Goal: Task Accomplishment & Management: Manage account settings

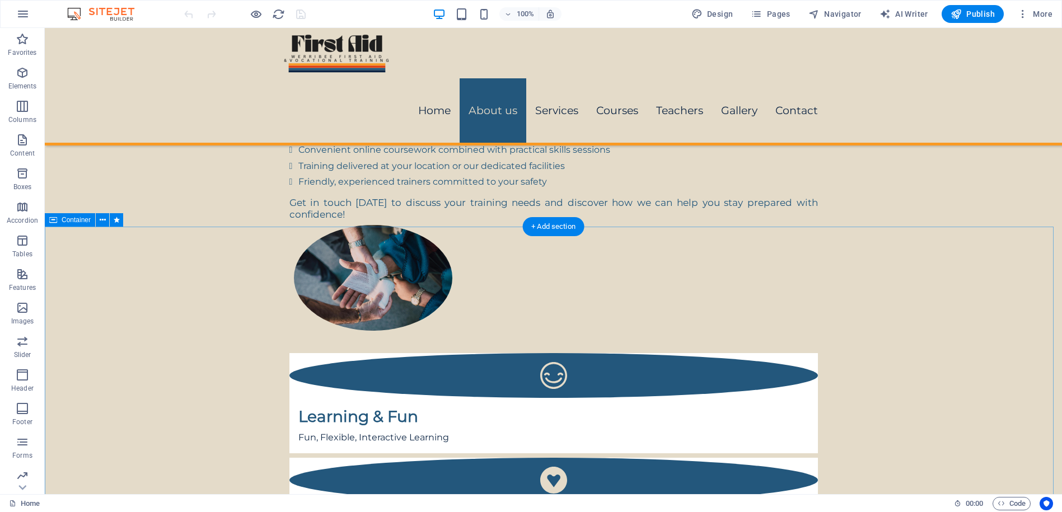
scroll to position [935, 0]
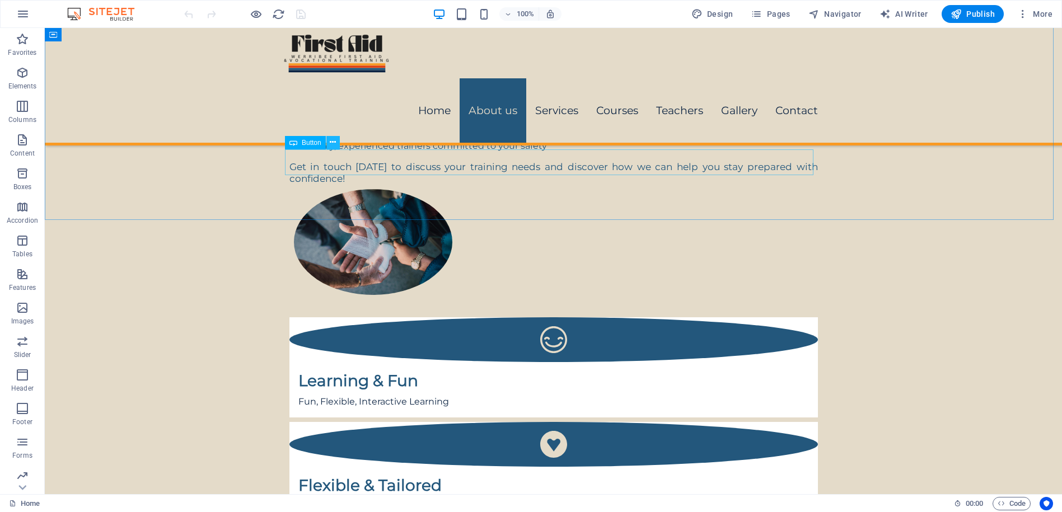
click at [333, 141] on icon at bounding box center [333, 143] width 6 height 12
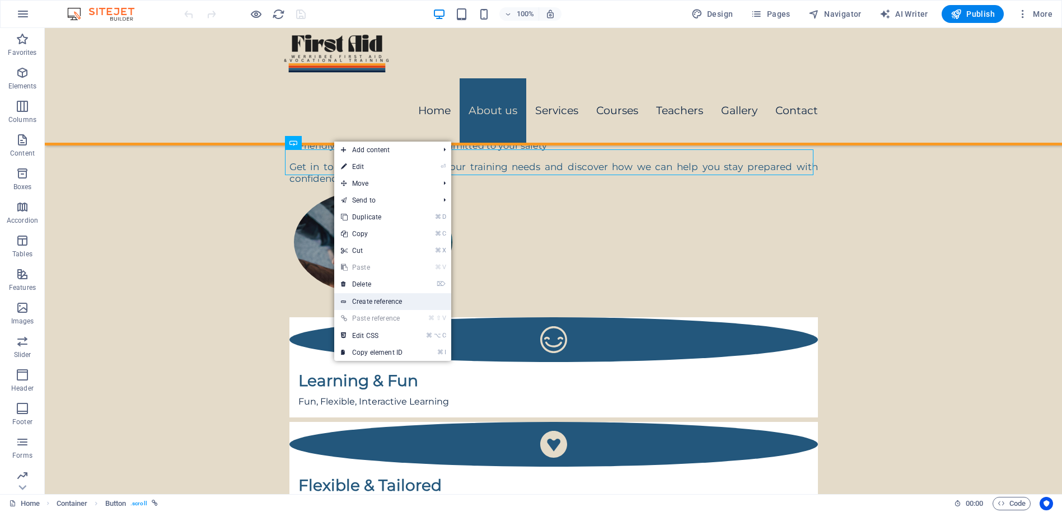
click at [363, 304] on link "Create reference" at bounding box center [392, 301] width 117 height 17
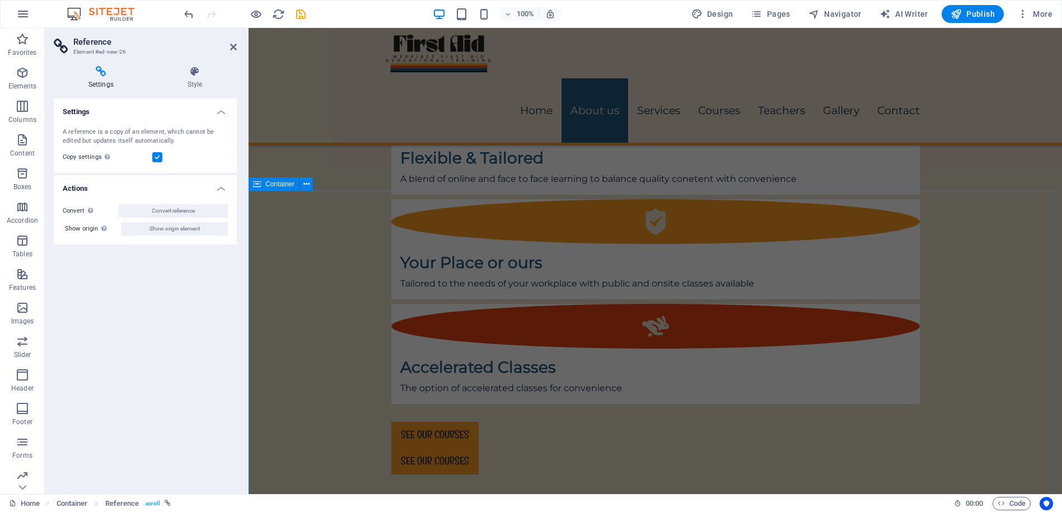
scroll to position [1321, 0]
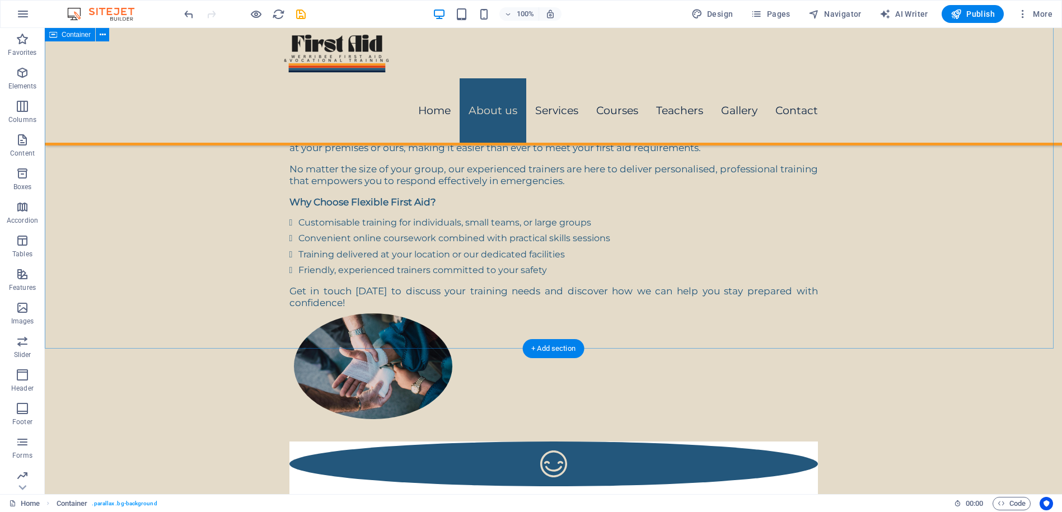
scroll to position [813, 0]
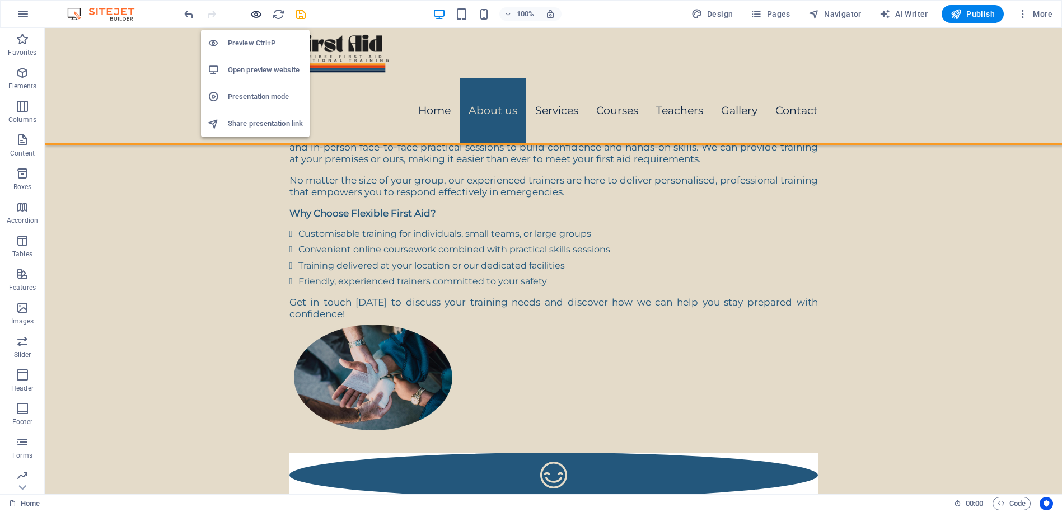
click at [251, 8] on icon "button" at bounding box center [256, 14] width 13 height 13
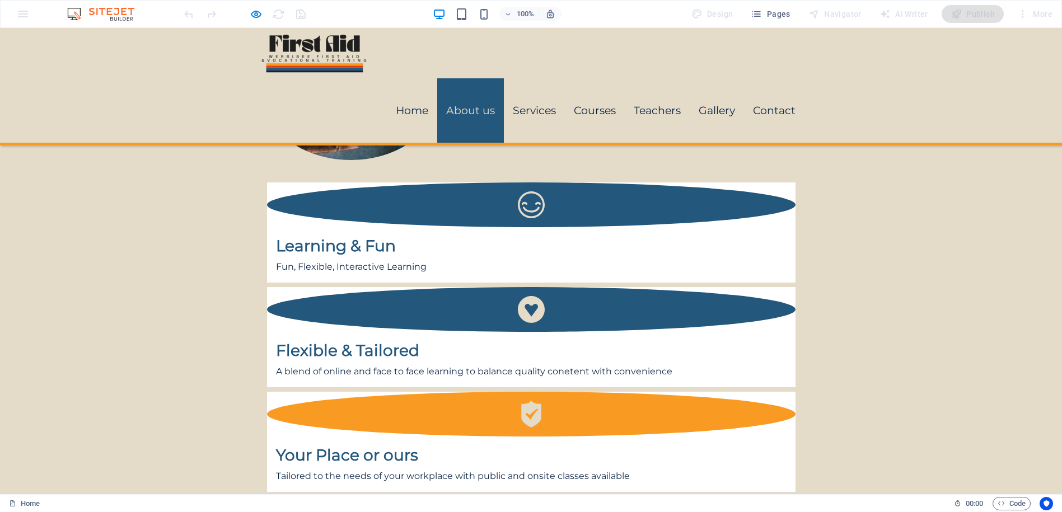
scroll to position [1082, 0]
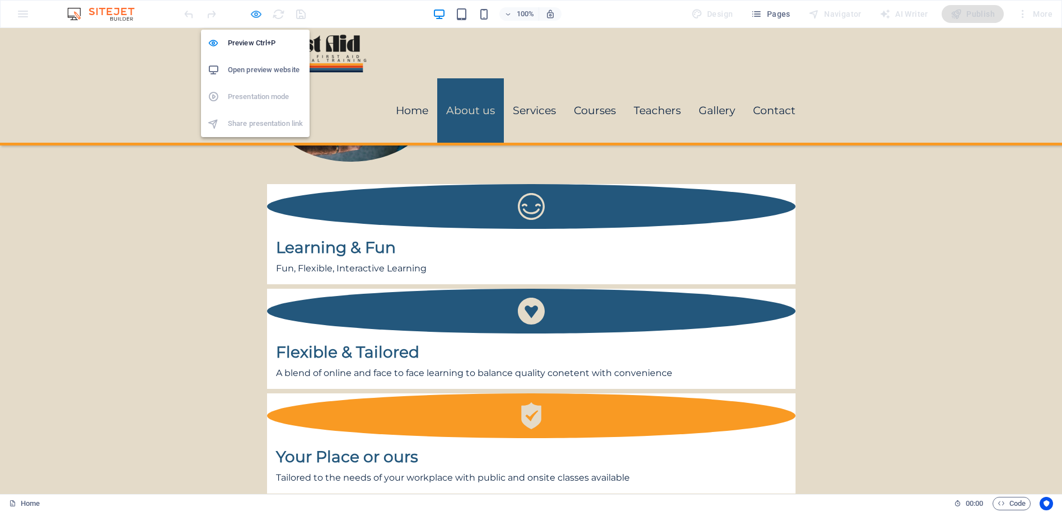
click at [253, 13] on icon "button" at bounding box center [256, 14] width 13 height 13
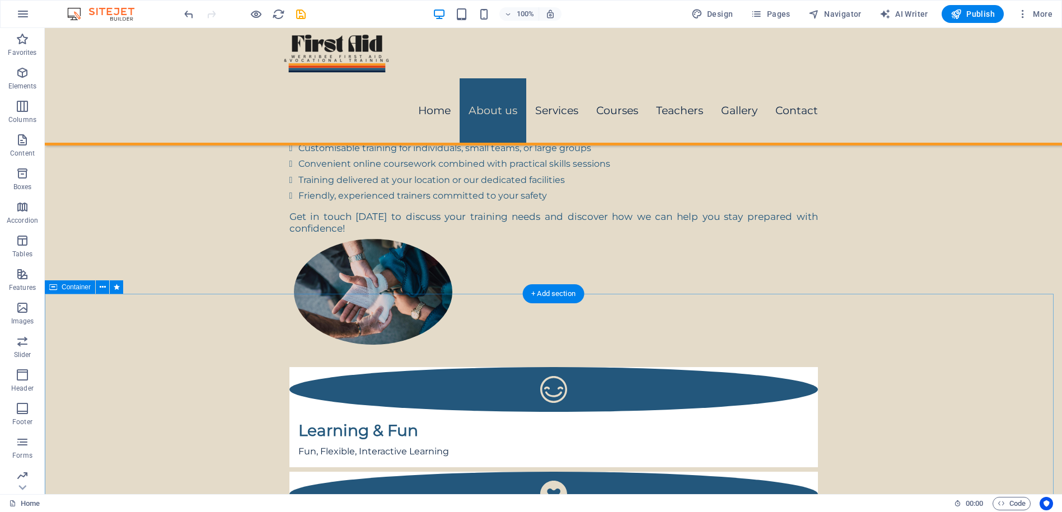
scroll to position [867, 0]
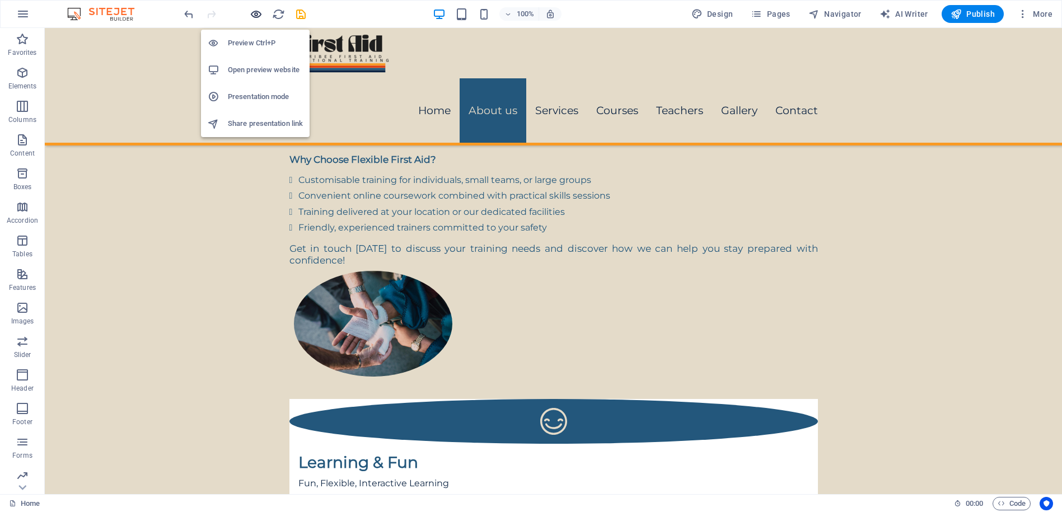
click at [255, 11] on icon "button" at bounding box center [256, 14] width 13 height 13
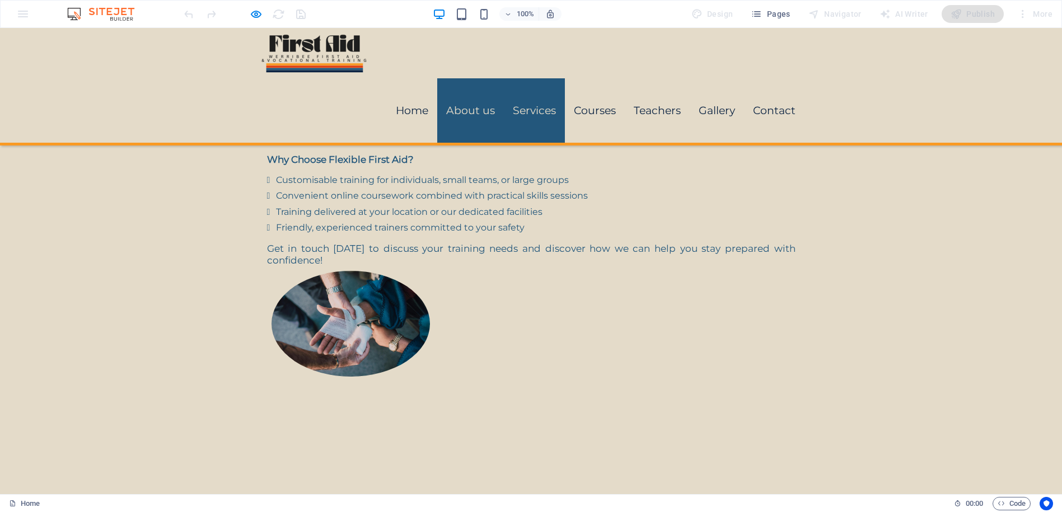
click at [538, 78] on link "Services" at bounding box center [534, 110] width 61 height 64
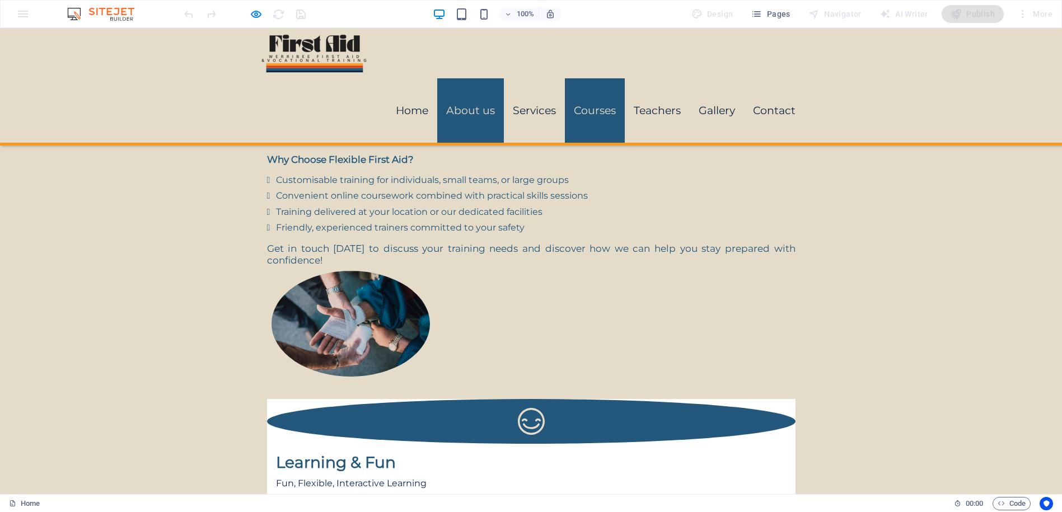
click at [596, 78] on link "Courses" at bounding box center [595, 110] width 60 height 64
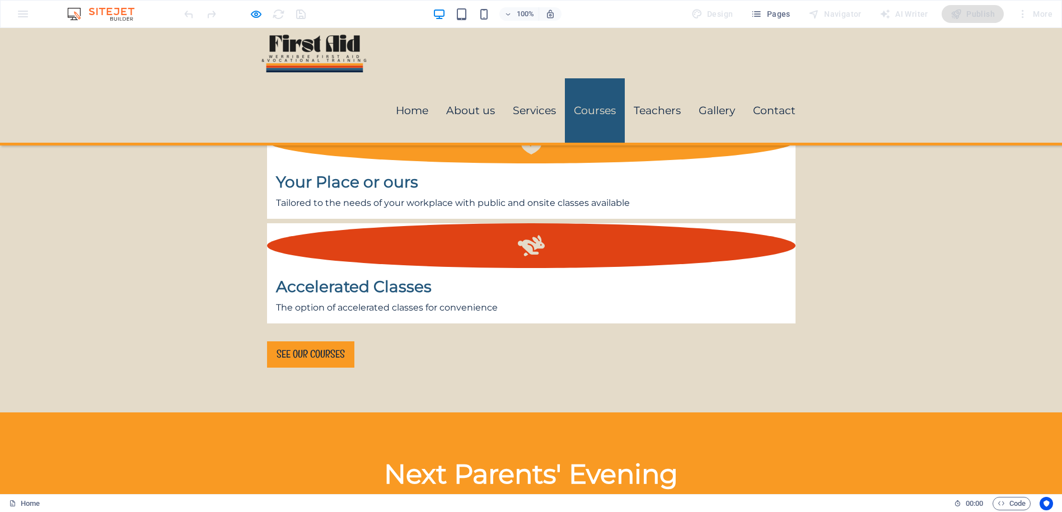
scroll to position [1369, 0]
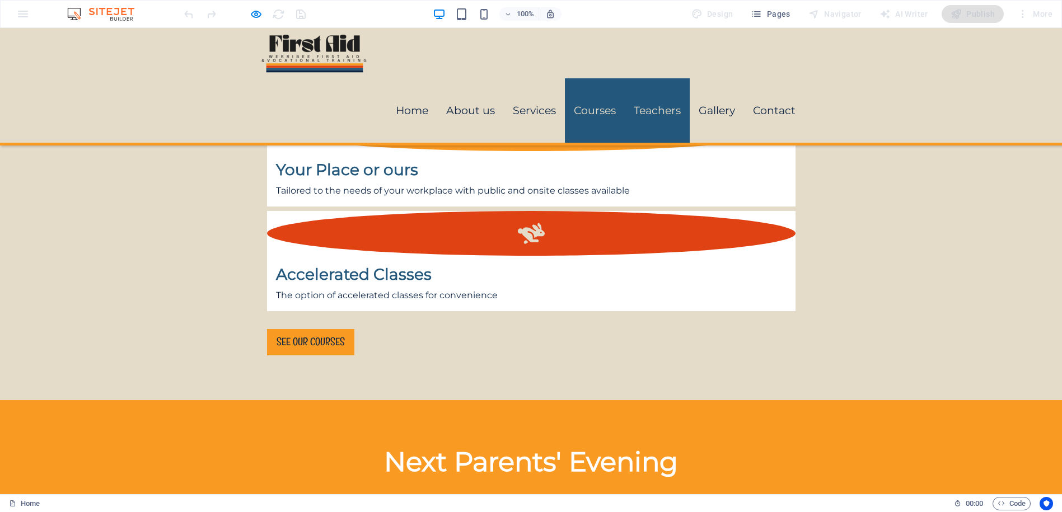
click at [645, 78] on link "Teachers" at bounding box center [657, 110] width 65 height 64
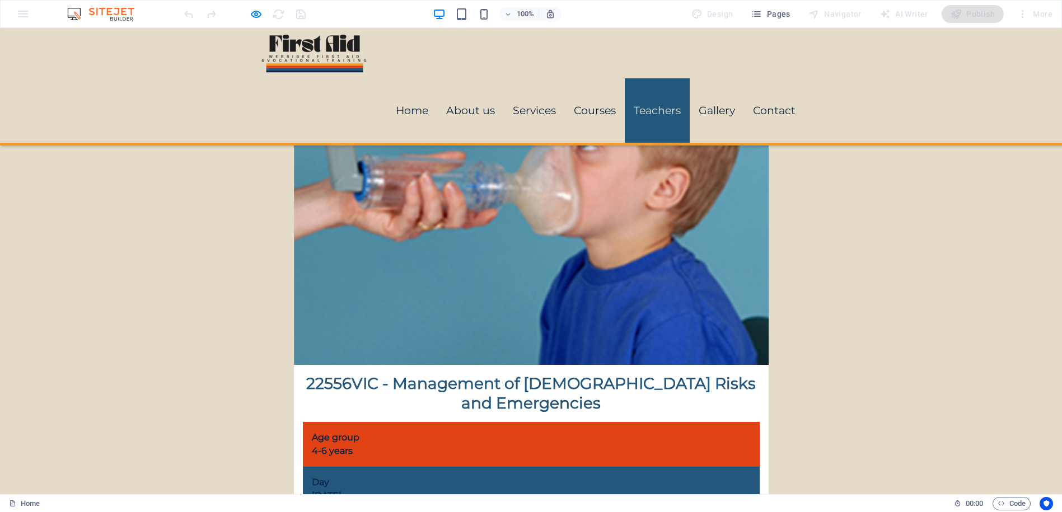
scroll to position [5236, 0]
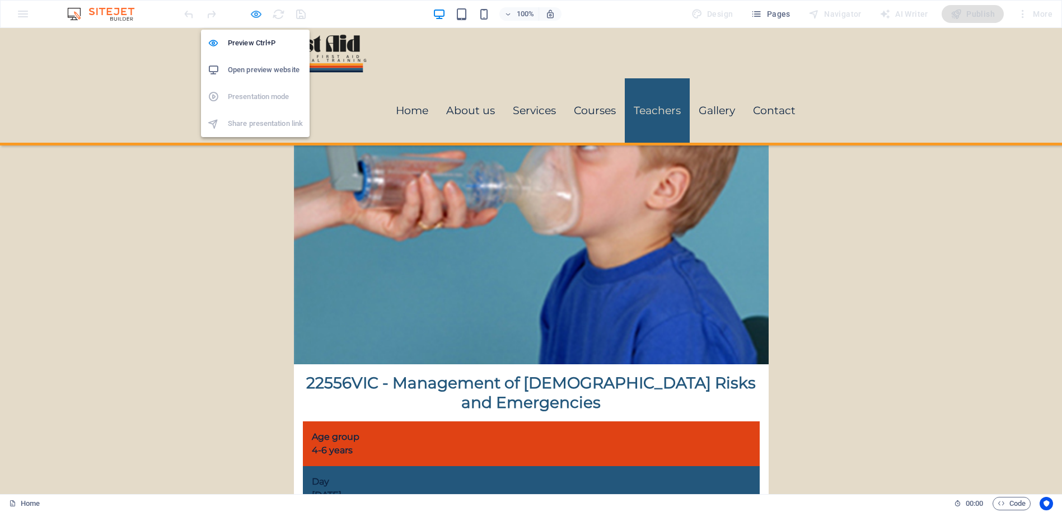
click at [255, 13] on icon "button" at bounding box center [256, 14] width 13 height 13
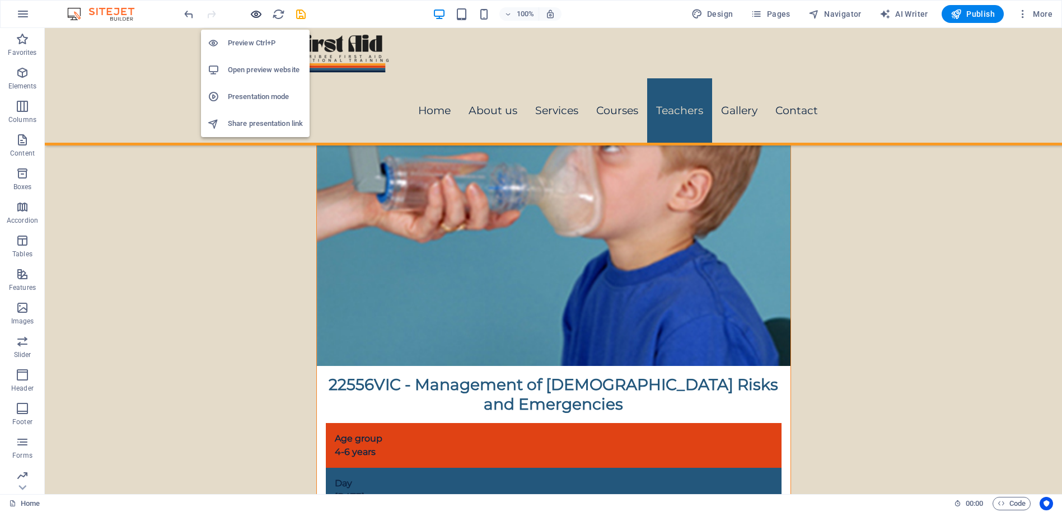
scroll to position [5238, 0]
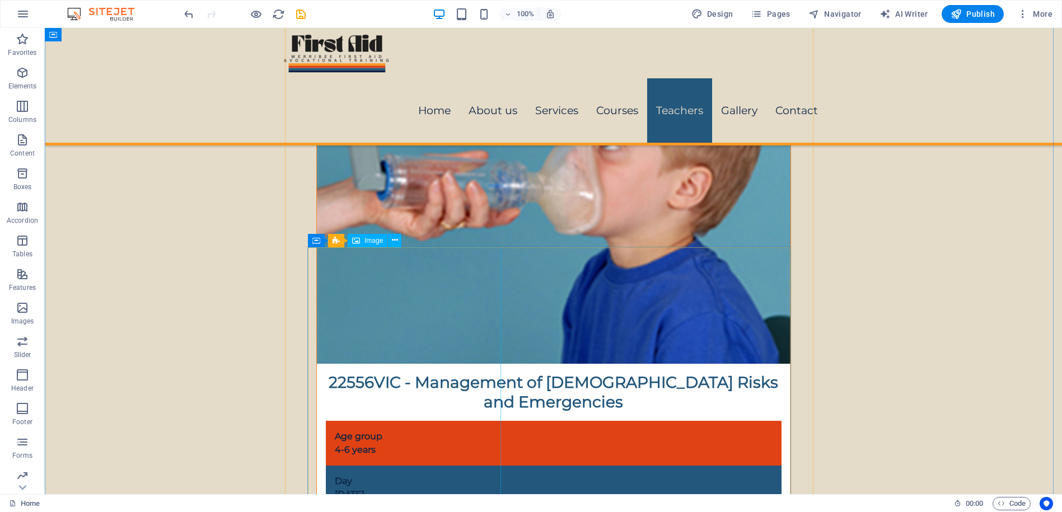
drag, startPoint x: 264, startPoint y: 245, endPoint x: 333, endPoint y: 290, distance: 82.5
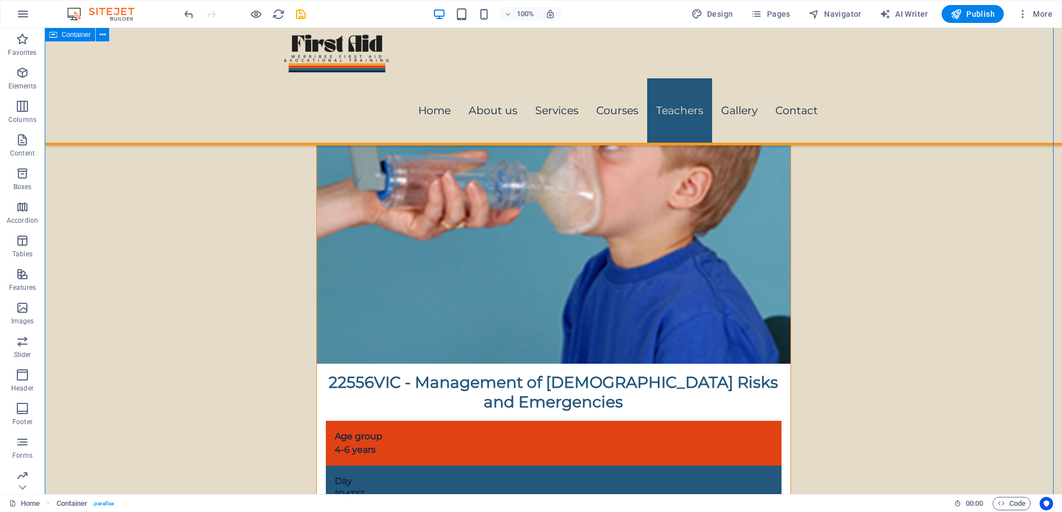
drag, startPoint x: 265, startPoint y: 265, endPoint x: 372, endPoint y: 276, distance: 107.5
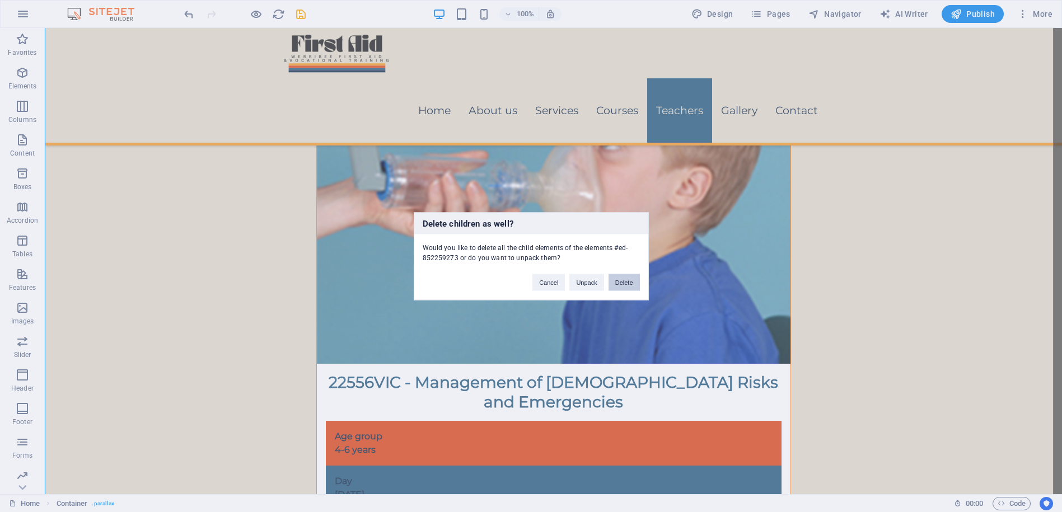
click at [628, 284] on button "Delete" at bounding box center [624, 282] width 31 height 17
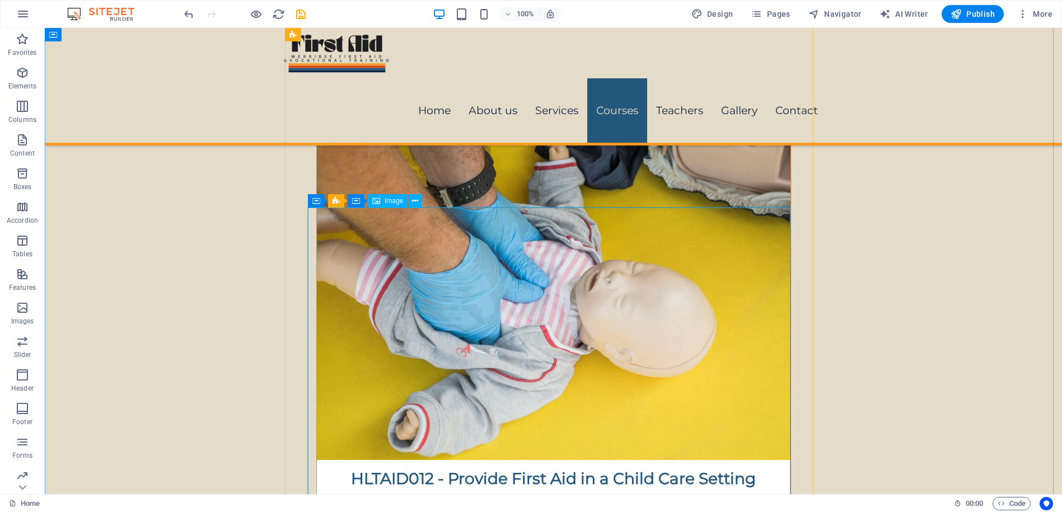
scroll to position [3791, 0]
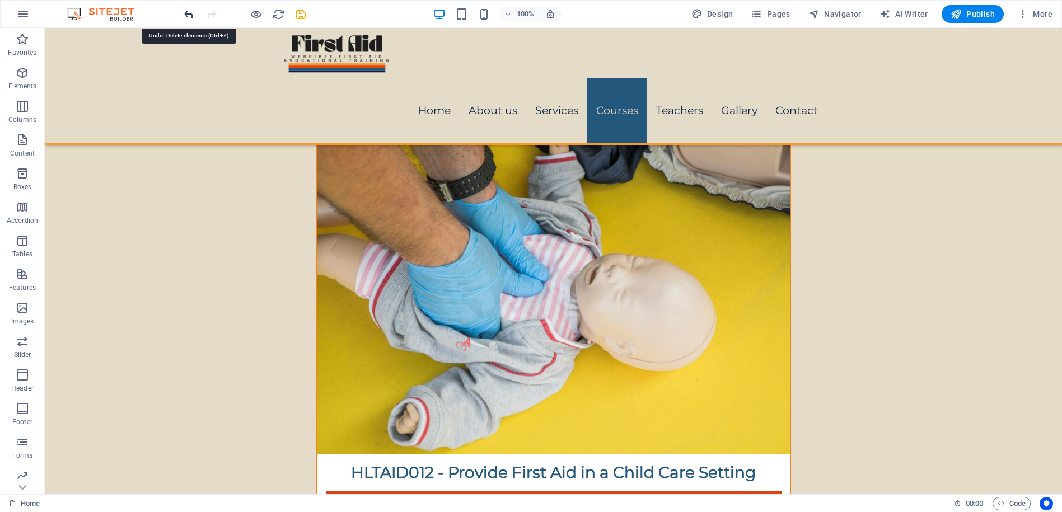
click at [188, 14] on icon "undo" at bounding box center [189, 14] width 13 height 13
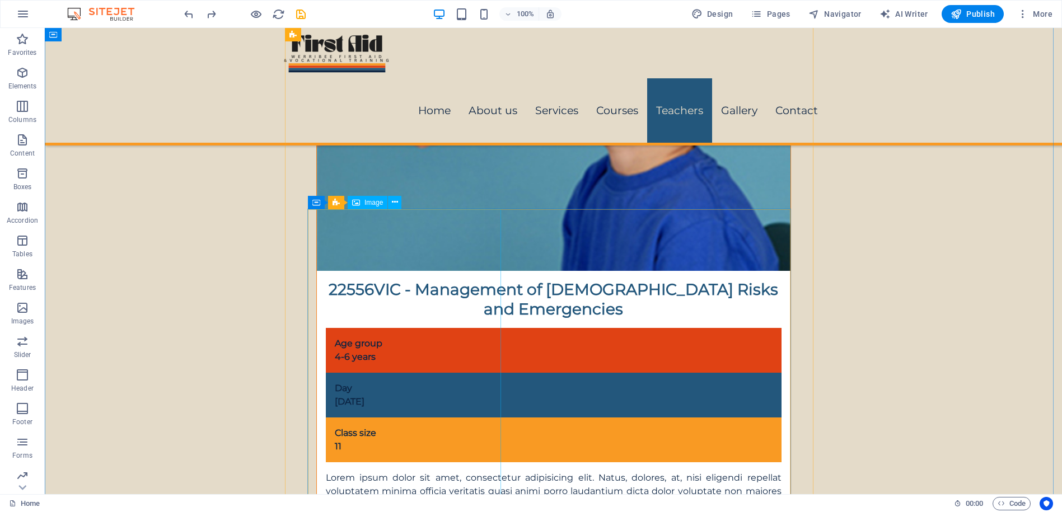
scroll to position [5331, 0]
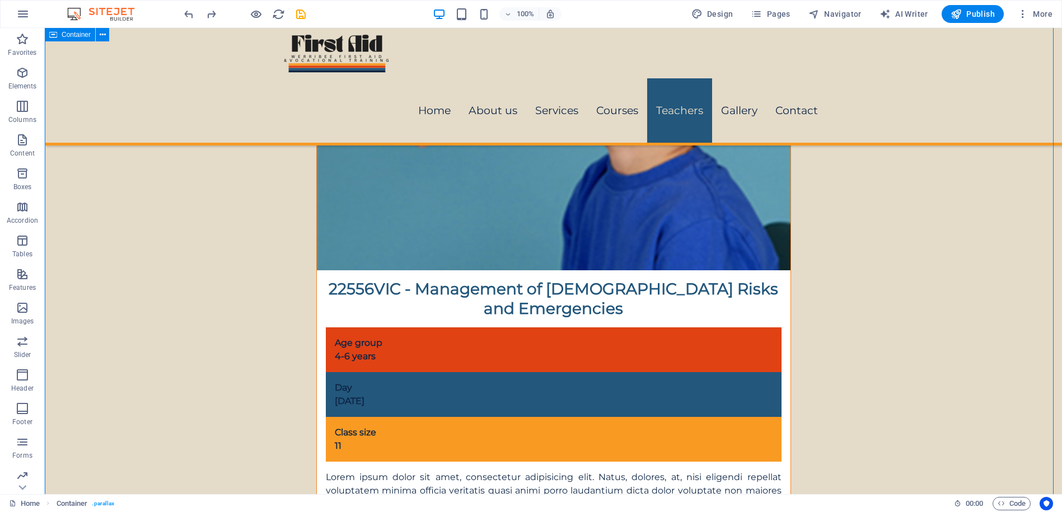
drag, startPoint x: 907, startPoint y: 376, endPoint x: 521, endPoint y: 357, distance: 385.8
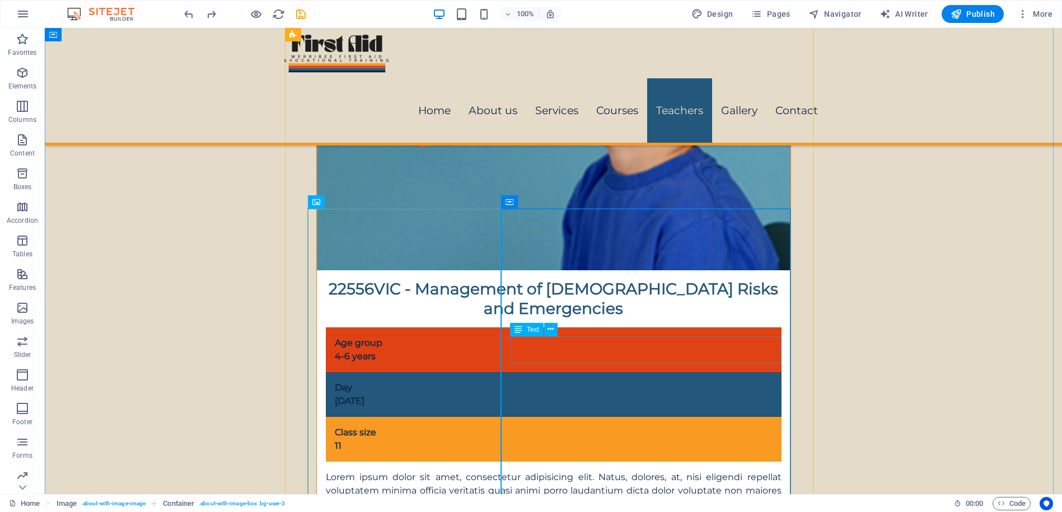
click at [365, 198] on icon at bounding box center [365, 201] width 6 height 12
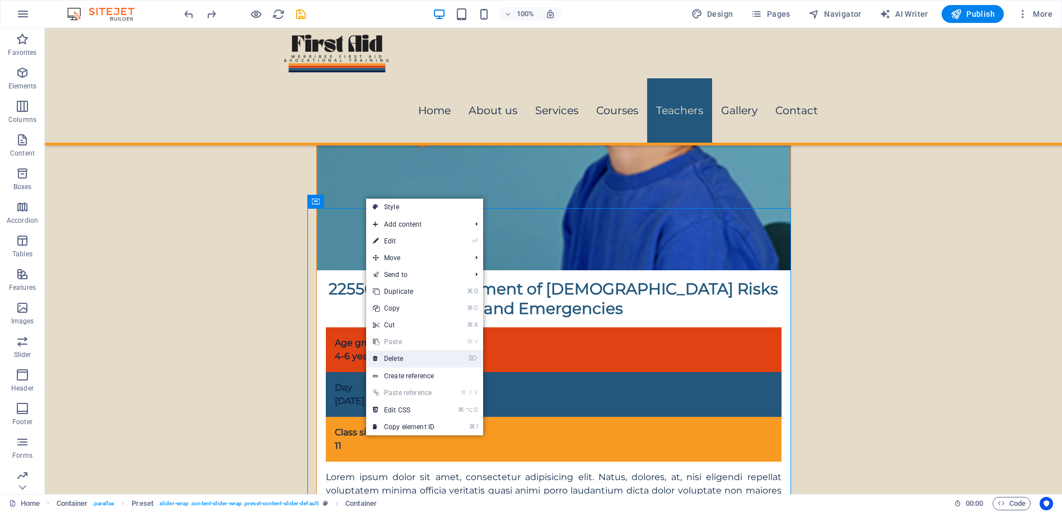
click at [397, 357] on link "⌦ Delete" at bounding box center [403, 359] width 75 height 17
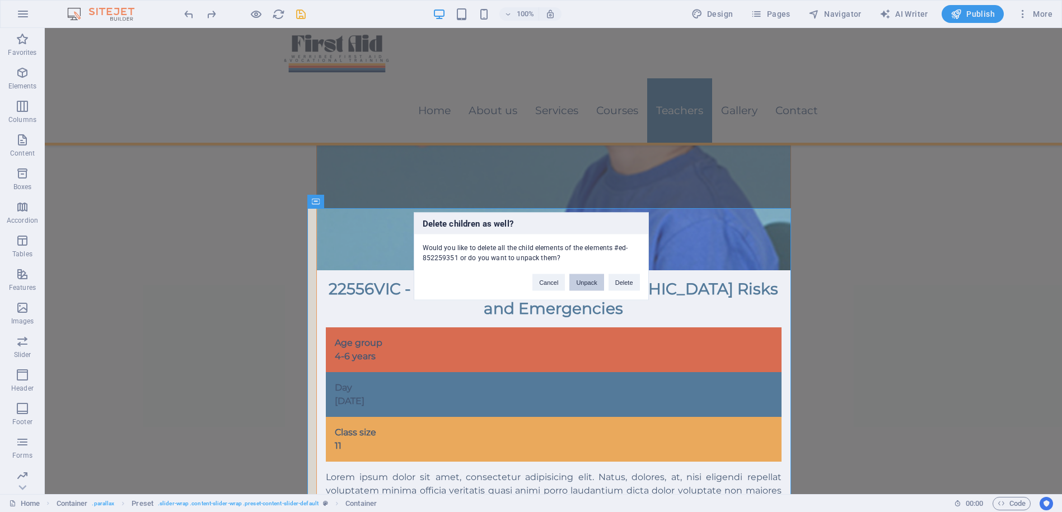
click at [592, 284] on button "Unpack" at bounding box center [587, 282] width 34 height 17
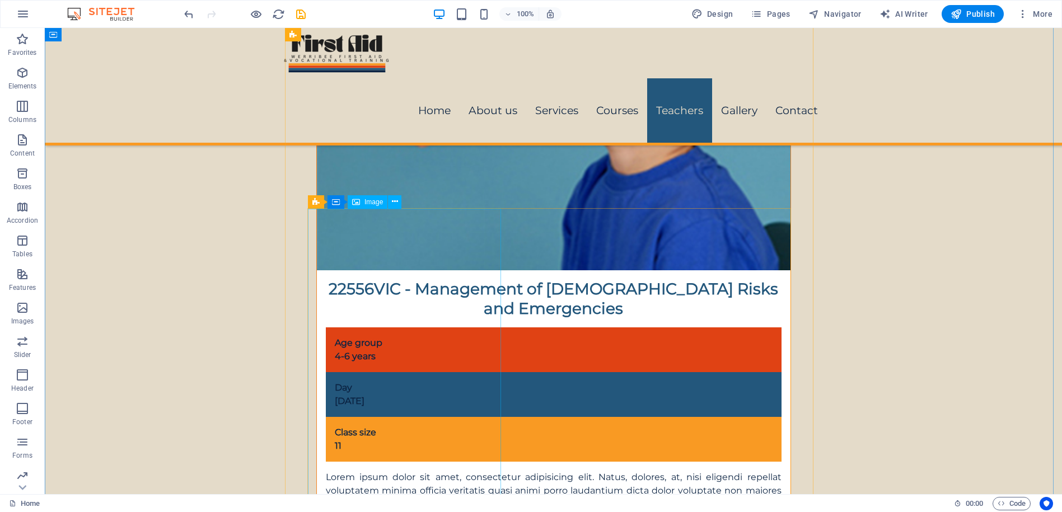
click at [396, 202] on icon at bounding box center [395, 202] width 6 height 12
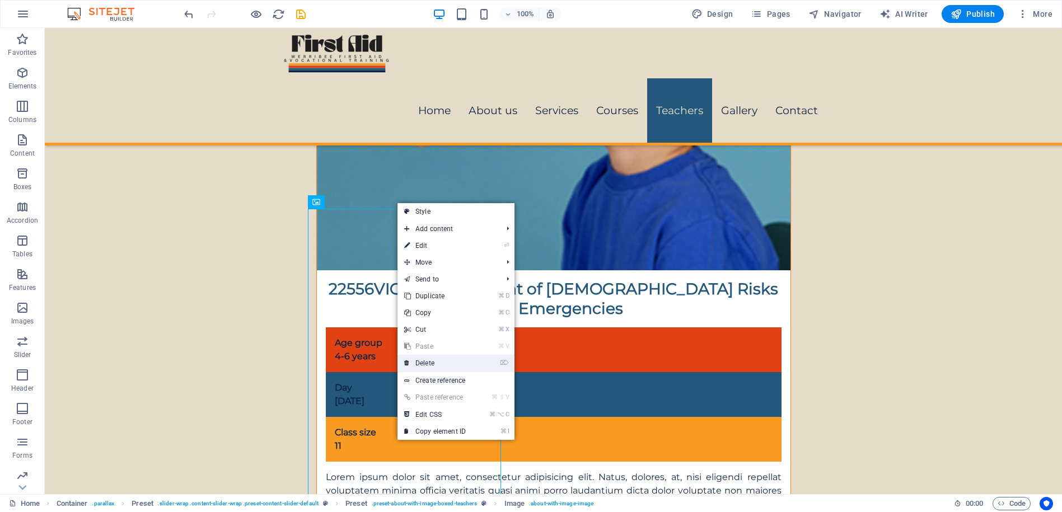
click at [418, 361] on link "⌦ Delete" at bounding box center [435, 363] width 75 height 17
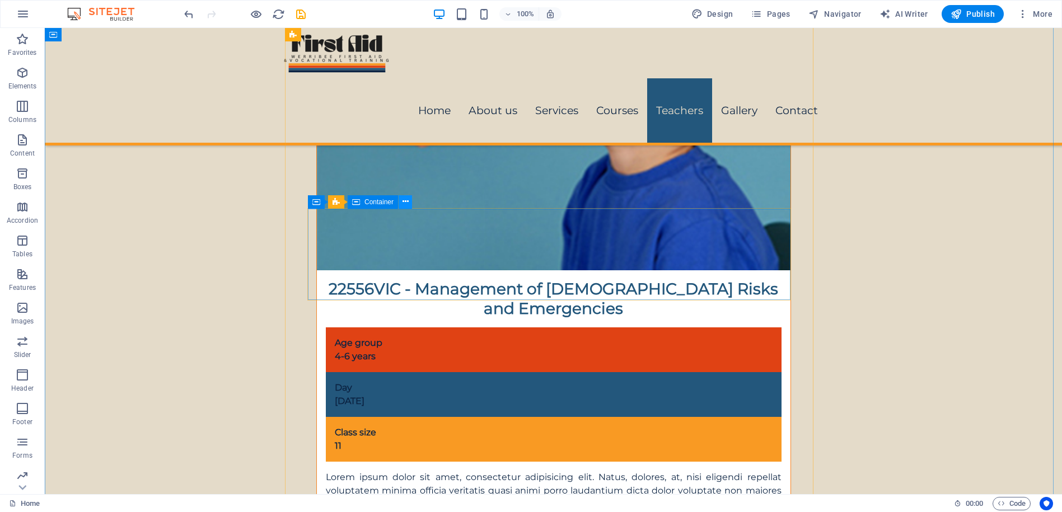
click at [404, 205] on icon at bounding box center [406, 202] width 6 height 12
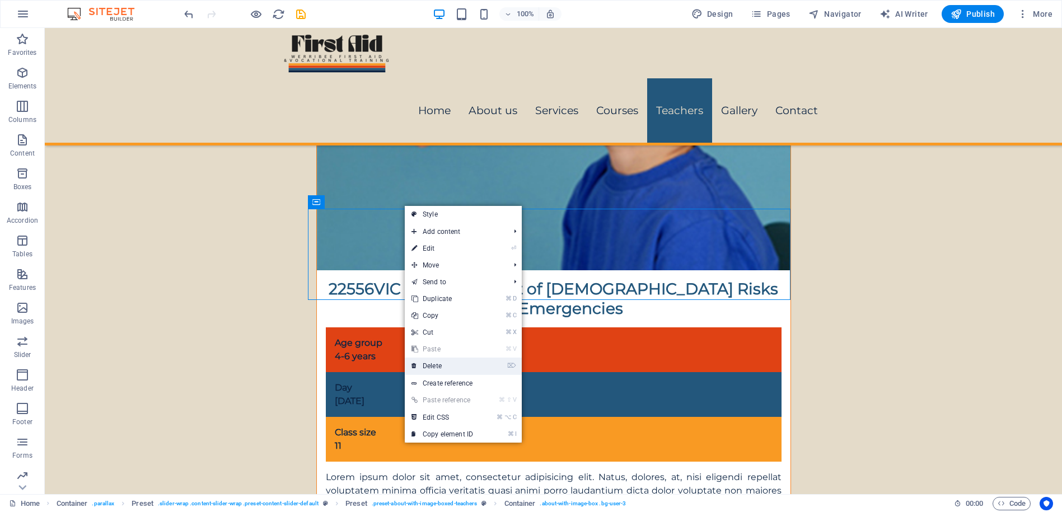
click at [435, 370] on link "⌦ Delete" at bounding box center [442, 366] width 75 height 17
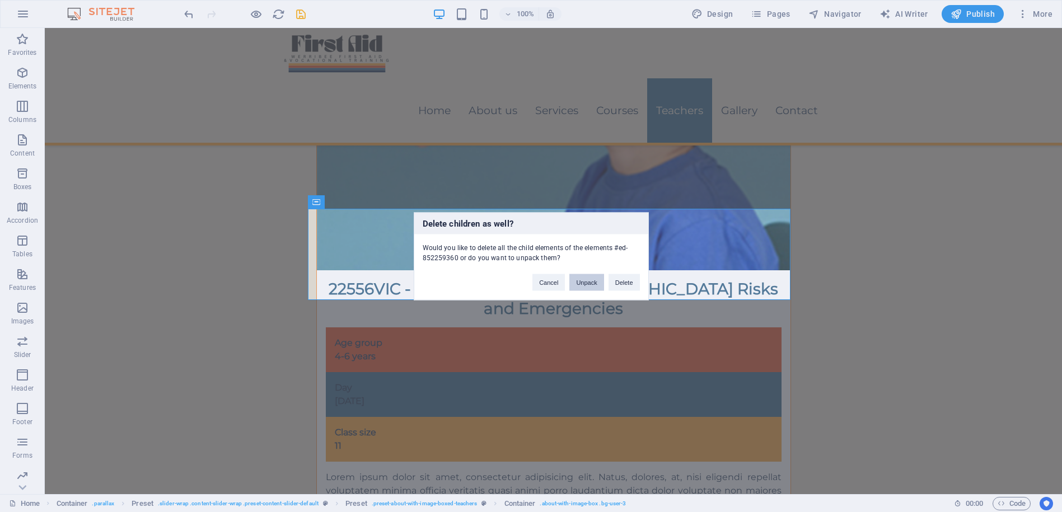
click at [586, 277] on button "Unpack" at bounding box center [587, 282] width 34 height 17
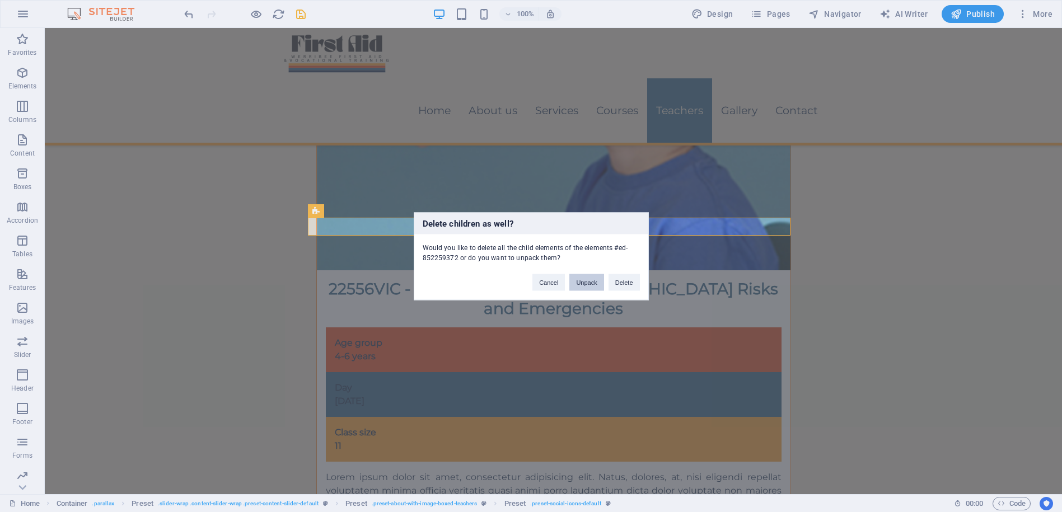
click at [584, 284] on button "Unpack" at bounding box center [587, 282] width 34 height 17
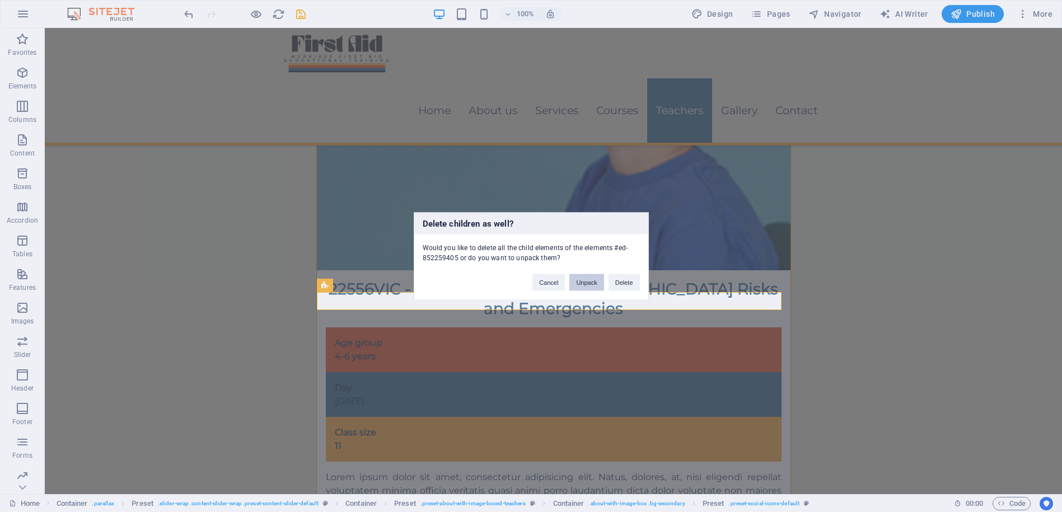
click at [585, 278] on button "Unpack" at bounding box center [587, 282] width 34 height 17
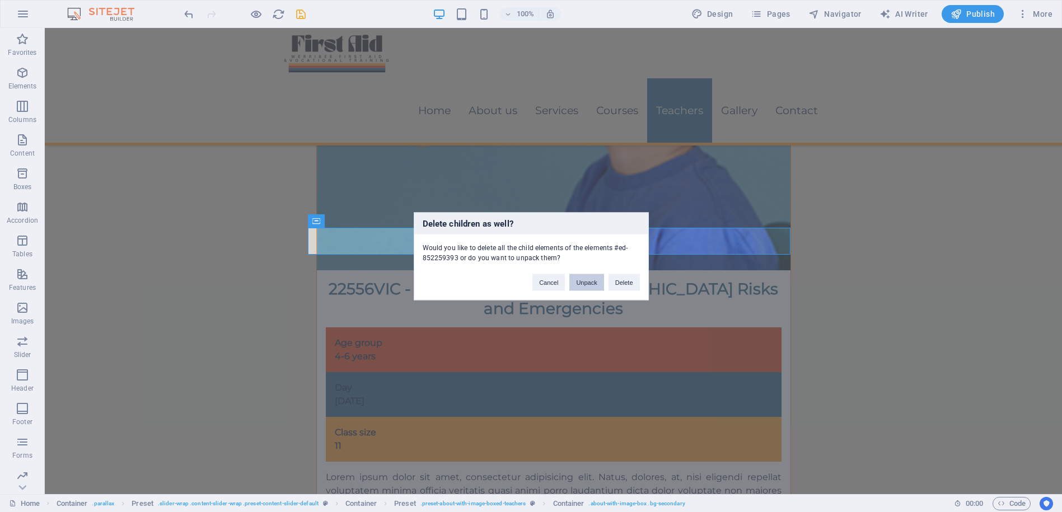
click at [585, 280] on button "Unpack" at bounding box center [587, 282] width 34 height 17
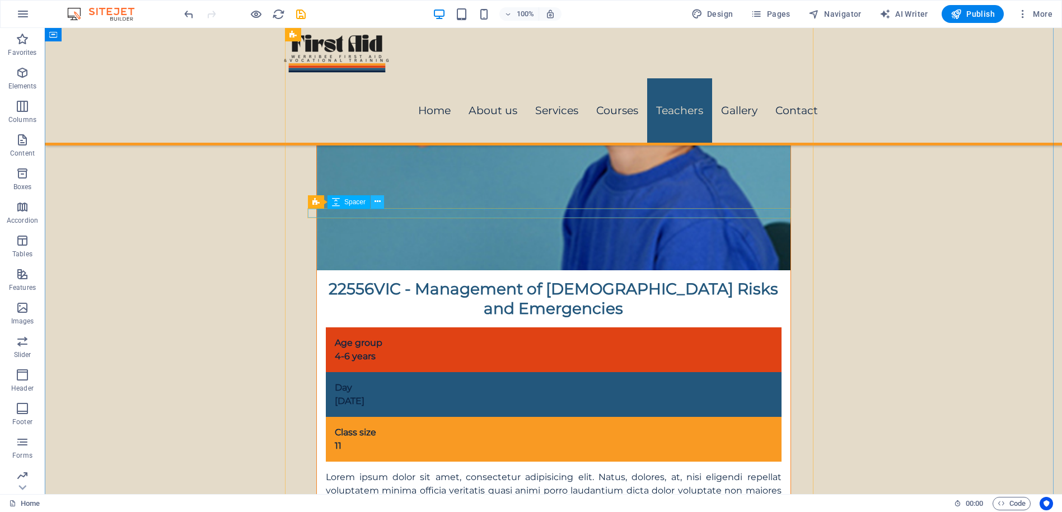
click at [378, 200] on icon at bounding box center [378, 202] width 6 height 12
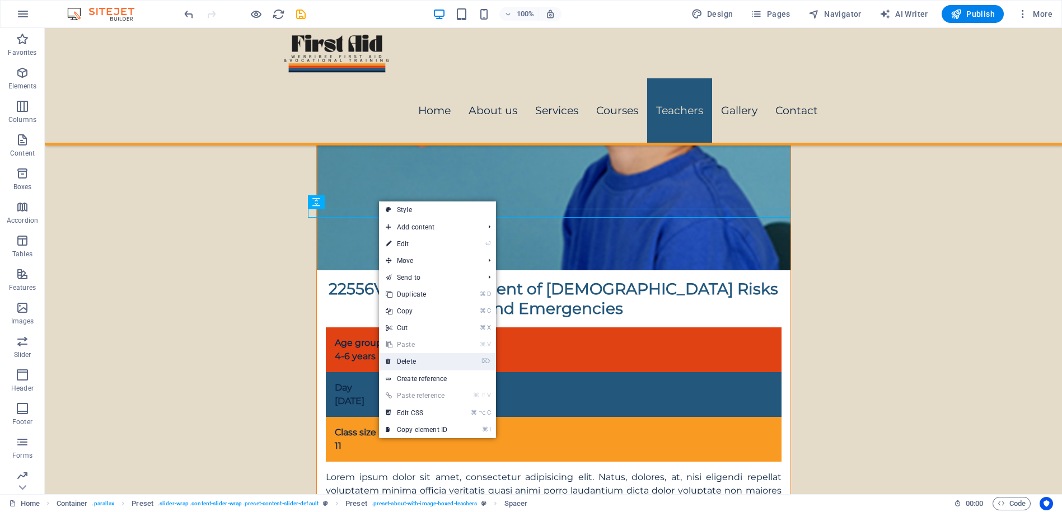
click at [401, 361] on link "⌦ Delete" at bounding box center [416, 361] width 75 height 17
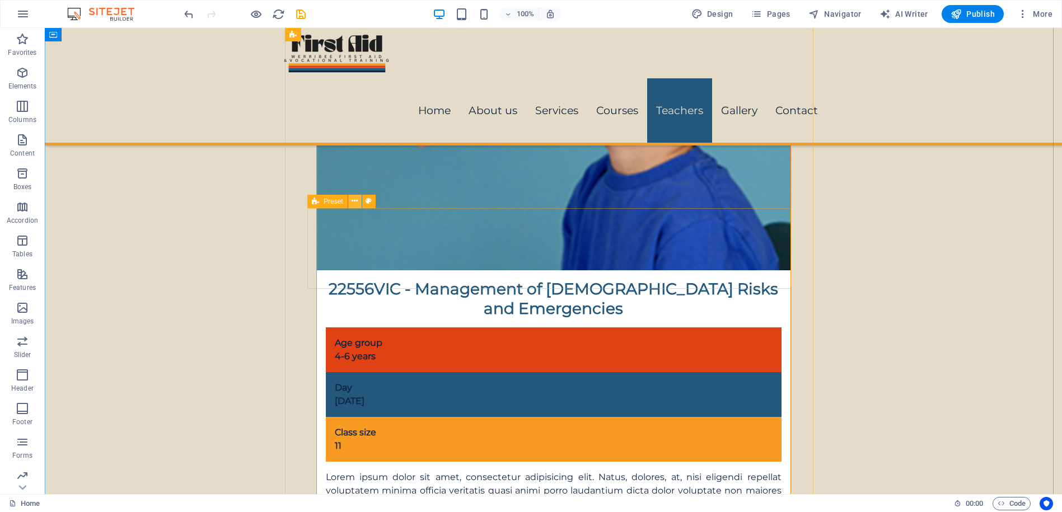
click at [354, 201] on icon at bounding box center [355, 201] width 6 height 12
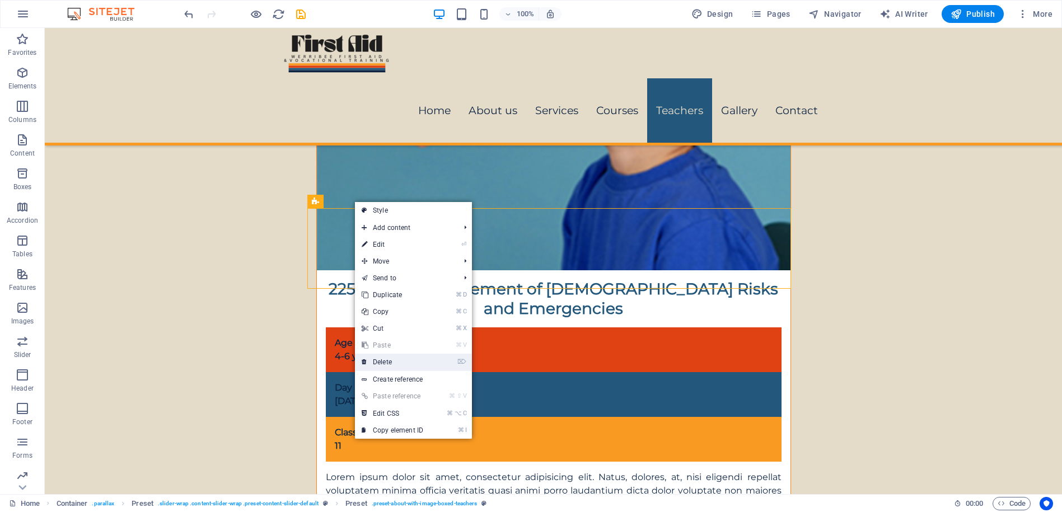
click at [381, 361] on link "⌦ Delete" at bounding box center [392, 362] width 75 height 17
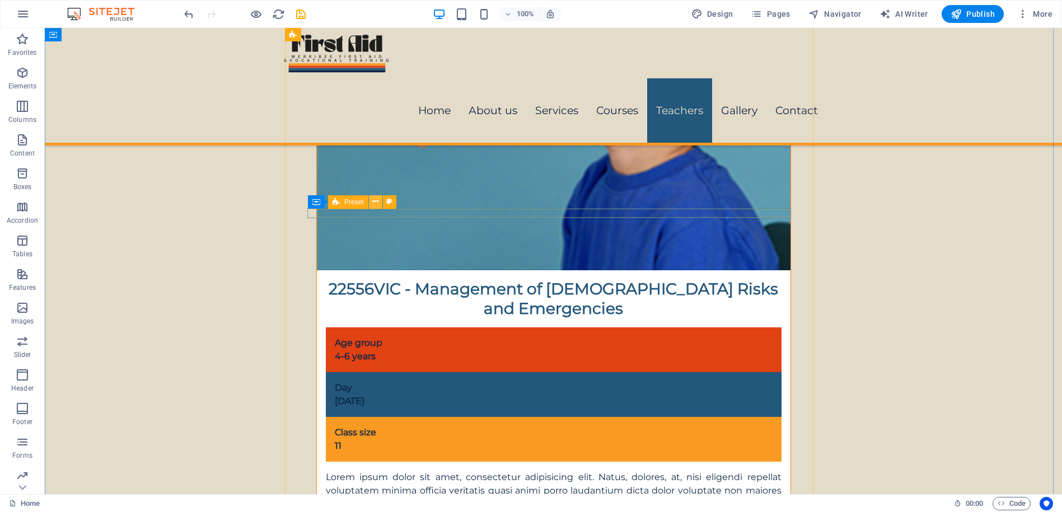
click at [375, 200] on icon at bounding box center [375, 202] width 6 height 12
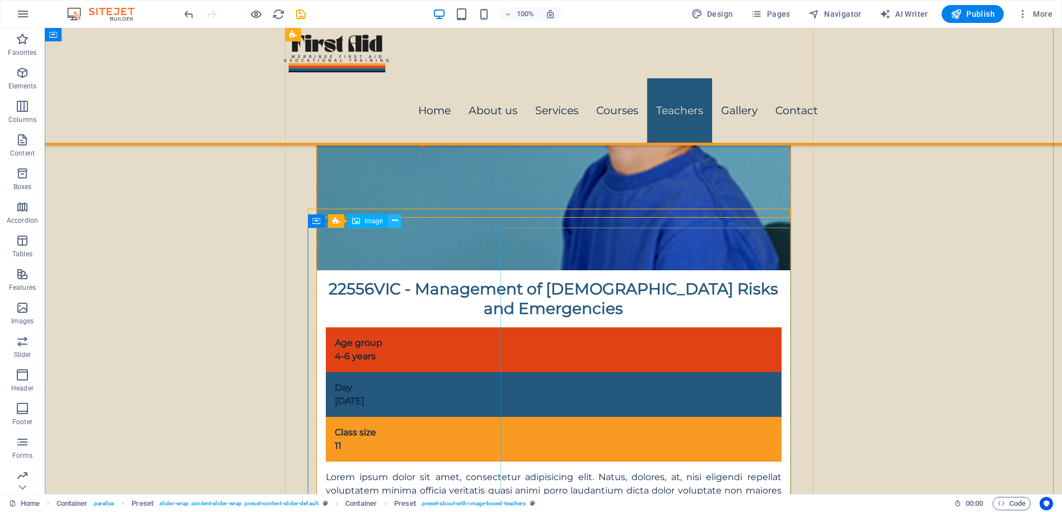
click at [390, 221] on button at bounding box center [394, 220] width 13 height 13
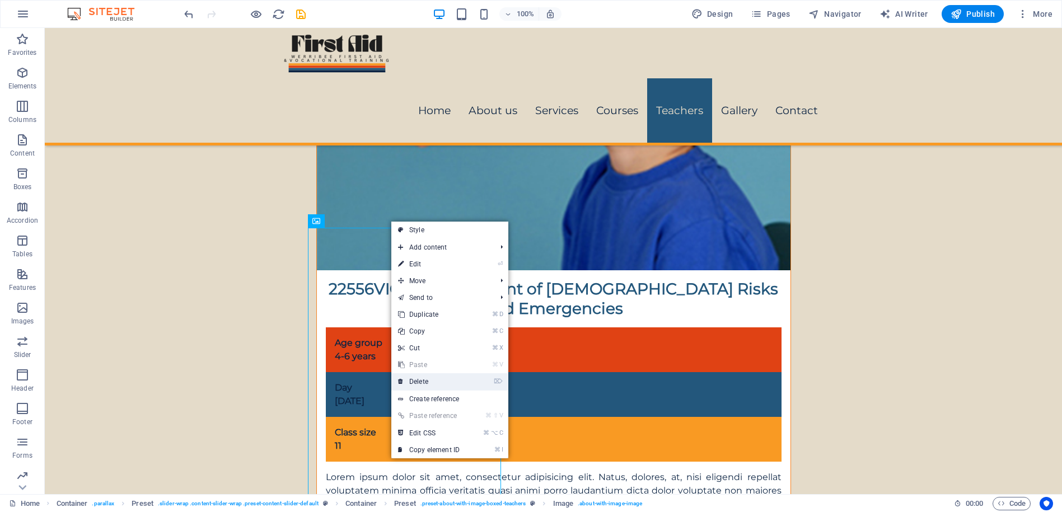
click at [418, 381] on link "⌦ Delete" at bounding box center [428, 382] width 75 height 17
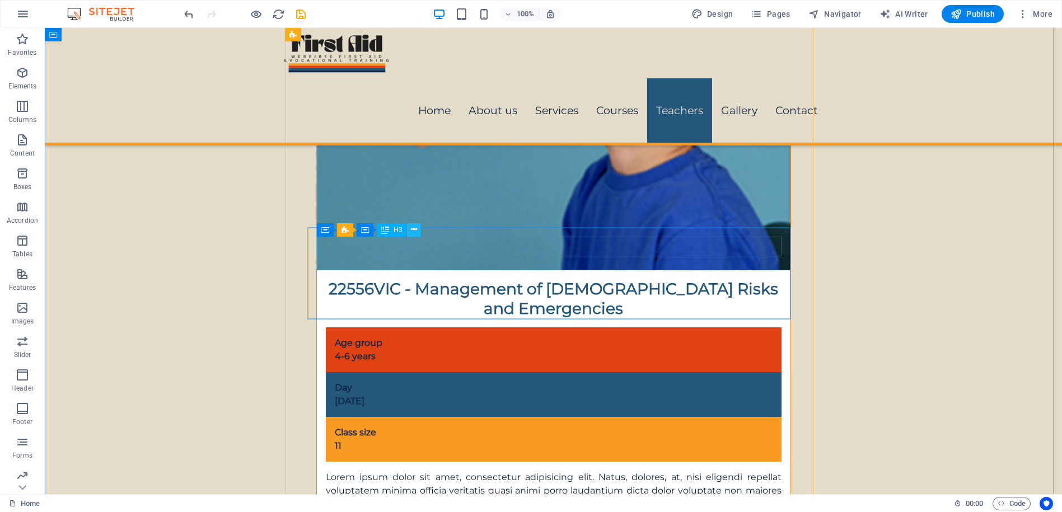
click at [414, 232] on icon at bounding box center [414, 230] width 6 height 12
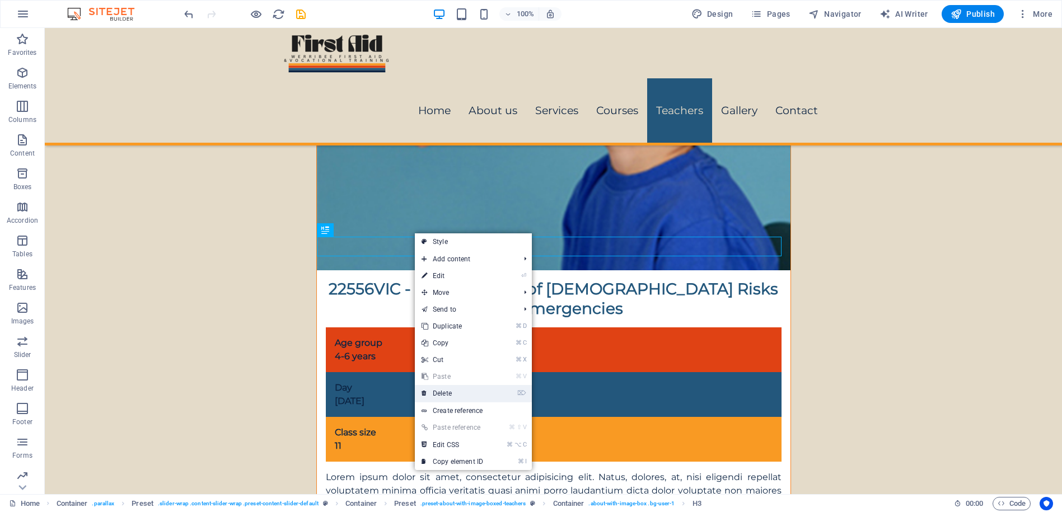
click at [435, 390] on link "⌦ Delete" at bounding box center [452, 393] width 75 height 17
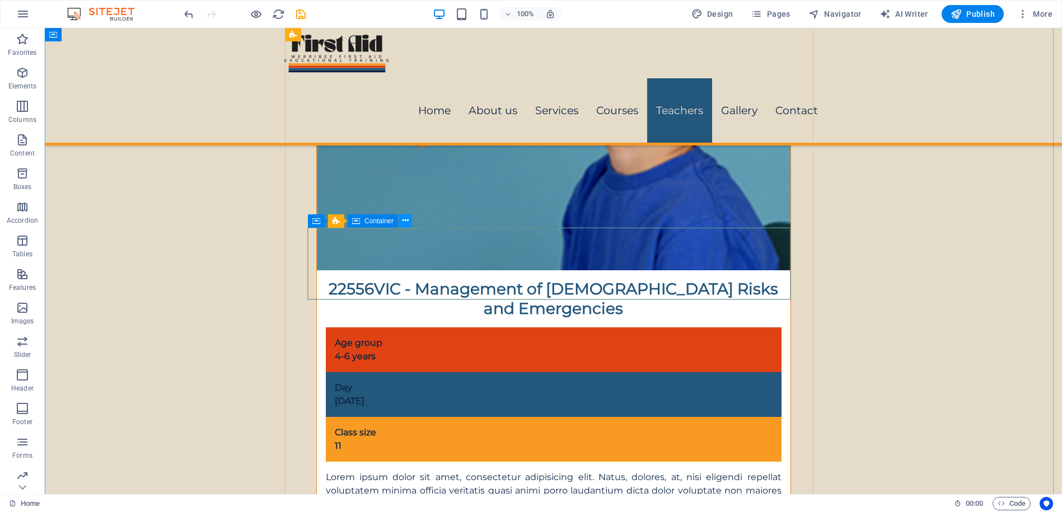
click at [401, 222] on button at bounding box center [405, 220] width 13 height 13
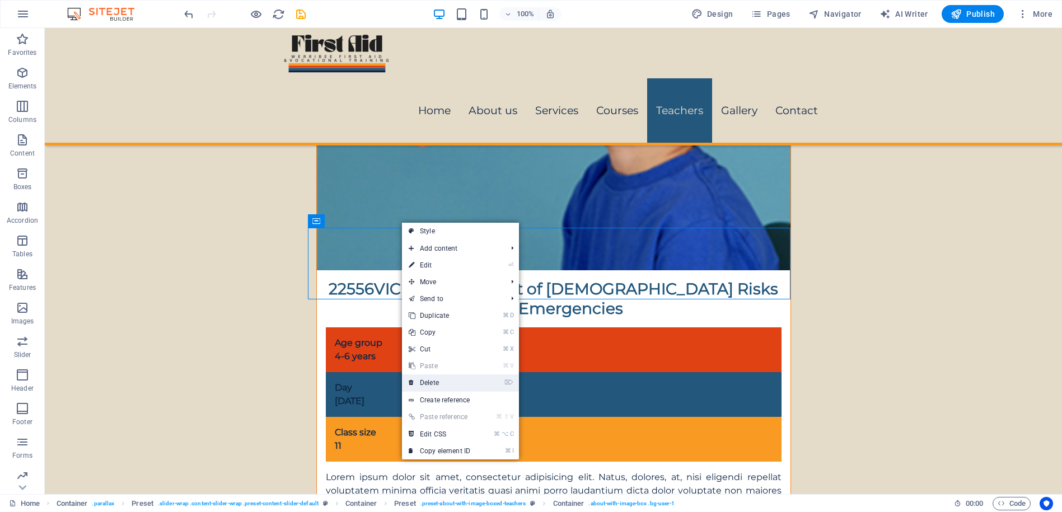
click at [422, 384] on link "⌦ Delete" at bounding box center [439, 383] width 75 height 17
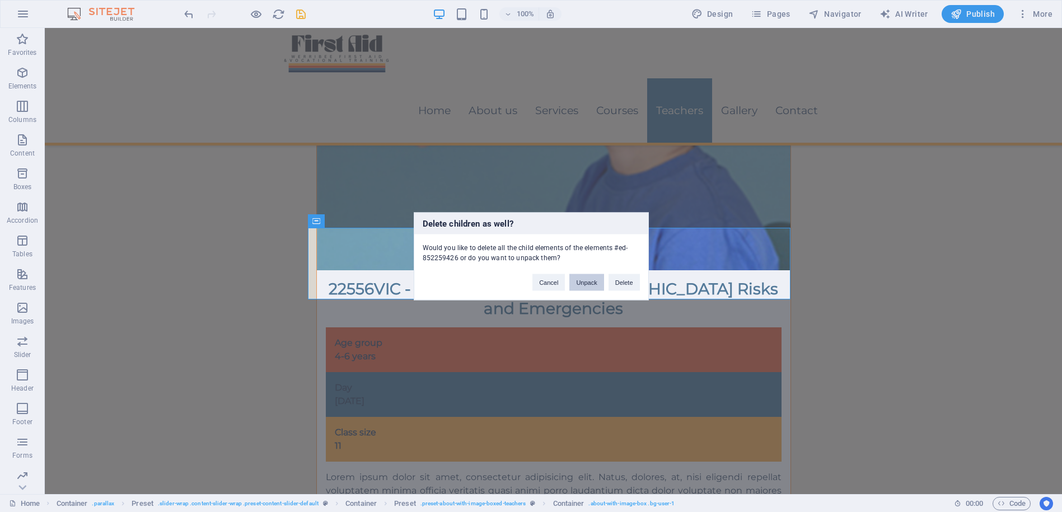
click at [582, 284] on button "Unpack" at bounding box center [587, 282] width 34 height 17
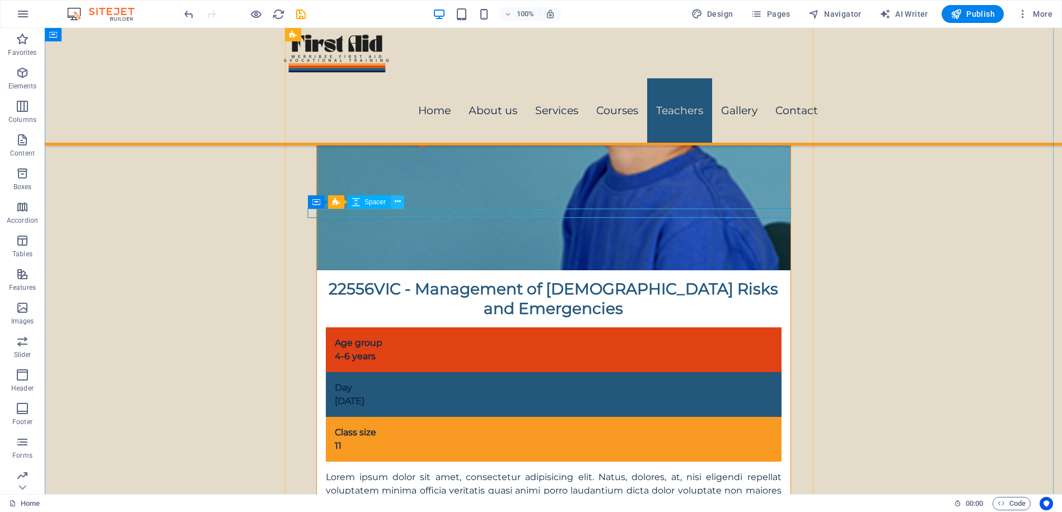
click at [397, 200] on icon at bounding box center [398, 202] width 6 height 12
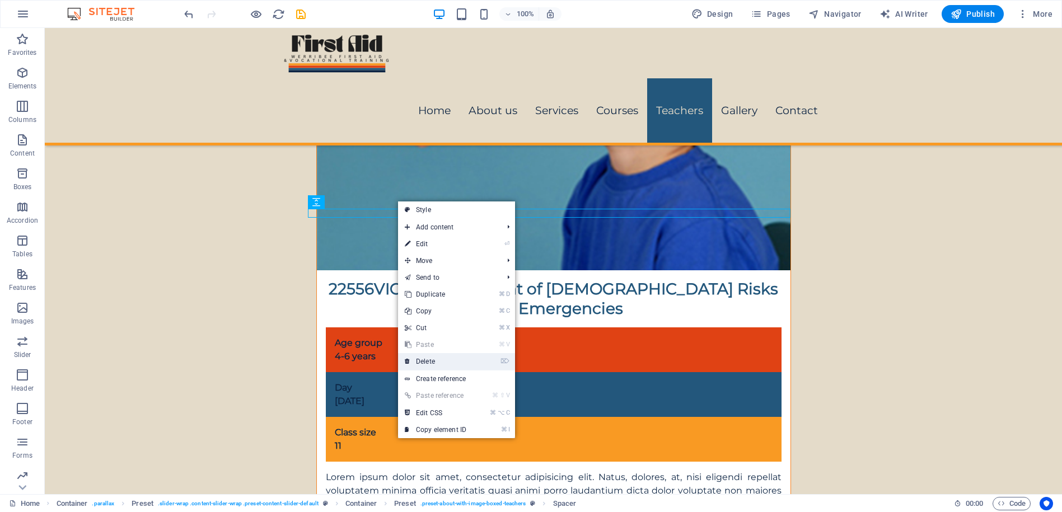
click at [434, 363] on link "⌦ Delete" at bounding box center [435, 361] width 75 height 17
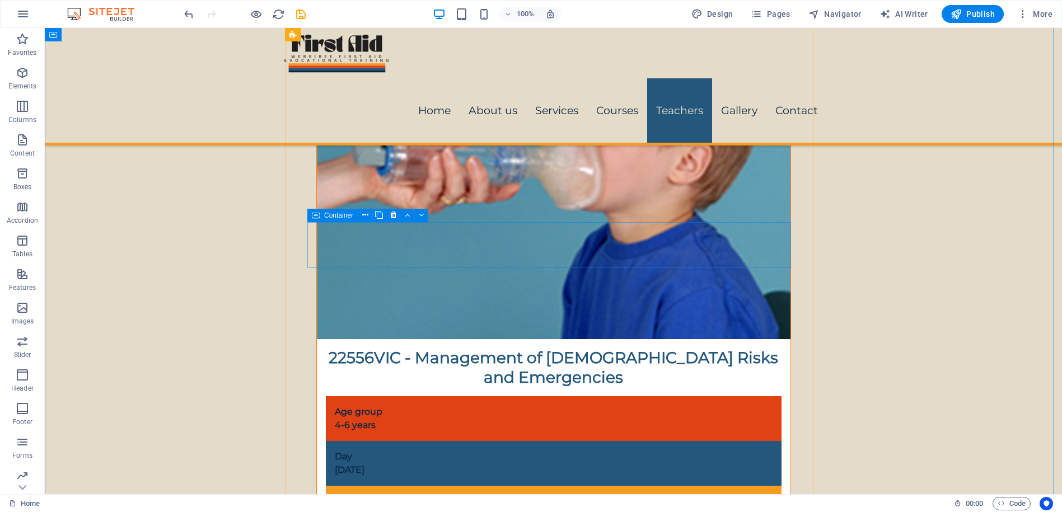
scroll to position [5264, 0]
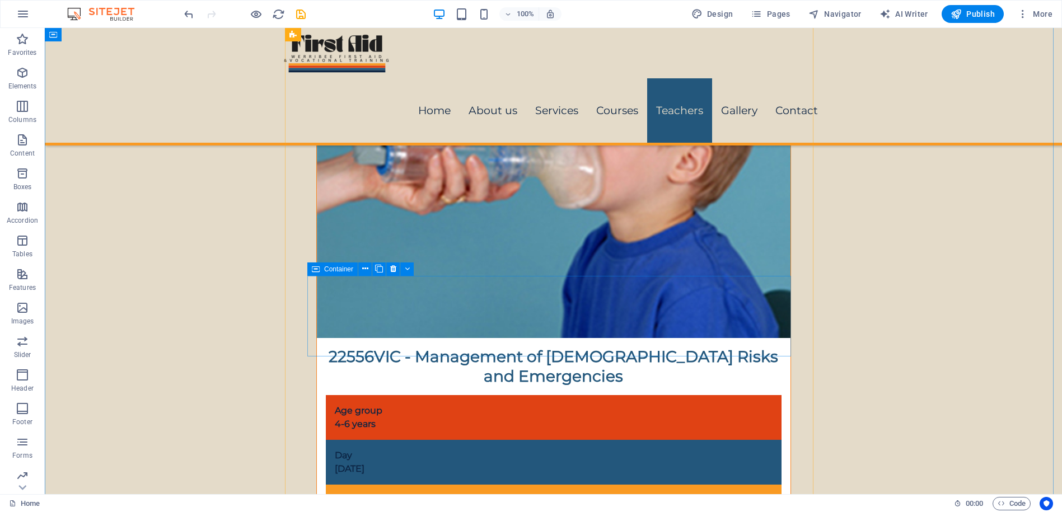
click at [319, 273] on icon at bounding box center [316, 269] width 8 height 13
click at [369, 270] on button at bounding box center [364, 269] width 13 height 13
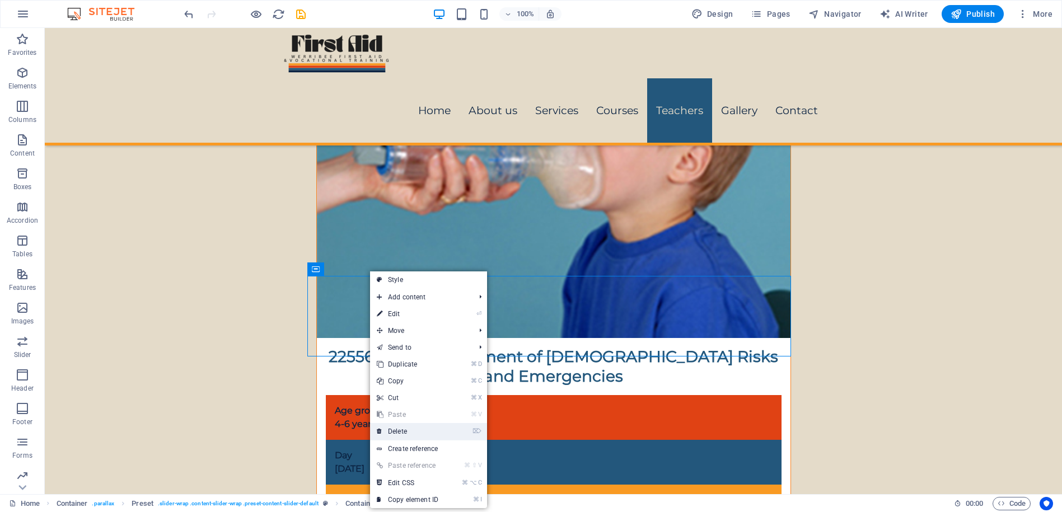
click at [403, 428] on link "⌦ Delete" at bounding box center [407, 431] width 75 height 17
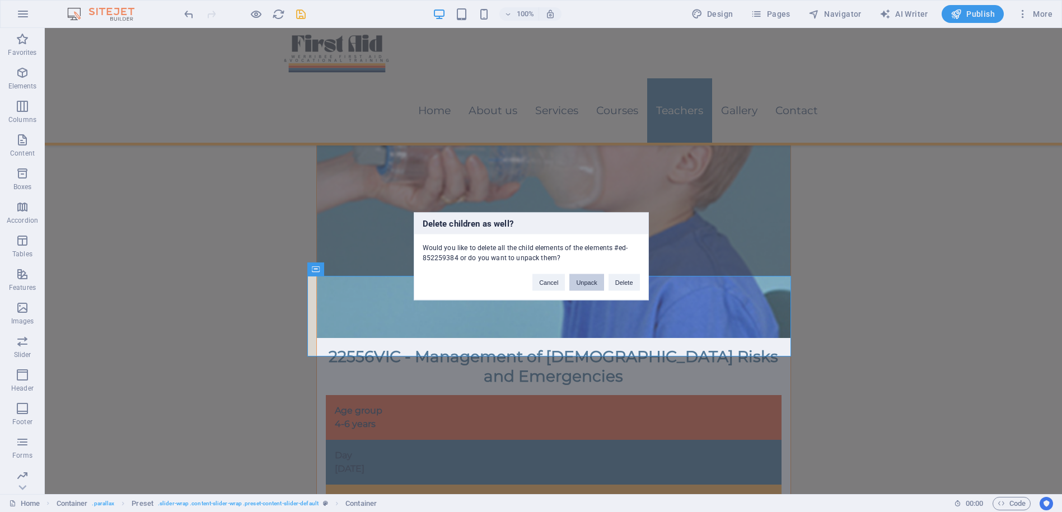
click at [579, 279] on button "Unpack" at bounding box center [587, 282] width 34 height 17
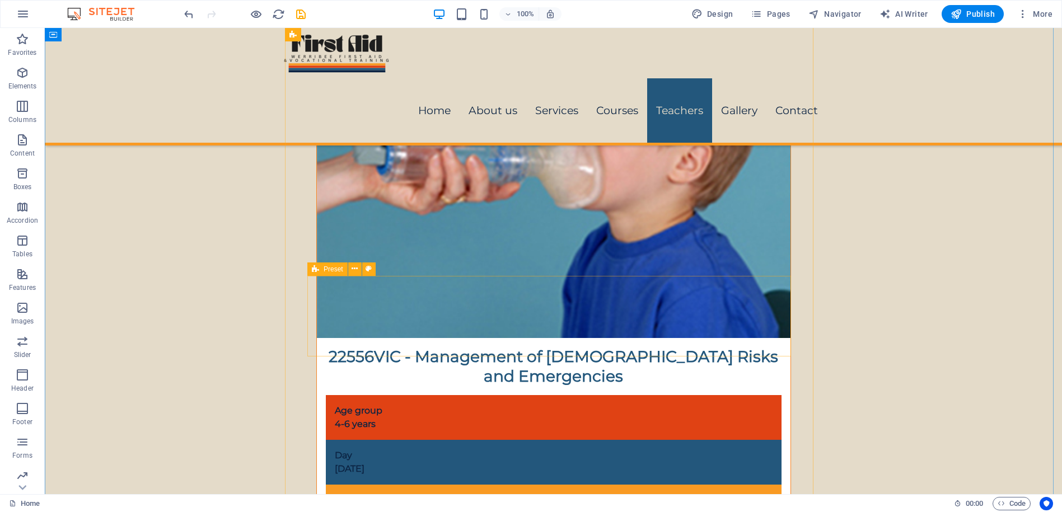
click at [354, 267] on icon at bounding box center [355, 269] width 6 height 12
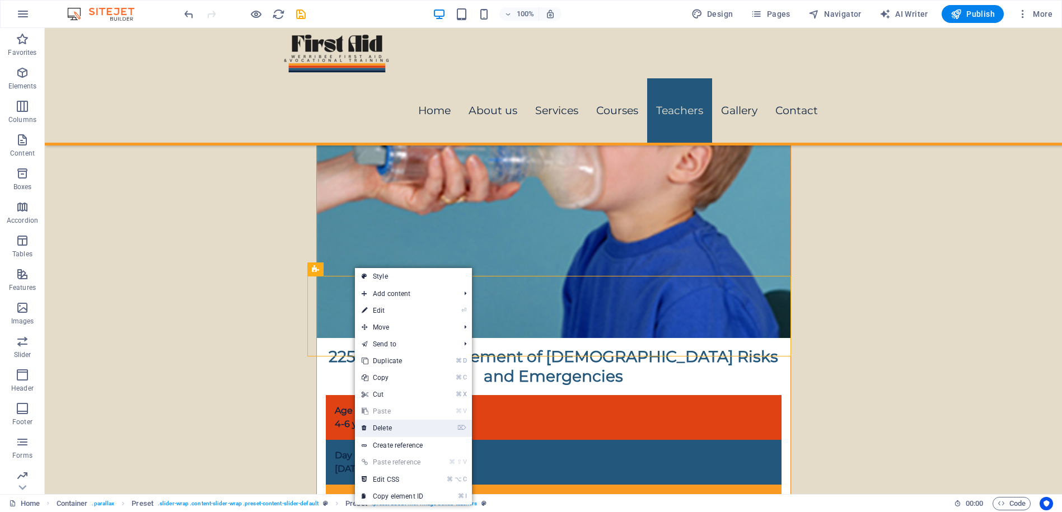
click at [381, 428] on link "⌦ Delete" at bounding box center [392, 428] width 75 height 17
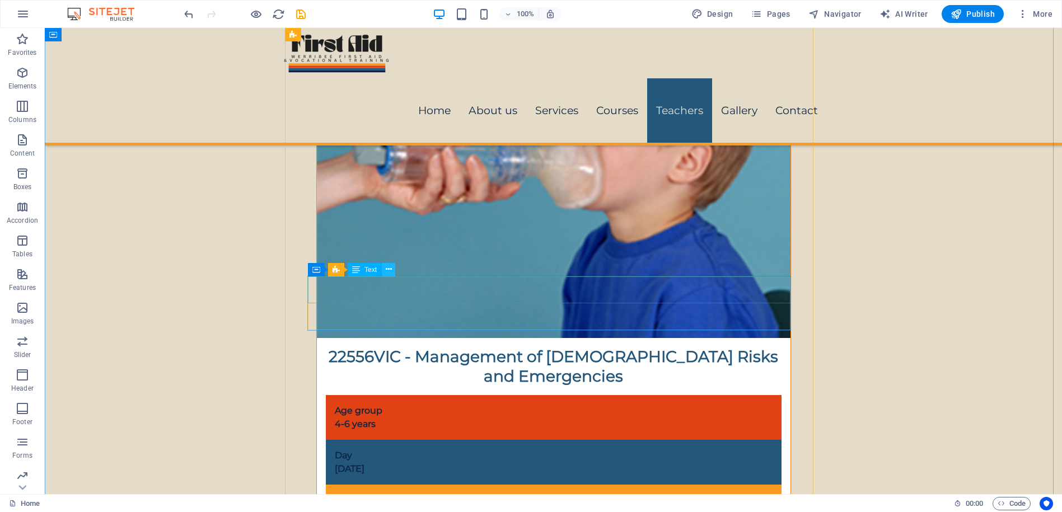
click at [390, 270] on icon at bounding box center [389, 270] width 6 height 12
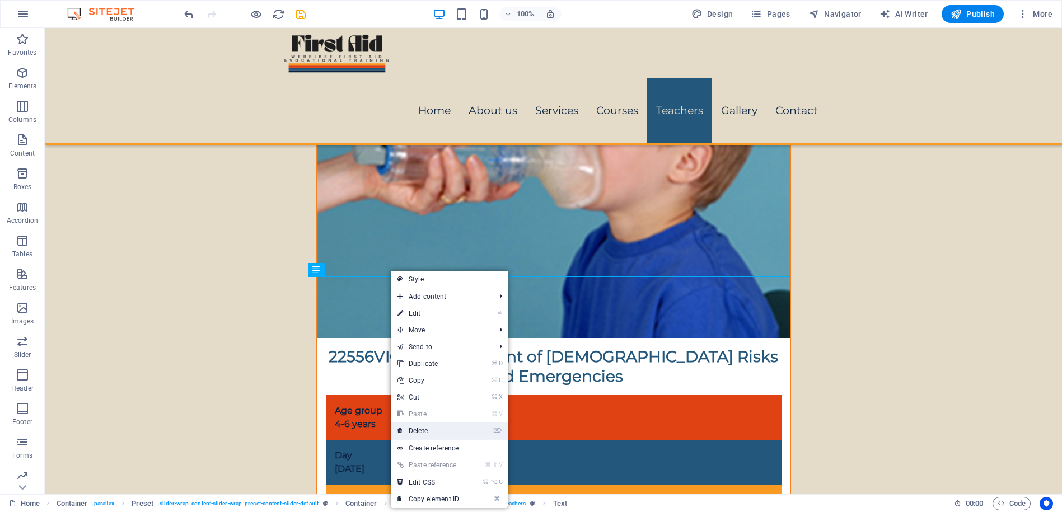
click at [409, 430] on link "⌦ Delete" at bounding box center [428, 431] width 75 height 17
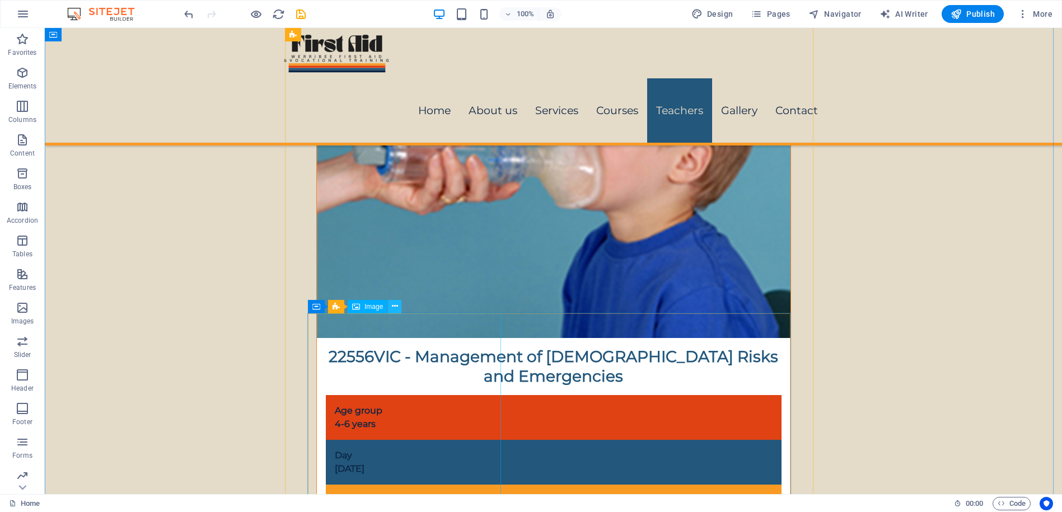
click at [396, 303] on icon at bounding box center [395, 307] width 6 height 12
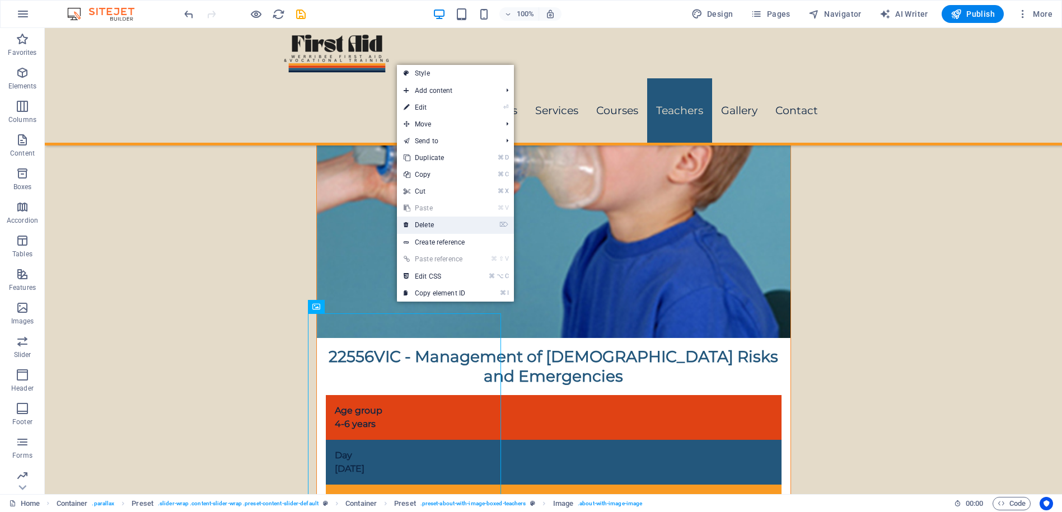
click at [430, 223] on link "⌦ Delete" at bounding box center [434, 225] width 75 height 17
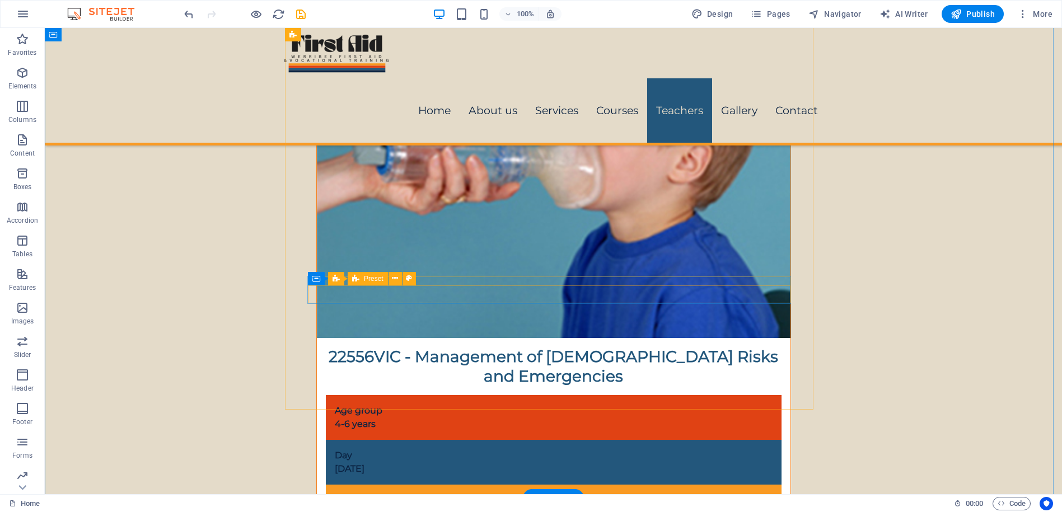
click at [398, 280] on icon at bounding box center [395, 279] width 6 height 12
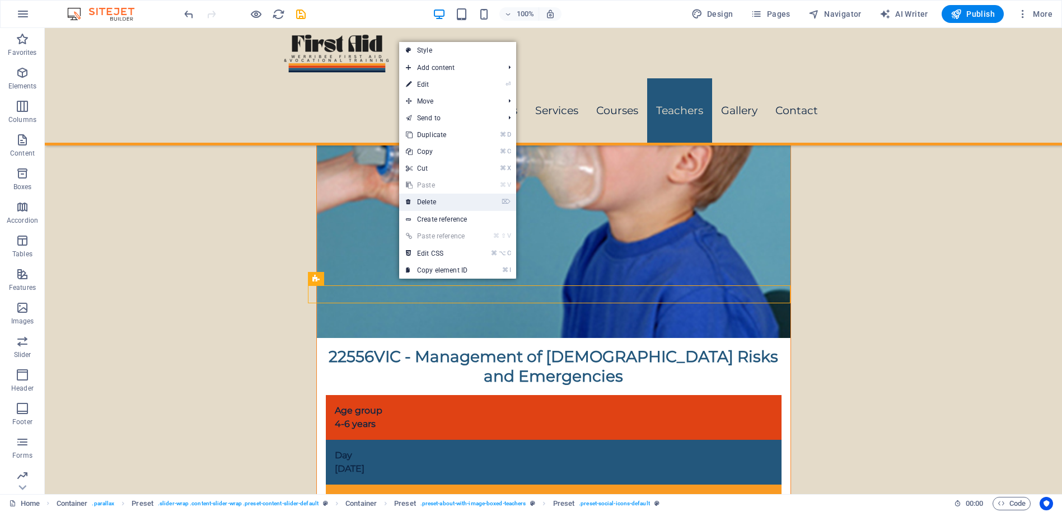
click at [430, 203] on link "⌦ Delete" at bounding box center [436, 202] width 75 height 17
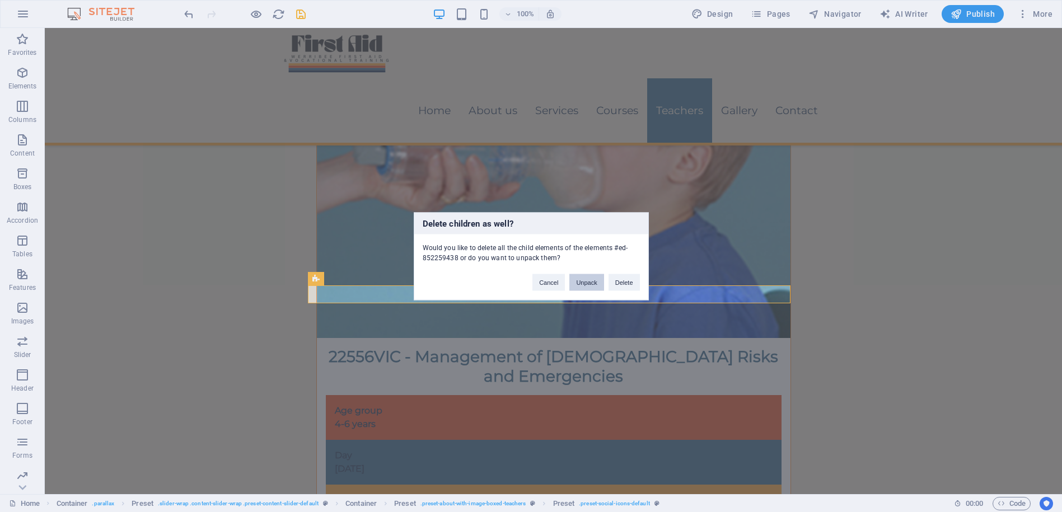
click at [580, 282] on button "Unpack" at bounding box center [587, 282] width 34 height 17
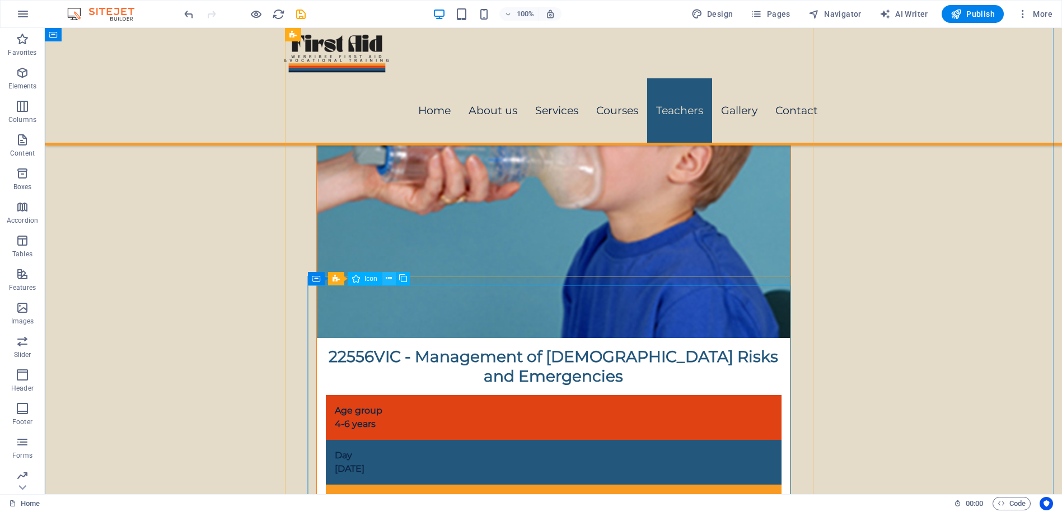
click at [386, 276] on icon at bounding box center [389, 279] width 6 height 12
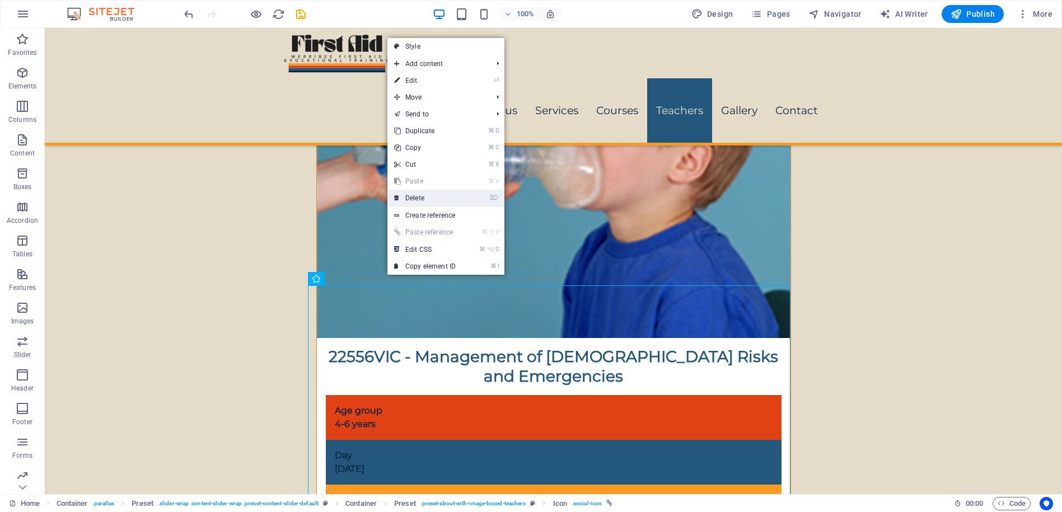
click at [419, 199] on link "⌦ Delete" at bounding box center [425, 198] width 75 height 17
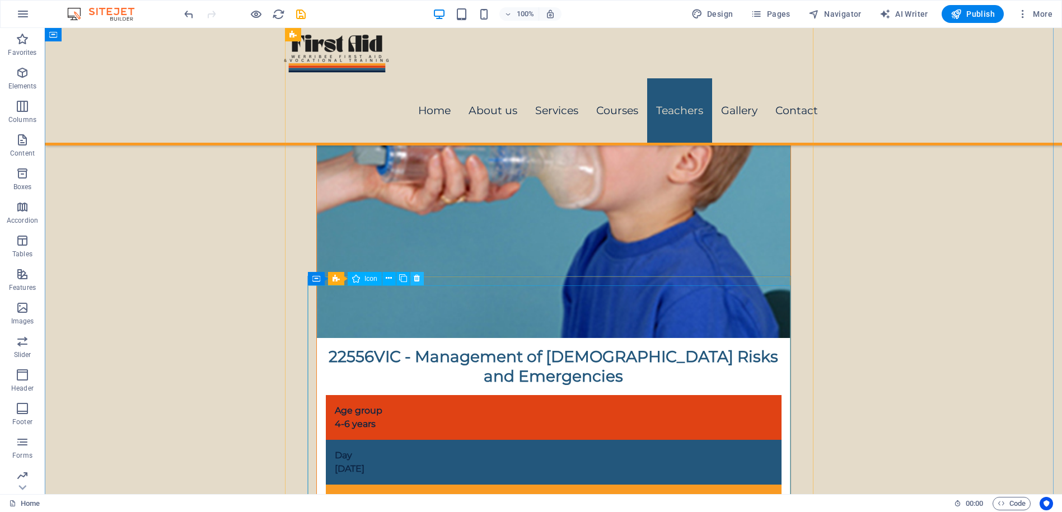
click at [416, 277] on icon at bounding box center [417, 279] width 6 height 12
click at [397, 271] on icon at bounding box center [398, 270] width 6 height 12
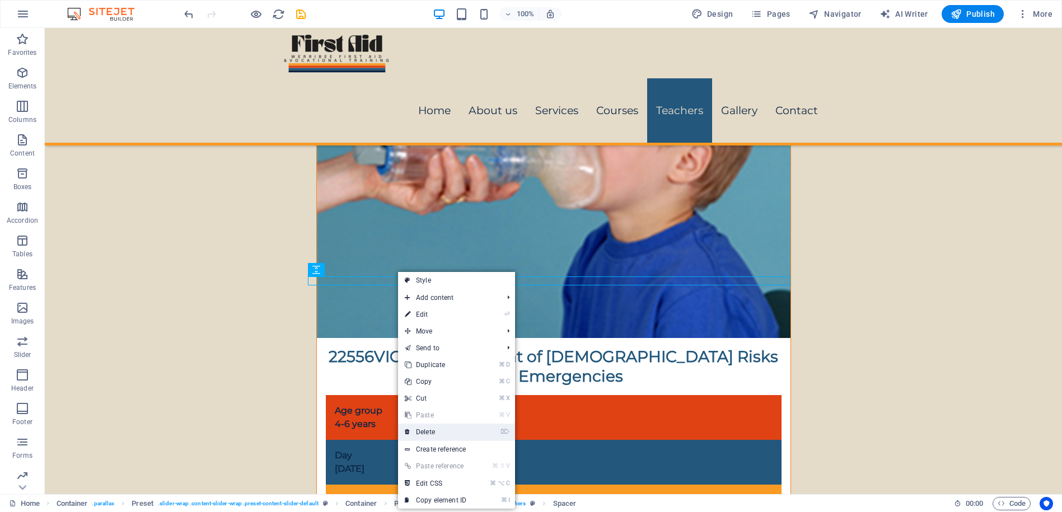
click at [418, 432] on link "⌦ Delete" at bounding box center [435, 432] width 75 height 17
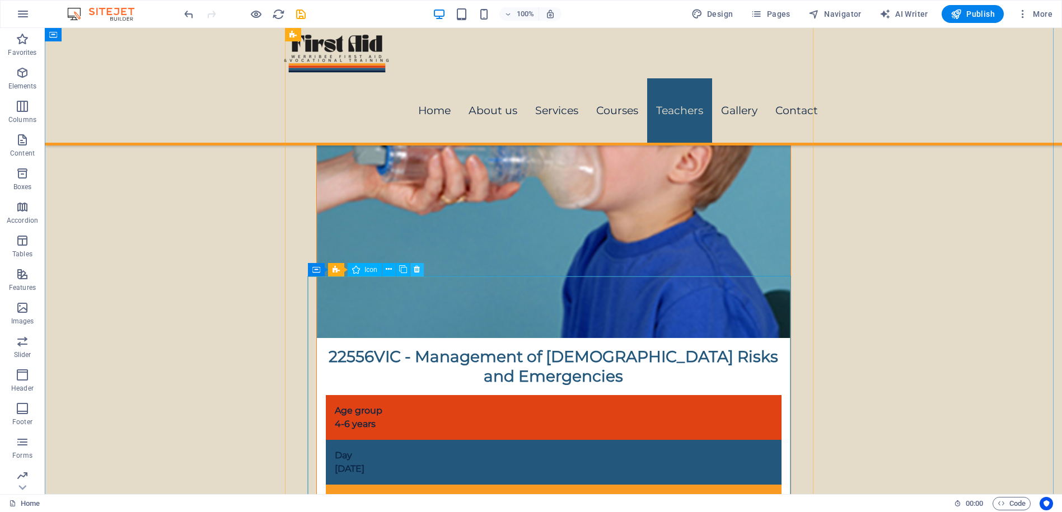
click at [417, 268] on icon at bounding box center [417, 270] width 6 height 12
click at [375, 268] on icon at bounding box center [375, 270] width 6 height 12
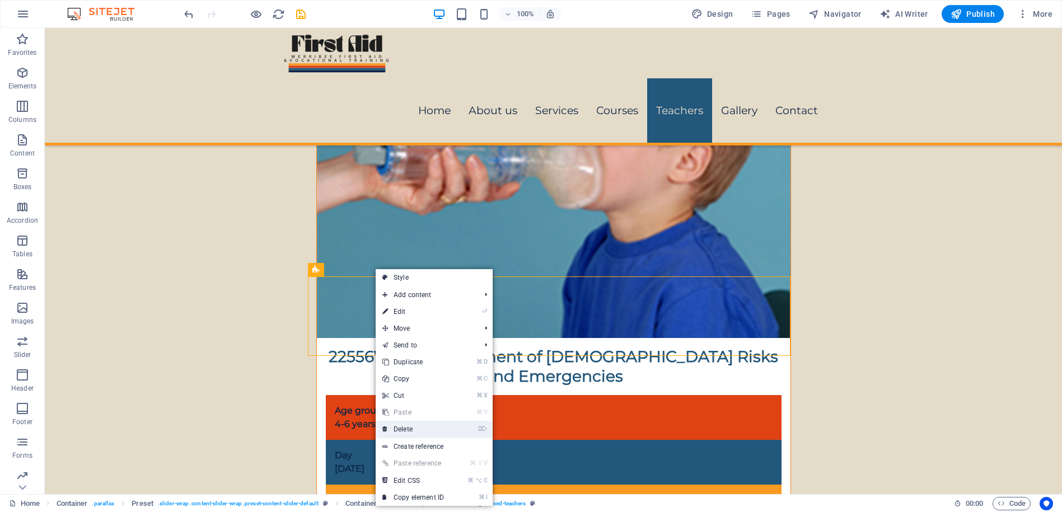
click at [389, 432] on link "⌦ Delete" at bounding box center [413, 429] width 75 height 17
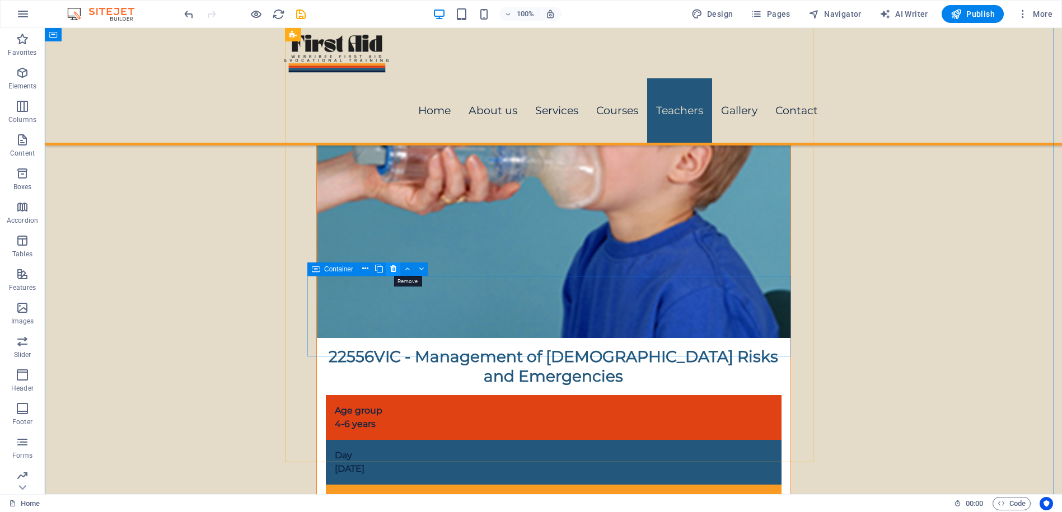
click at [394, 269] on icon at bounding box center [393, 269] width 6 height 12
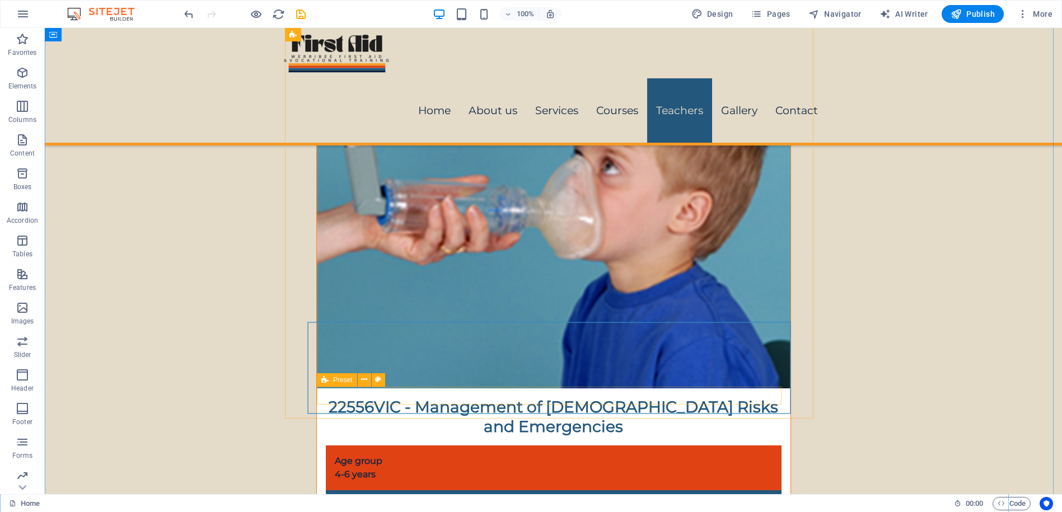
scroll to position [5218, 0]
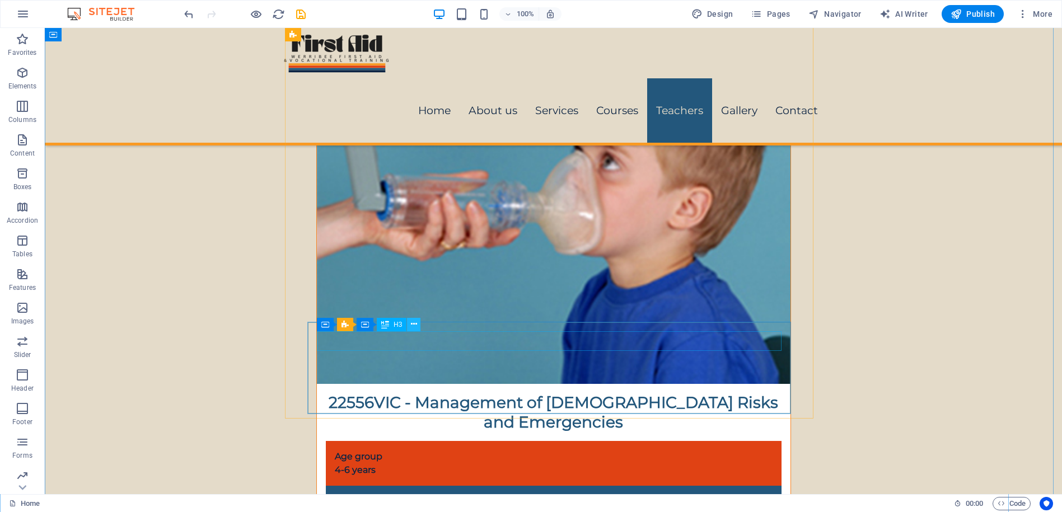
click at [413, 323] on icon at bounding box center [414, 325] width 6 height 12
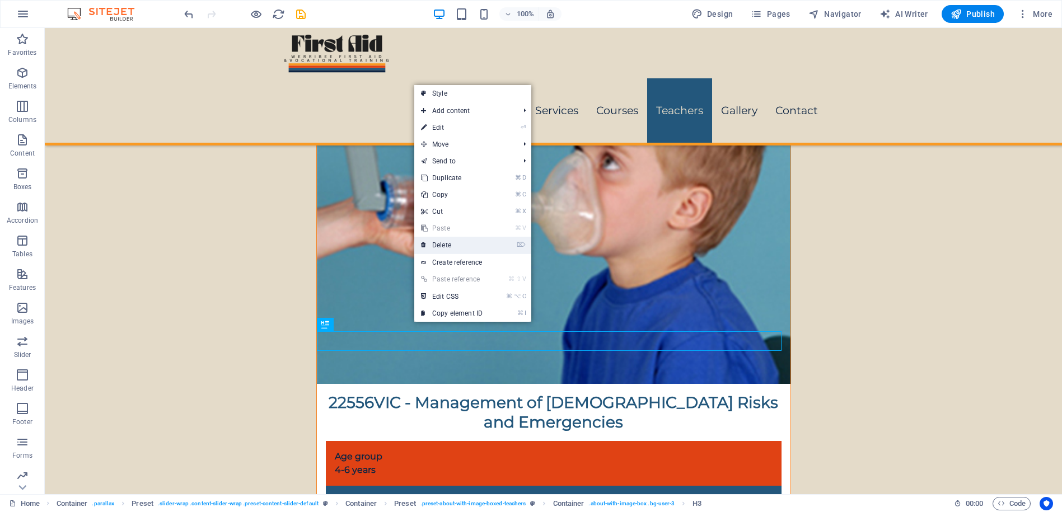
click at [447, 242] on link "⌦ Delete" at bounding box center [451, 245] width 75 height 17
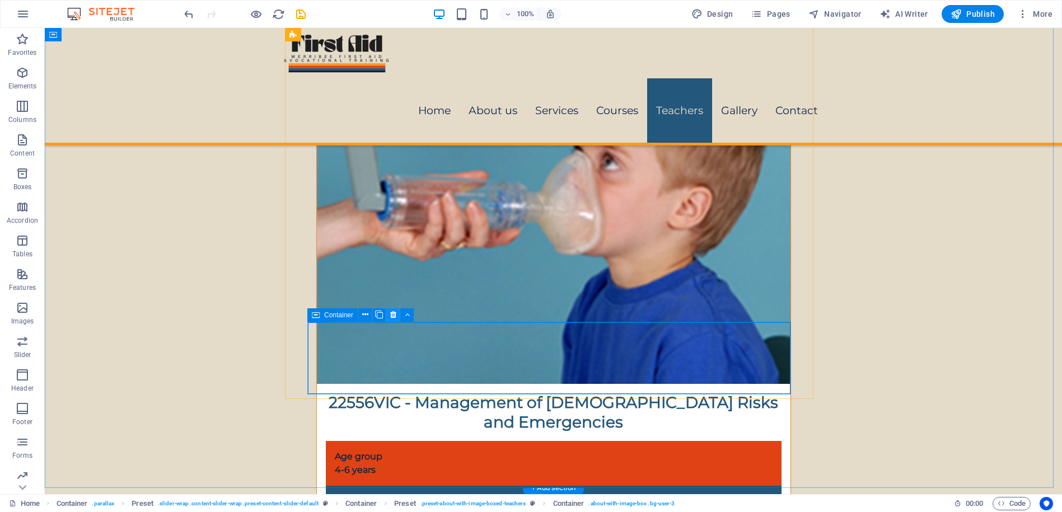
click at [394, 313] on icon at bounding box center [393, 315] width 6 height 12
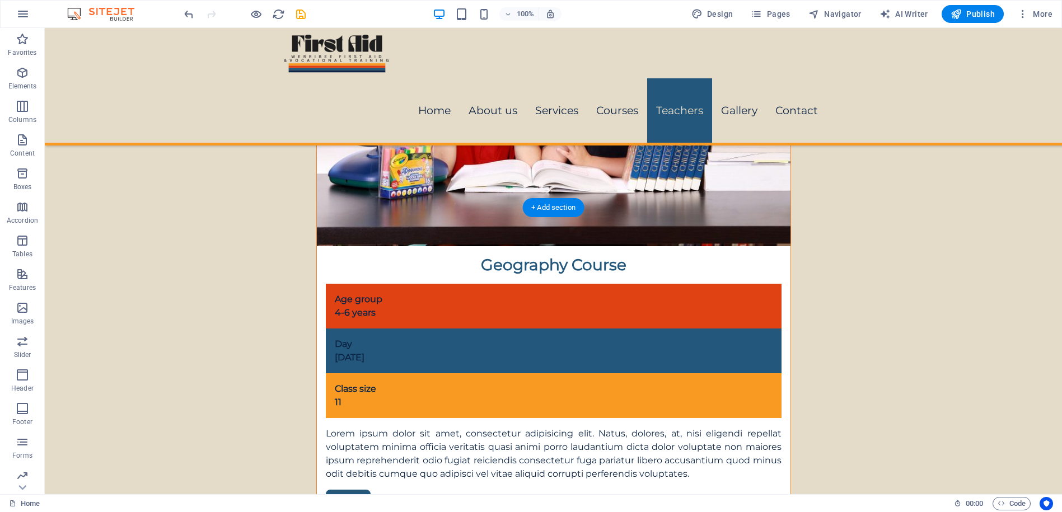
scroll to position [6132, 0]
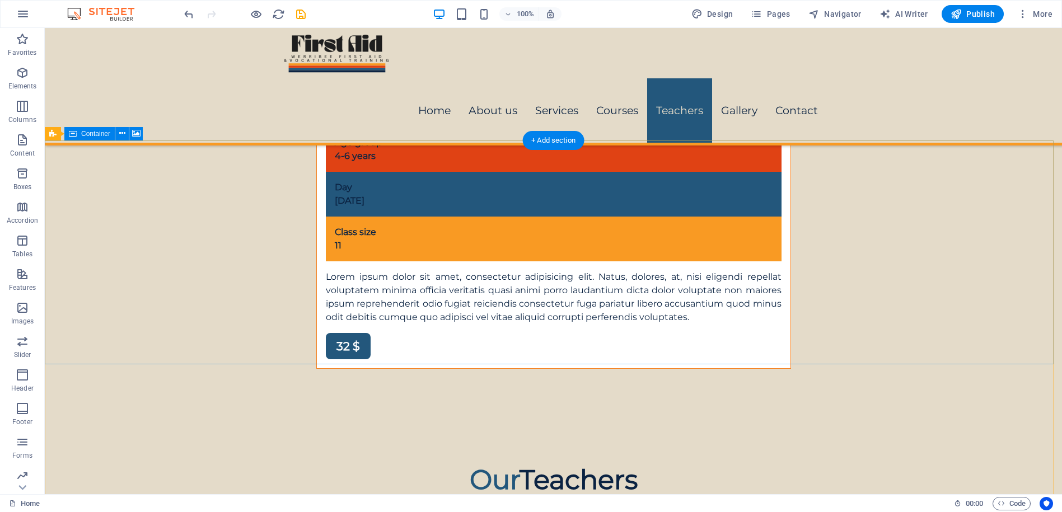
click at [118, 132] on button at bounding box center [121, 133] width 13 height 13
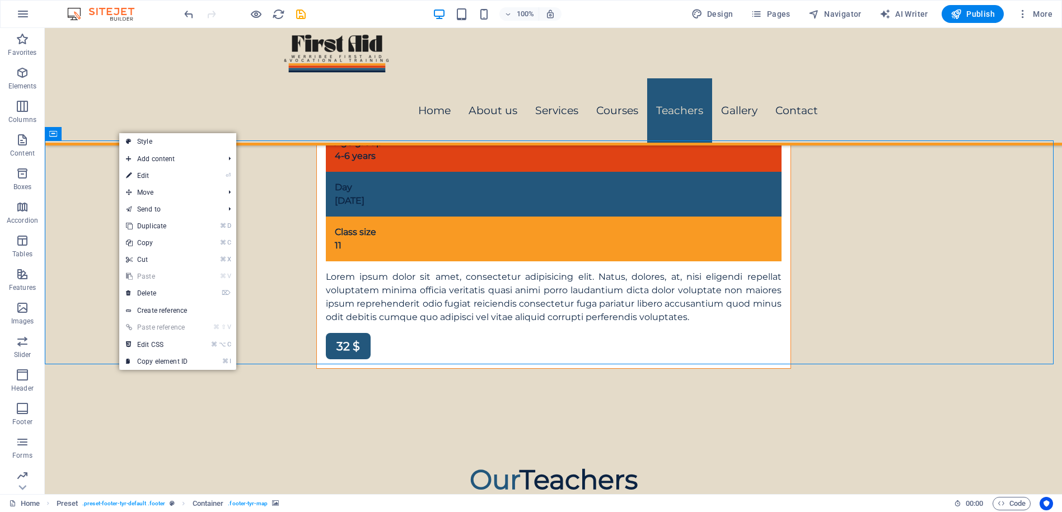
click at [143, 178] on link "⏎ Edit" at bounding box center [156, 175] width 75 height 17
select select "px"
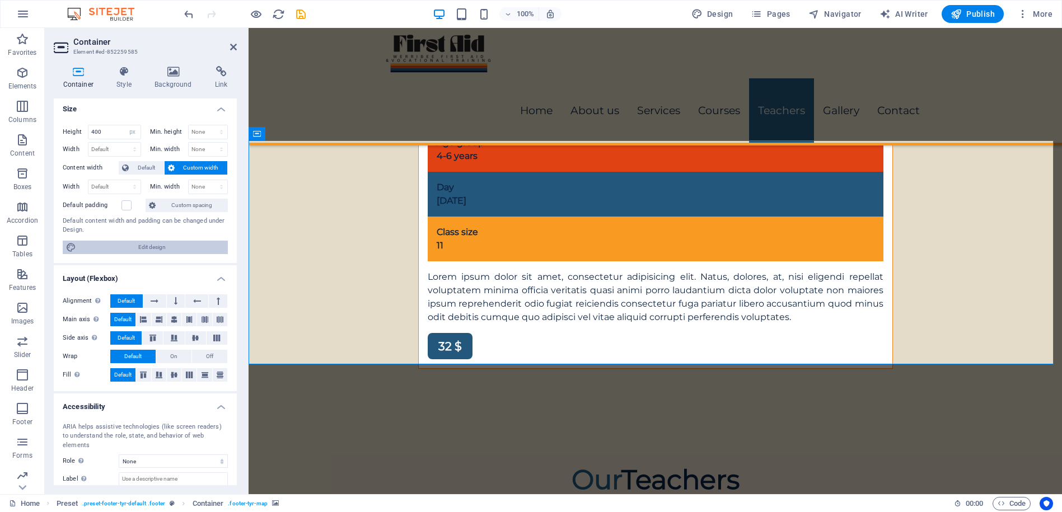
scroll to position [0, 0]
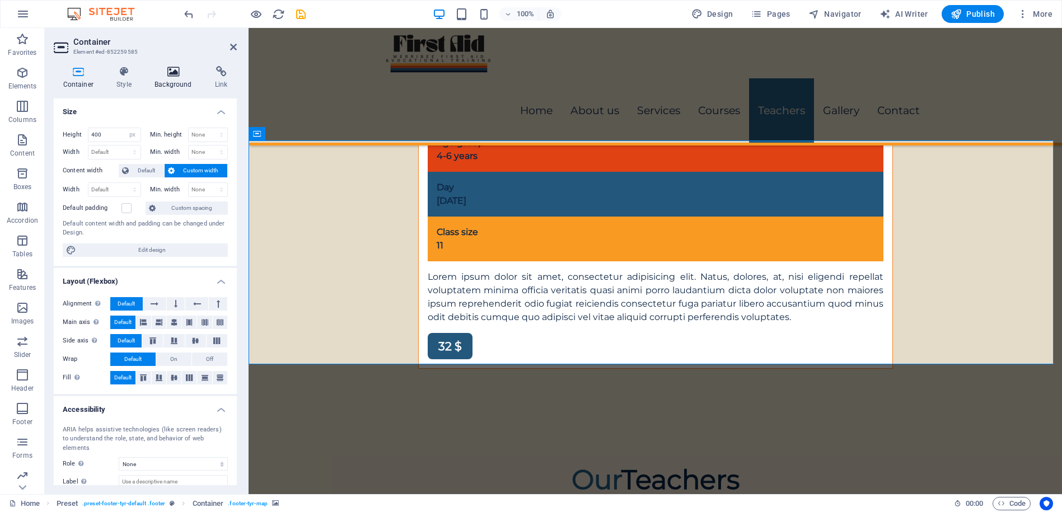
click at [162, 77] on icon at bounding box center [174, 71] width 56 height 11
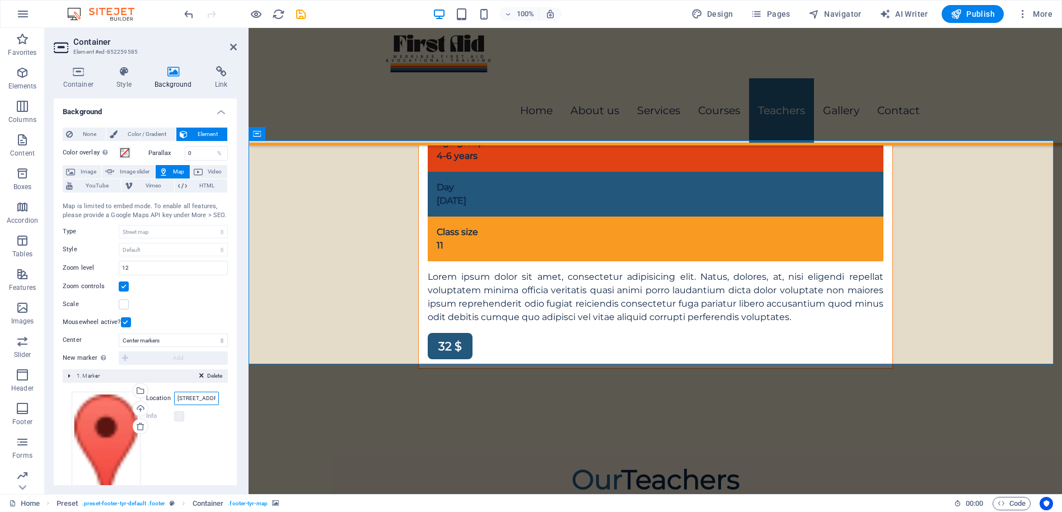
click at [192, 395] on input "[STREET_ADDRESS][US_STATE]" at bounding box center [196, 398] width 45 height 13
click at [192, 396] on input "[STREET_ADDRESS][US_STATE]" at bounding box center [196, 398] width 45 height 13
click at [191, 397] on input "[STREET_ADDRESS][US_STATE]" at bounding box center [196, 398] width 45 height 13
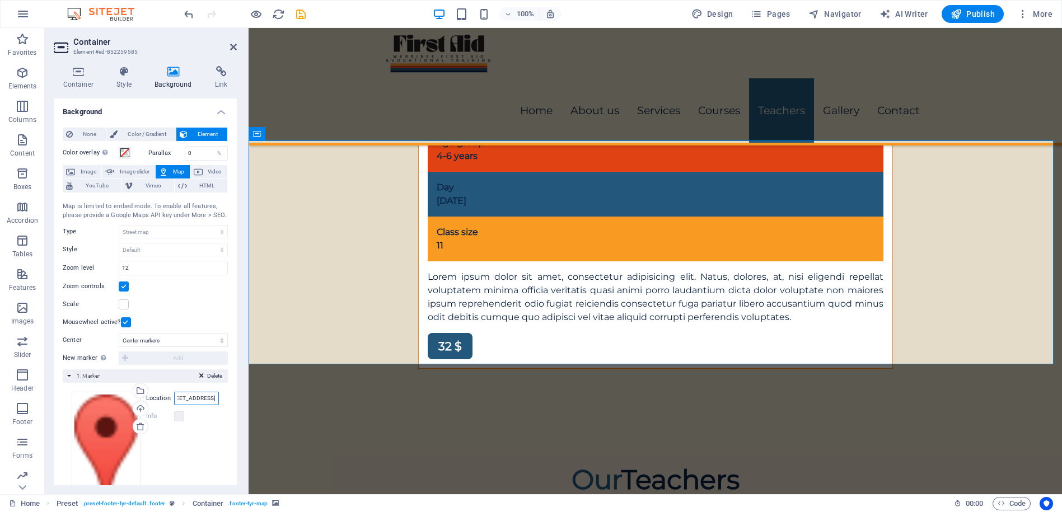
type input "[STREET_ADDRESS]"
click at [182, 461] on div "Drag files here, click to choose files or select files from Files or our free s…" at bounding box center [145, 452] width 147 height 120
click at [123, 300] on label at bounding box center [124, 305] width 10 height 10
click at [0, 0] on input "Scale" at bounding box center [0, 0] width 0 height 0
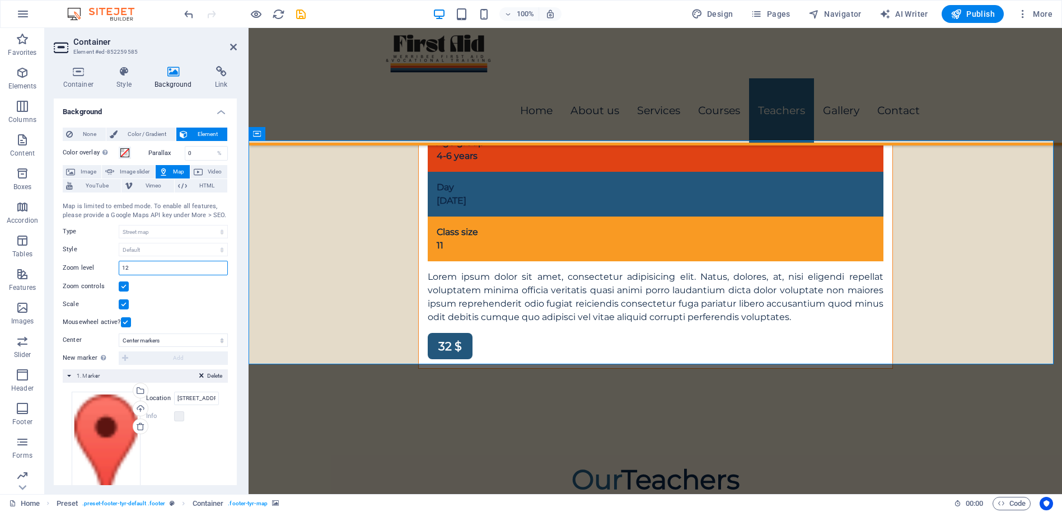
click at [153, 268] on input "12" at bounding box center [173, 268] width 108 height 13
click at [151, 267] on input "12" at bounding box center [173, 268] width 108 height 13
click at [150, 266] on input "12" at bounding box center [173, 268] width 108 height 13
type input "1"
click at [144, 267] on input "15" at bounding box center [173, 268] width 108 height 13
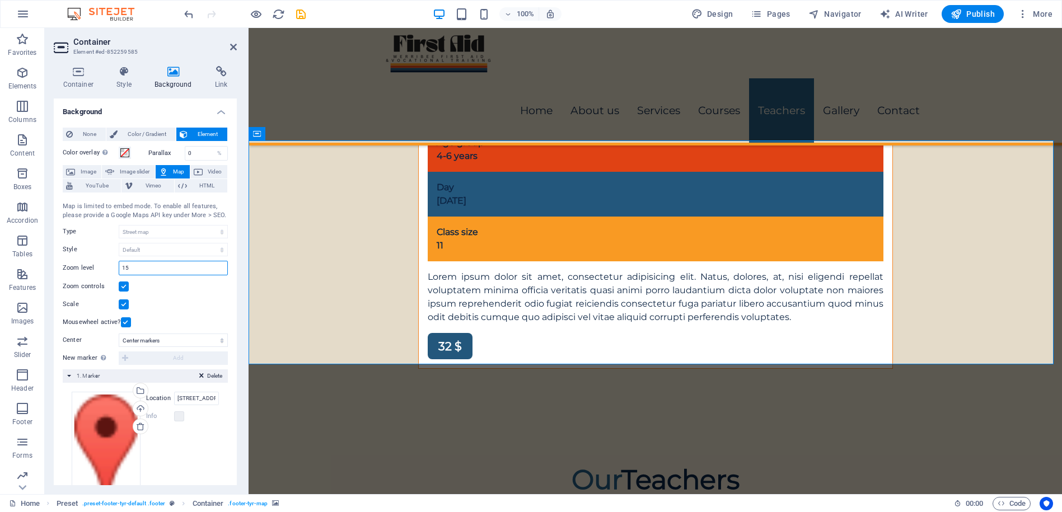
click at [144, 266] on input "15" at bounding box center [173, 268] width 108 height 13
click at [145, 266] on input "15" at bounding box center [173, 268] width 108 height 13
click at [129, 272] on input "18" at bounding box center [173, 268] width 108 height 13
type input "17"
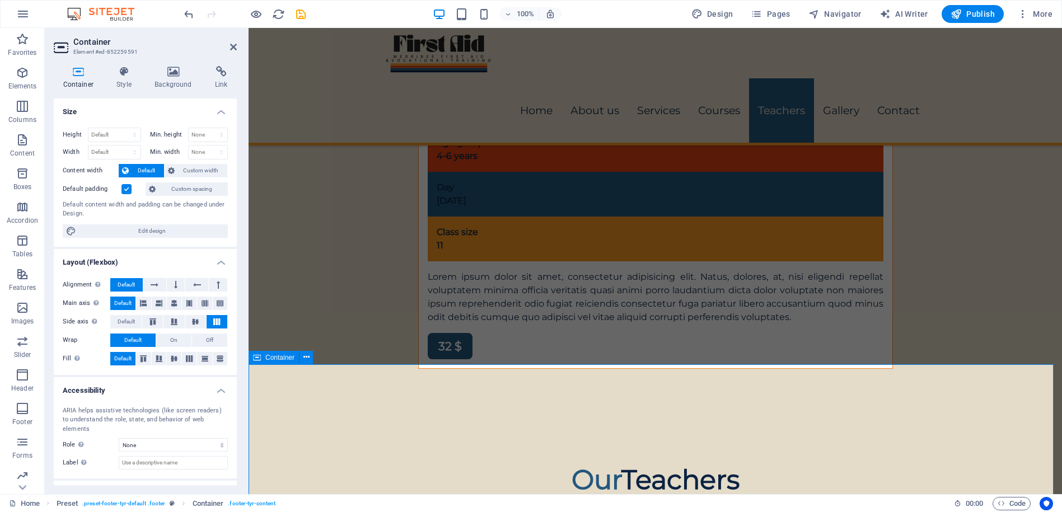
click at [301, 16] on icon "save" at bounding box center [301, 14] width 13 height 13
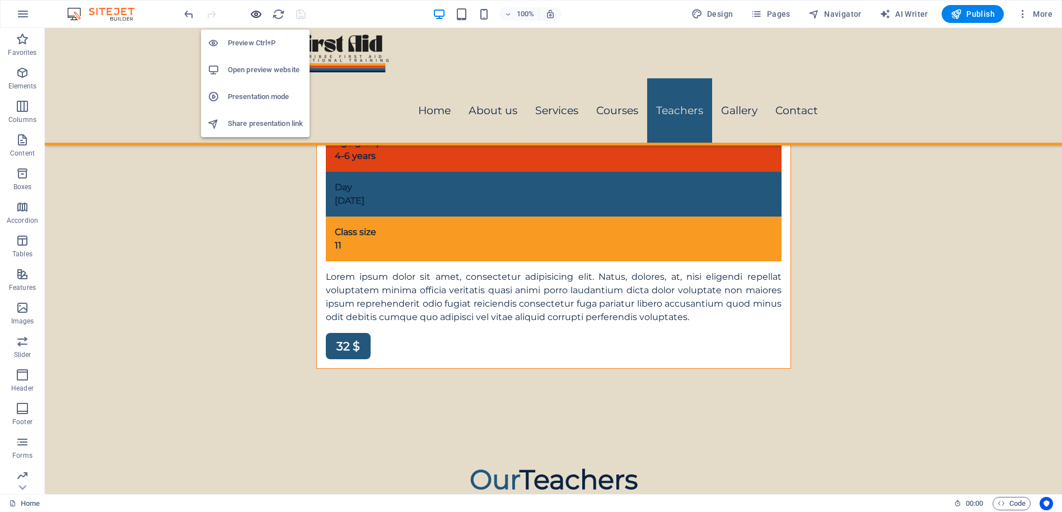
click at [256, 14] on icon "button" at bounding box center [256, 14] width 13 height 13
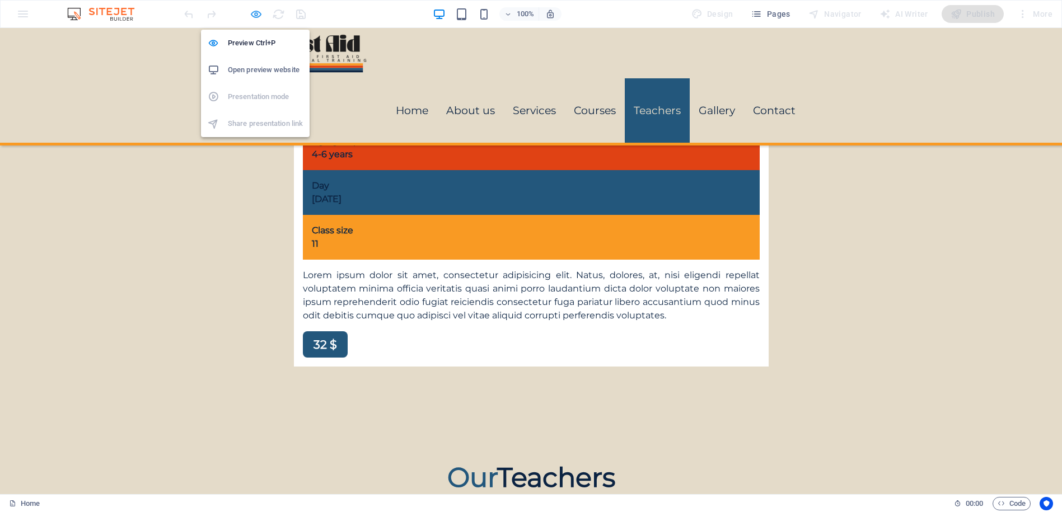
click at [256, 15] on icon "button" at bounding box center [256, 14] width 13 height 13
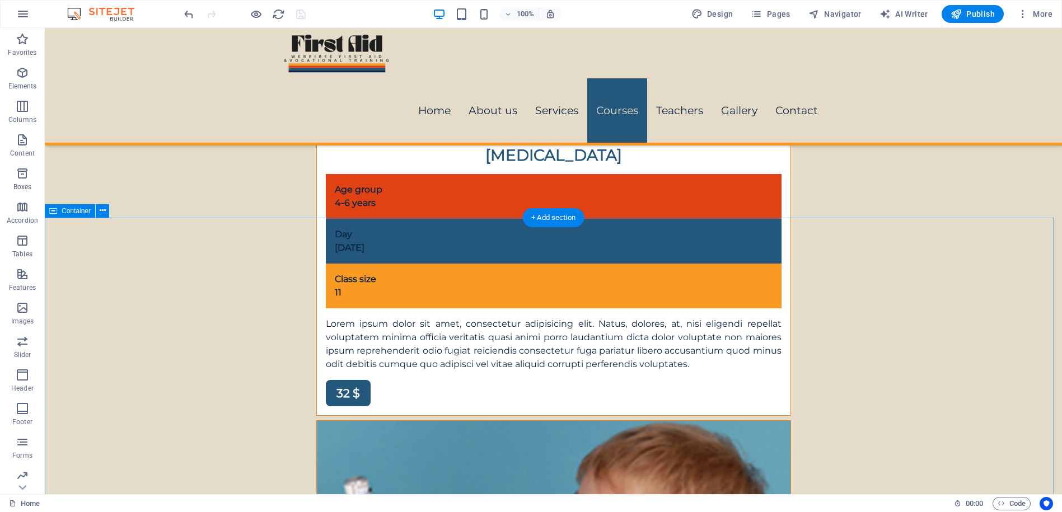
scroll to position [4867, 0]
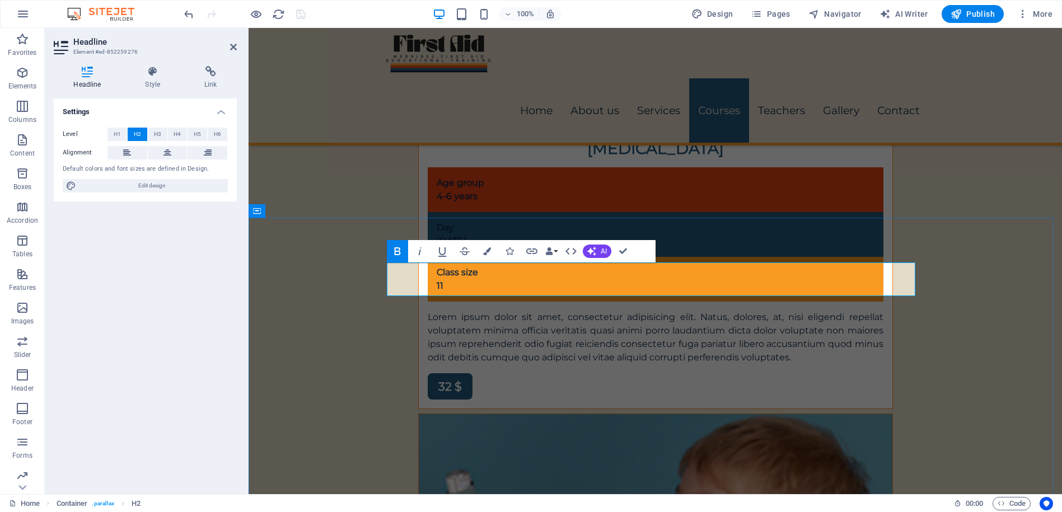
drag, startPoint x: 742, startPoint y: 281, endPoint x: 632, endPoint y: 286, distance: 109.9
click at [149, 69] on icon at bounding box center [152, 71] width 55 height 11
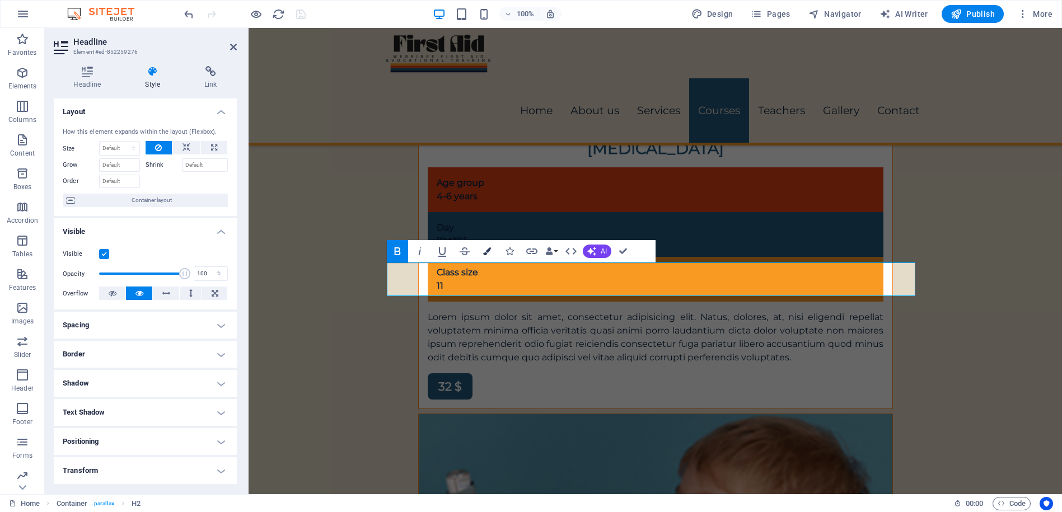
click at [487, 251] on icon "button" at bounding box center [487, 252] width 8 height 8
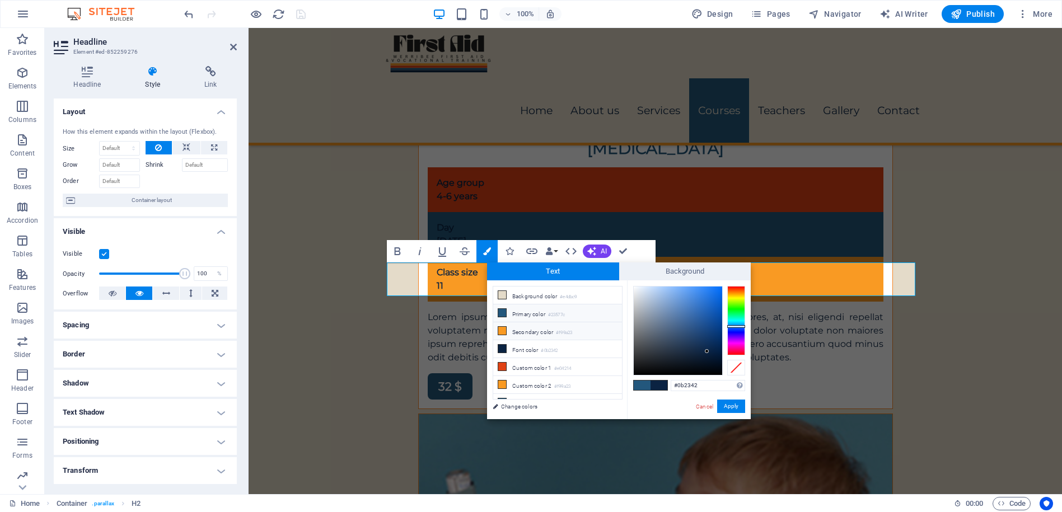
click at [502, 329] on icon at bounding box center [502, 331] width 8 height 8
type input "#f99a23"
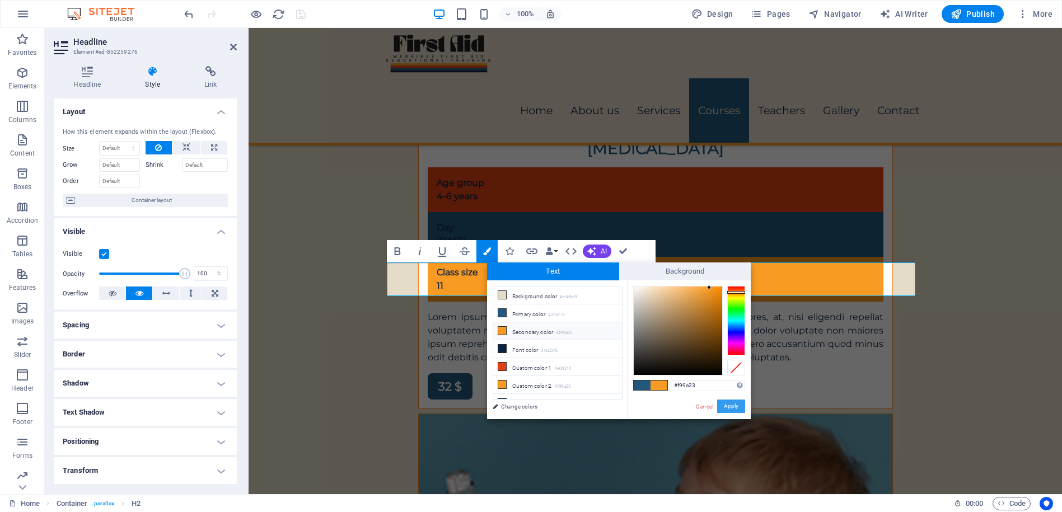
click at [726, 404] on button "Apply" at bounding box center [731, 406] width 28 height 13
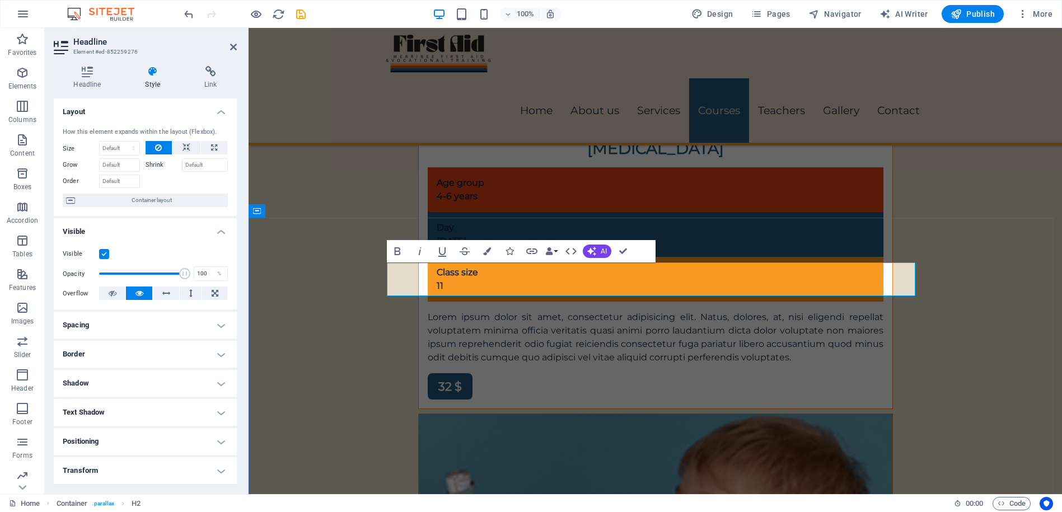
drag, startPoint x: 746, startPoint y: 278, endPoint x: 633, endPoint y: 275, distance: 113.2
click at [484, 249] on icon "button" at bounding box center [487, 252] width 8 height 8
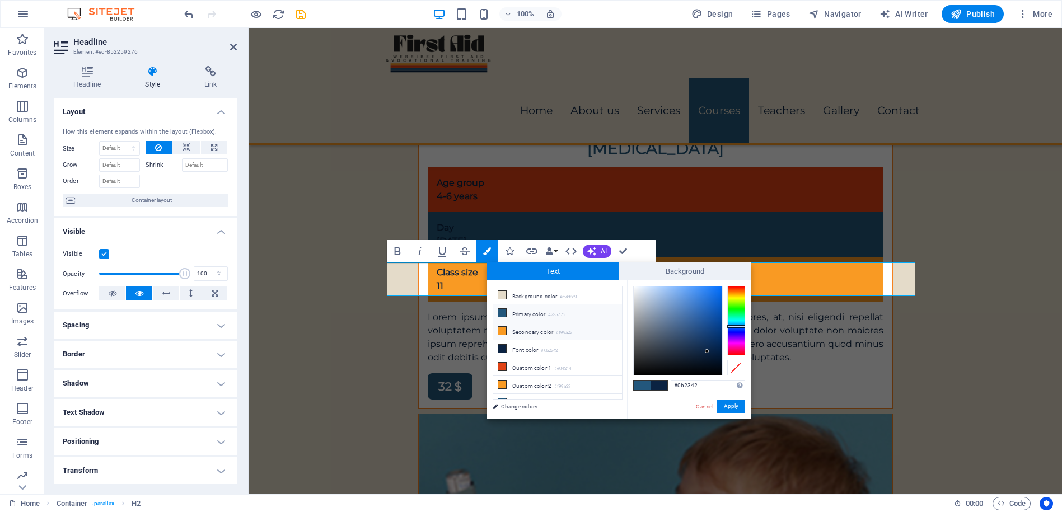
click at [500, 329] on icon at bounding box center [502, 331] width 8 height 8
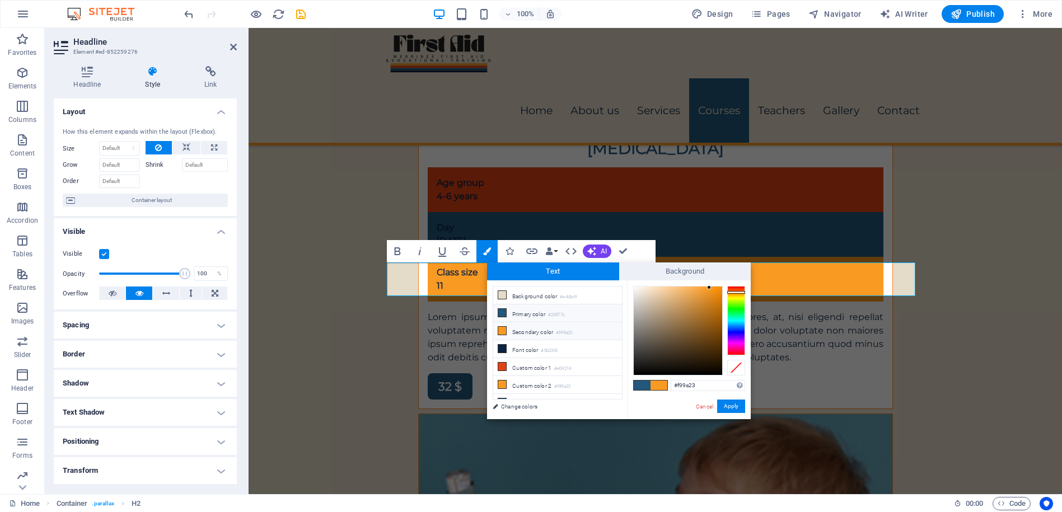
click at [501, 312] on icon at bounding box center [502, 313] width 8 height 8
type input "#23577c"
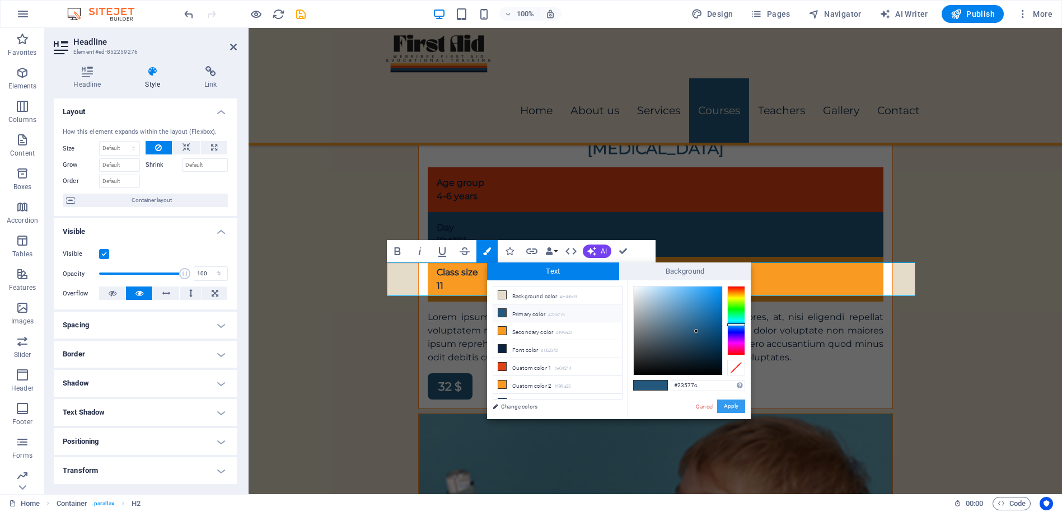
click at [732, 406] on button "Apply" at bounding box center [731, 406] width 28 height 13
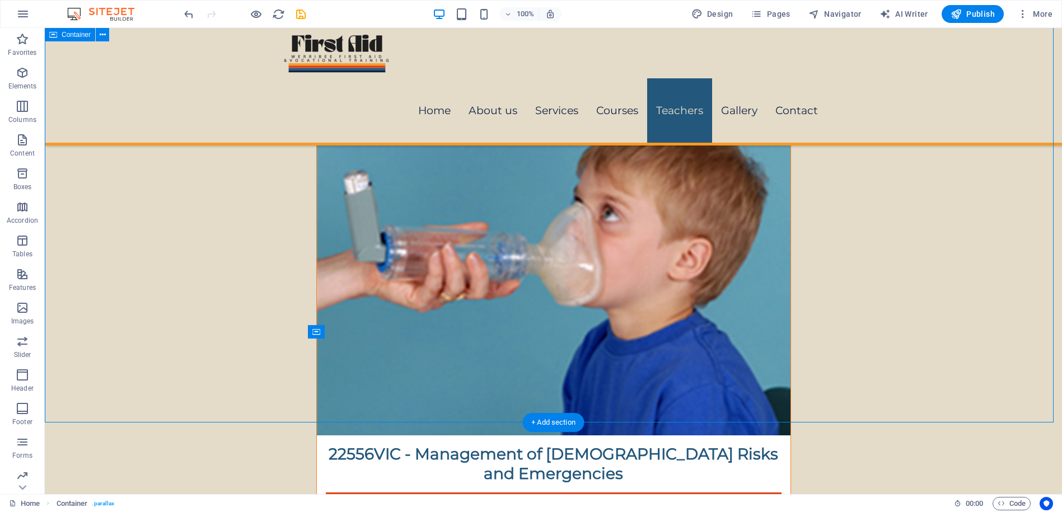
scroll to position [5229, 0]
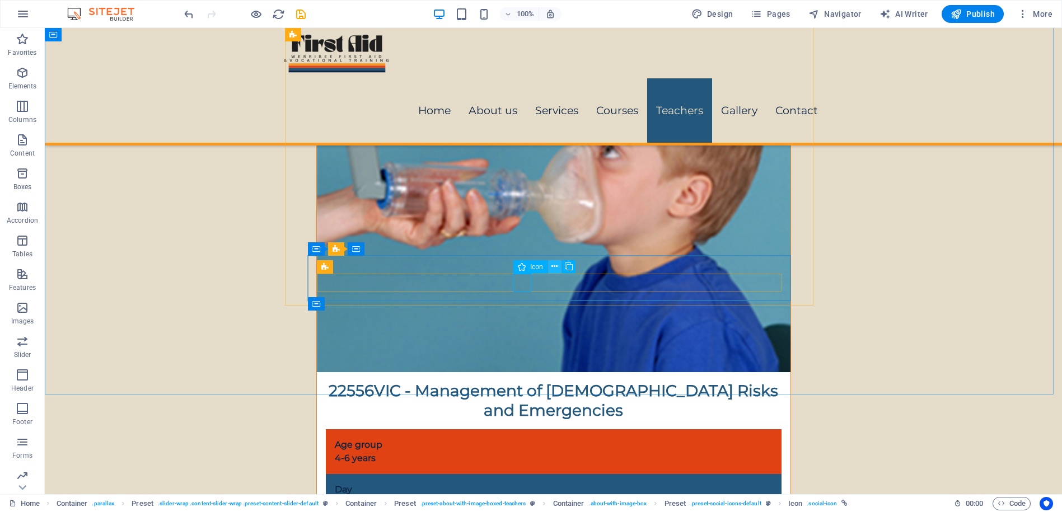
click at [556, 267] on icon at bounding box center [555, 267] width 6 height 12
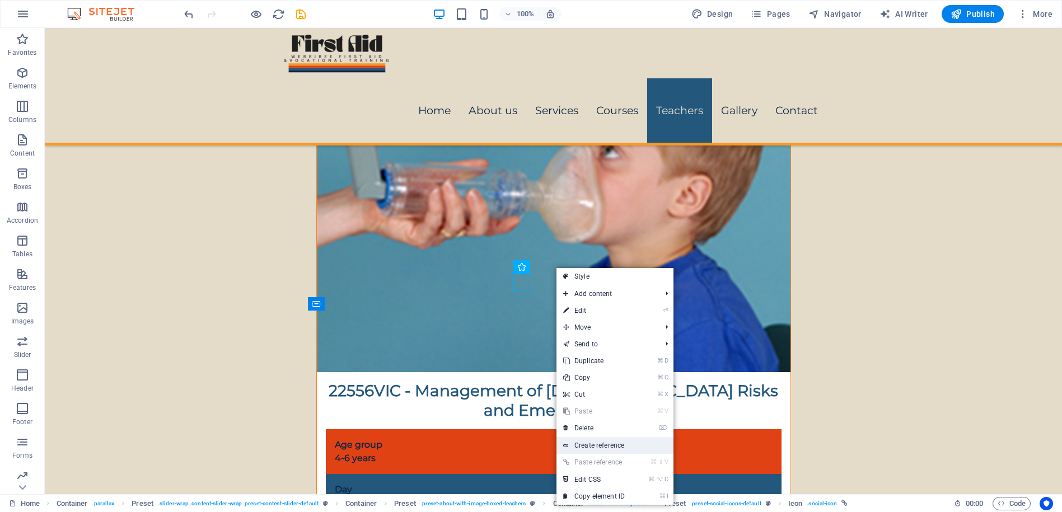
click at [583, 444] on link "Create reference" at bounding box center [615, 445] width 117 height 17
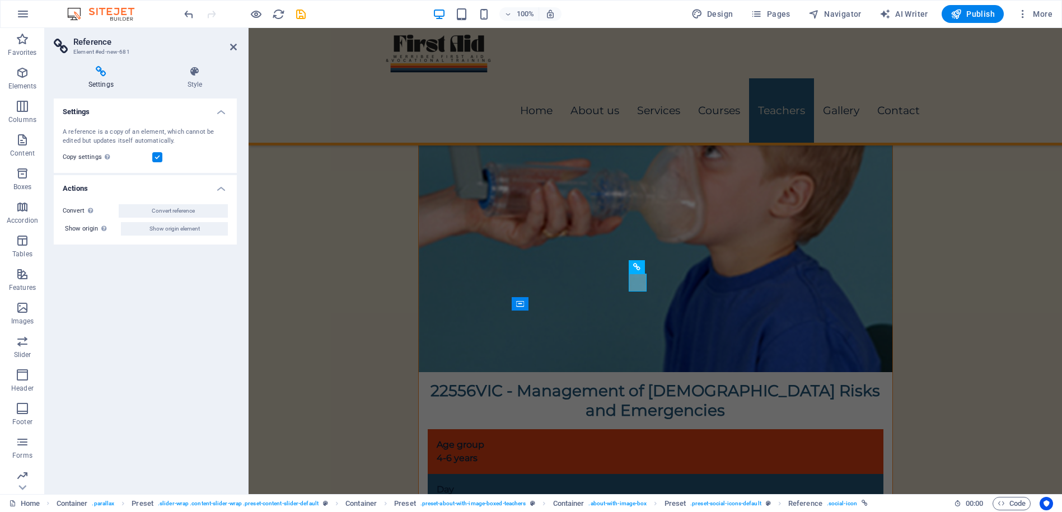
click at [99, 67] on icon at bounding box center [101, 71] width 95 height 11
click at [636, 268] on icon at bounding box center [636, 266] width 7 height 13
click at [688, 269] on icon at bounding box center [688, 267] width 6 height 12
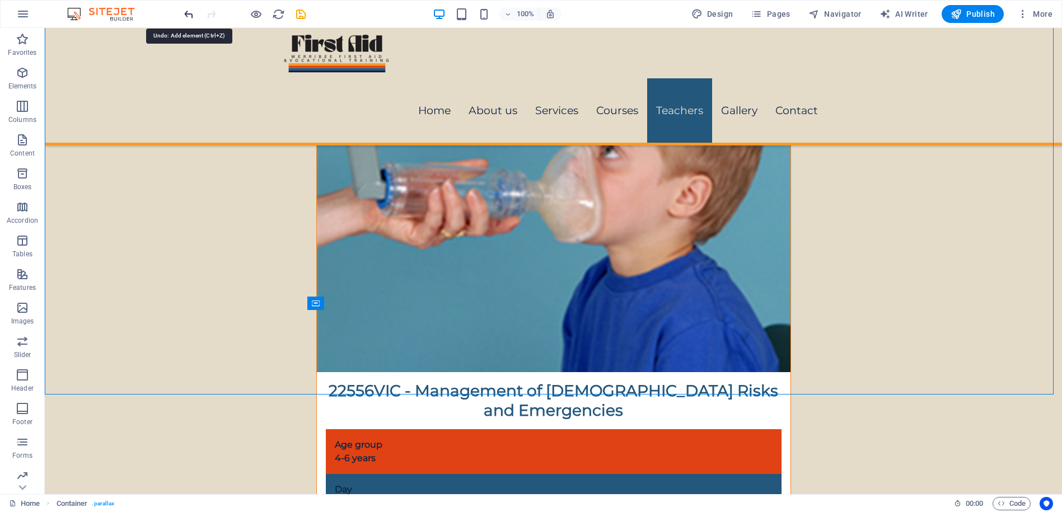
click at [187, 12] on icon "undo" at bounding box center [189, 14] width 13 height 13
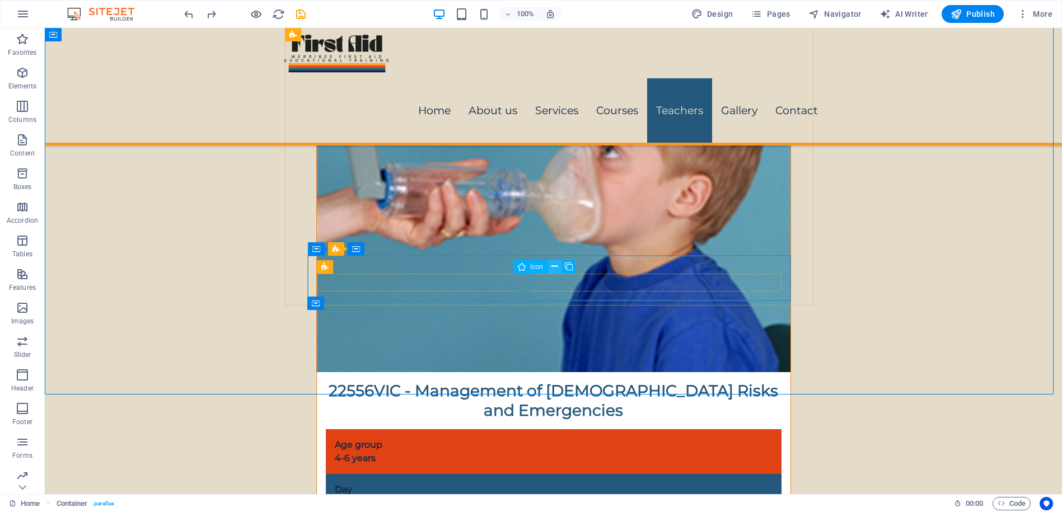
click at [552, 267] on icon at bounding box center [555, 267] width 6 height 12
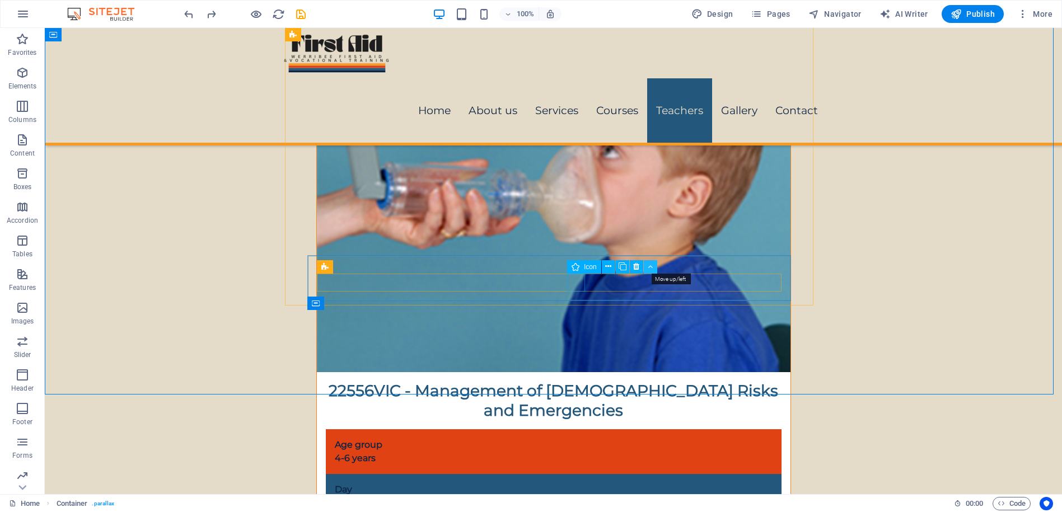
click at [651, 265] on icon at bounding box center [650, 267] width 5 height 12
click at [649, 264] on icon at bounding box center [650, 267] width 5 height 12
click at [652, 269] on icon at bounding box center [650, 267] width 5 height 12
click at [655, 266] on button at bounding box center [650, 266] width 13 height 13
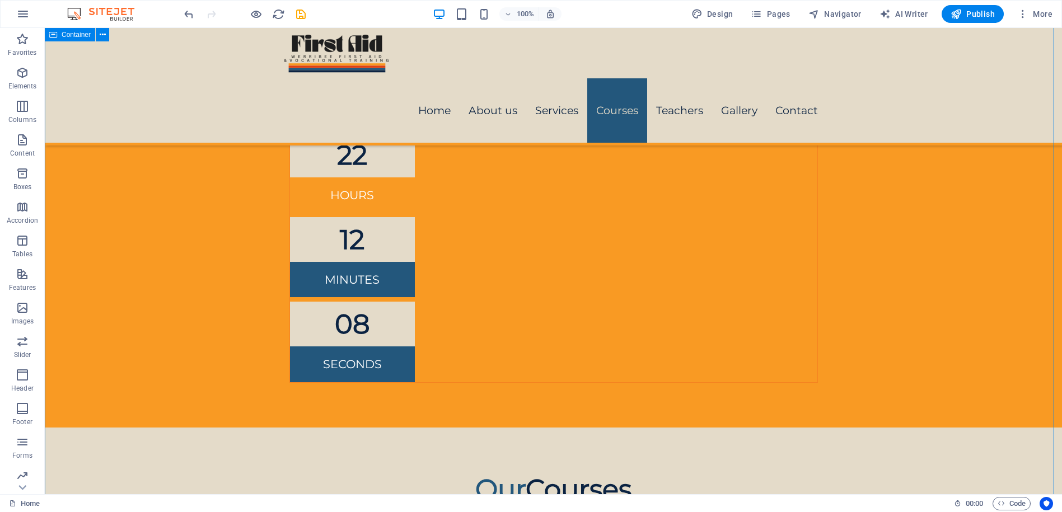
scroll to position [2002, 0]
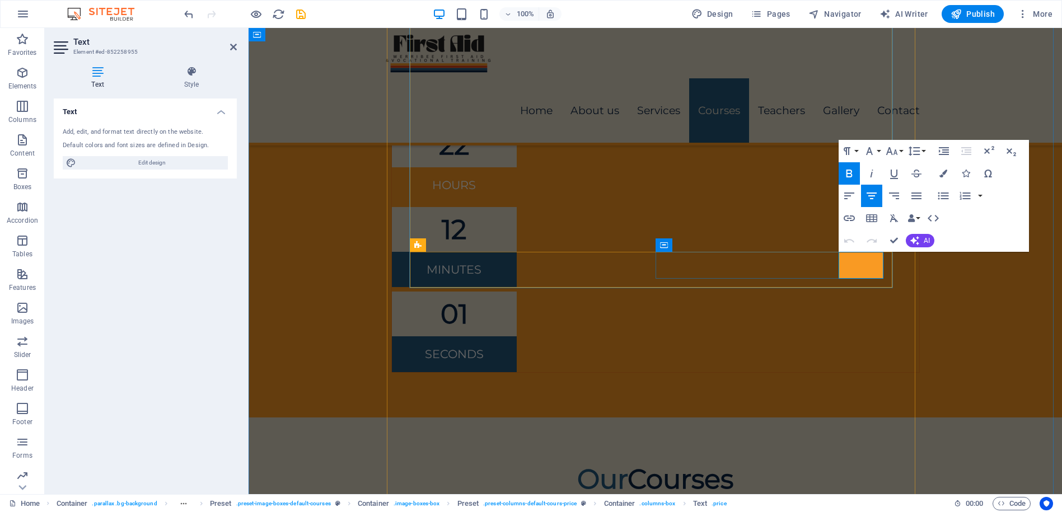
drag, startPoint x: 874, startPoint y: 265, endPoint x: 850, endPoint y: 272, distance: 25.5
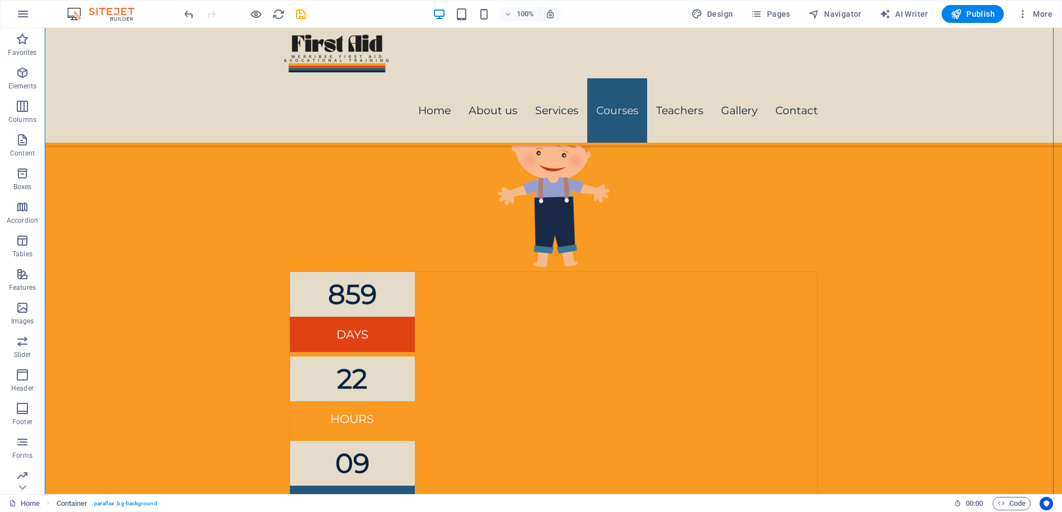
scroll to position [1772, 0]
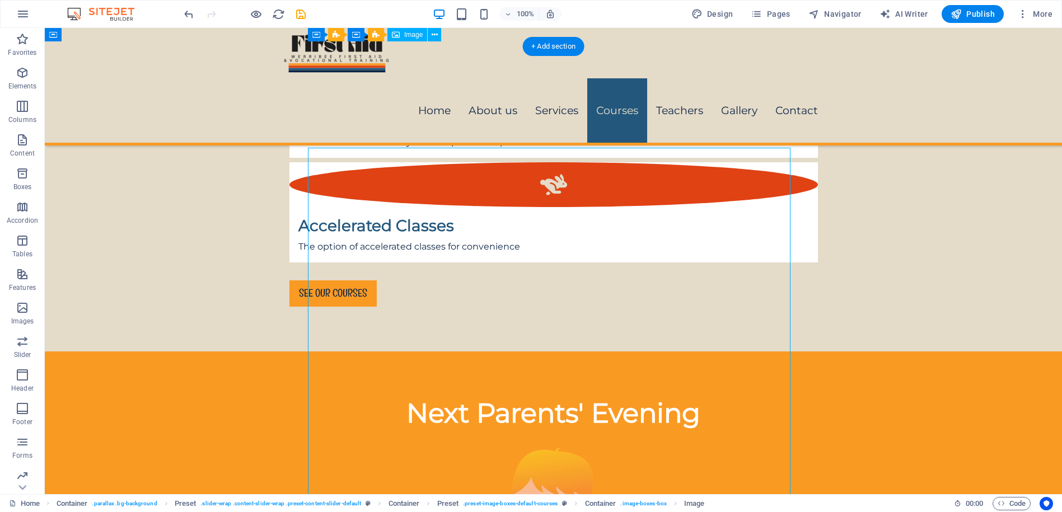
scroll to position [1366, 0]
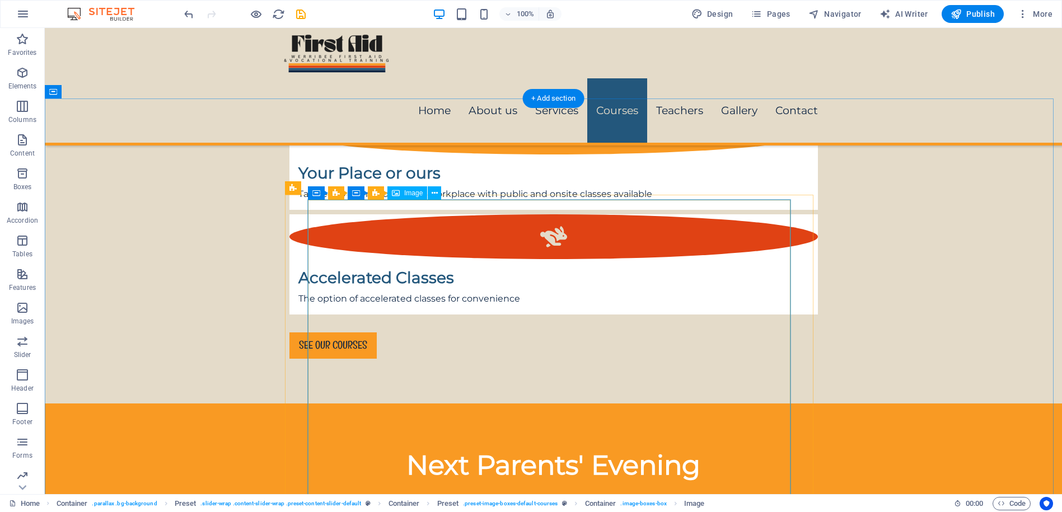
select select "%"
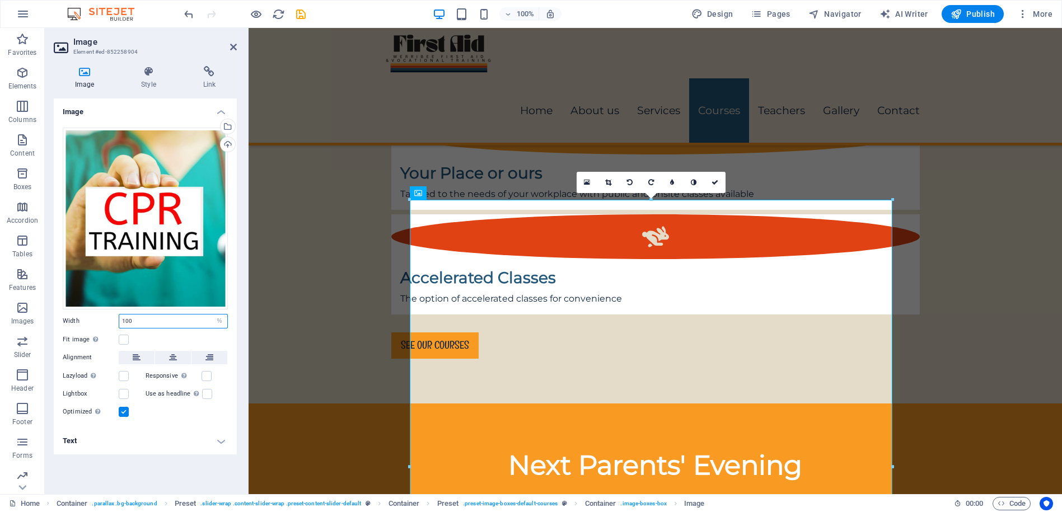
drag, startPoint x: 178, startPoint y: 323, endPoint x: 118, endPoint y: 324, distance: 60.5
click at [116, 323] on div "Width 100 Default auto px rem % em vh vw" at bounding box center [145, 321] width 165 height 15
click at [138, 324] on input "60" at bounding box center [173, 321] width 108 height 13
click at [137, 324] on input "60" at bounding box center [173, 321] width 108 height 13
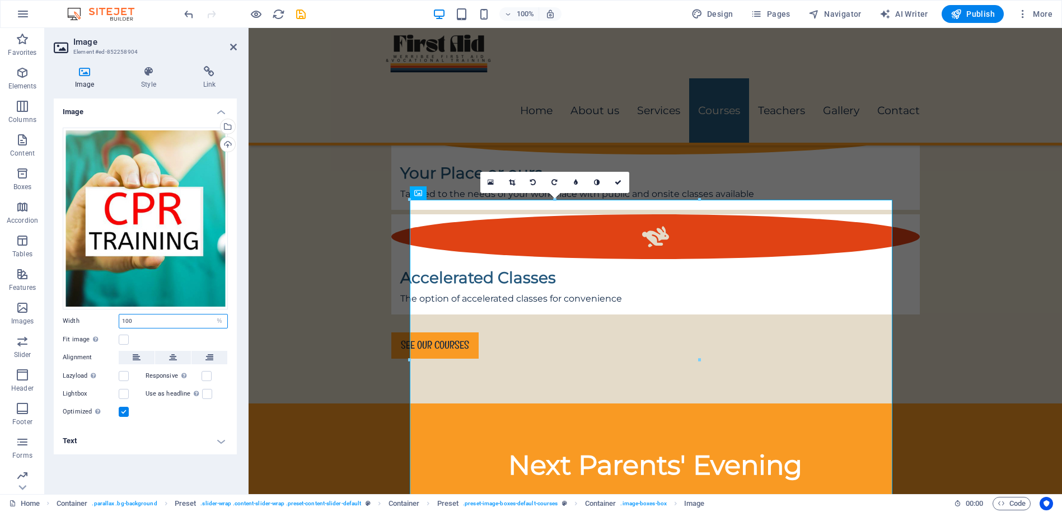
type input "100"
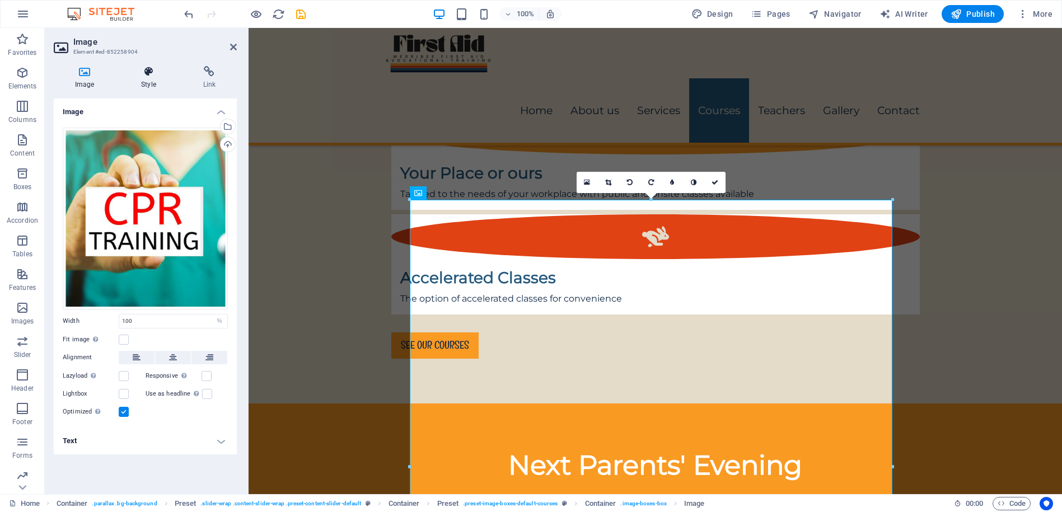
click at [150, 70] on icon at bounding box center [148, 71] width 57 height 11
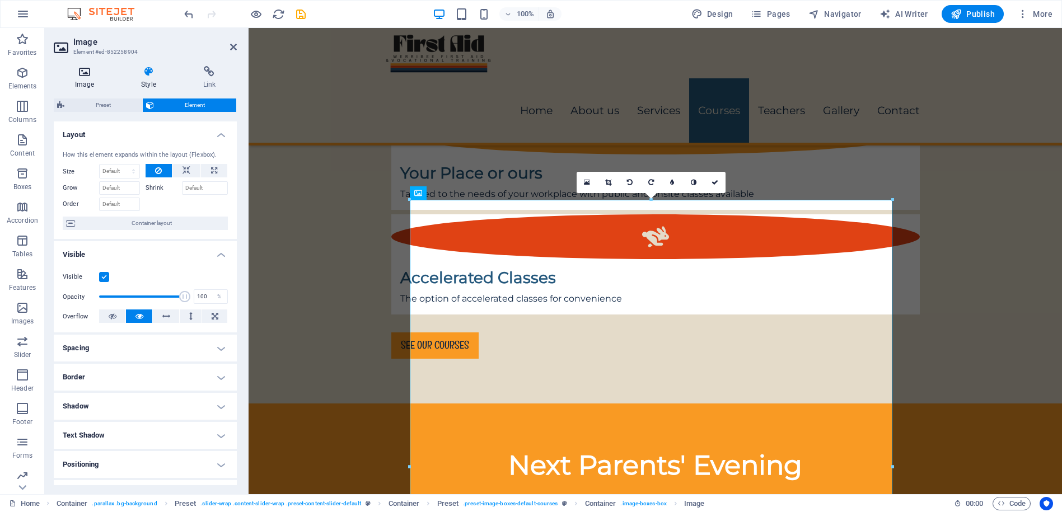
click at [84, 72] on icon at bounding box center [85, 71] width 62 height 11
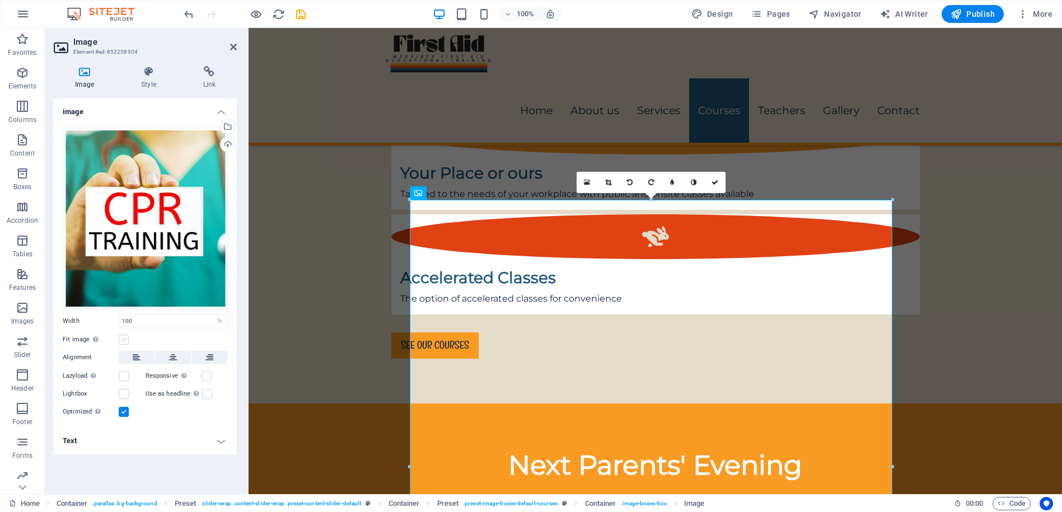
click at [124, 340] on label at bounding box center [124, 340] width 10 height 10
click at [0, 0] on input "Fit image Automatically fit image to a fixed width and height" at bounding box center [0, 0] width 0 height 0
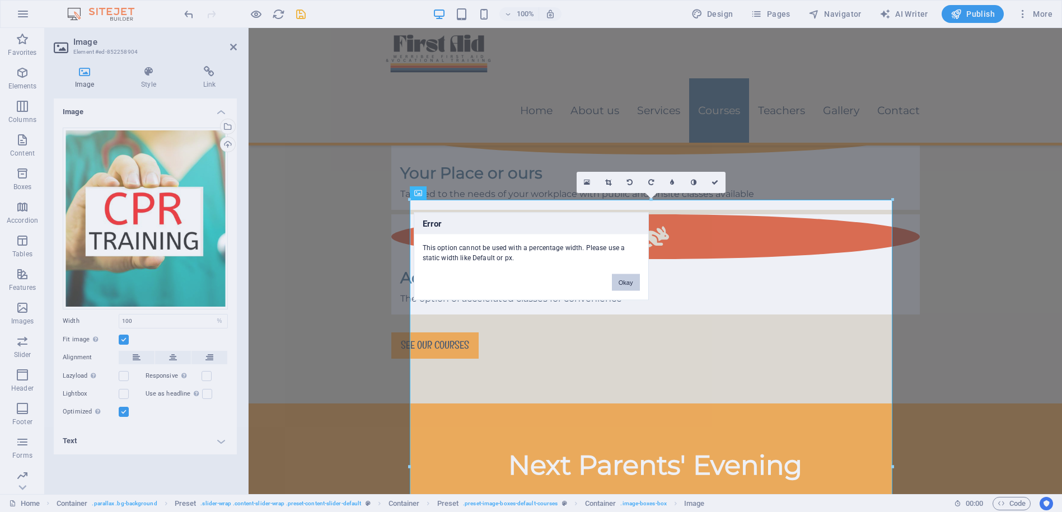
click at [625, 279] on button "Okay" at bounding box center [626, 282] width 28 height 17
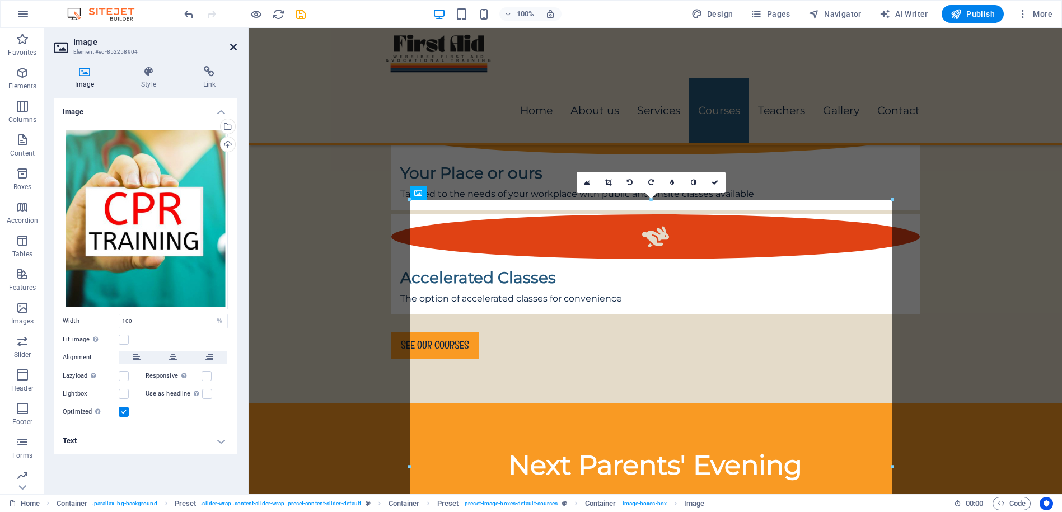
click at [233, 47] on icon at bounding box center [233, 47] width 7 height 9
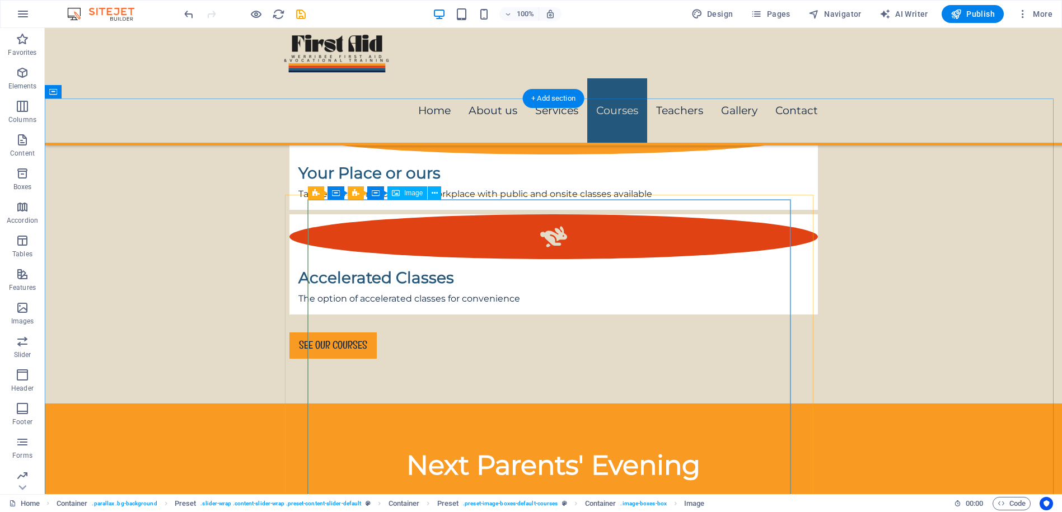
select select "%"
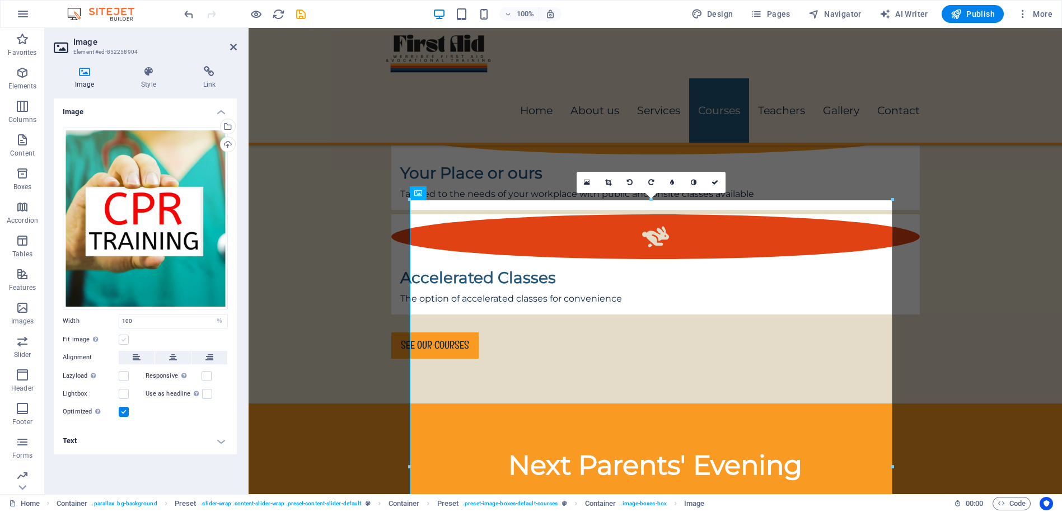
click at [125, 342] on label at bounding box center [124, 340] width 10 height 10
click at [0, 0] on input "Fit image Automatically fit image to a fixed width and height" at bounding box center [0, 0] width 0 height 0
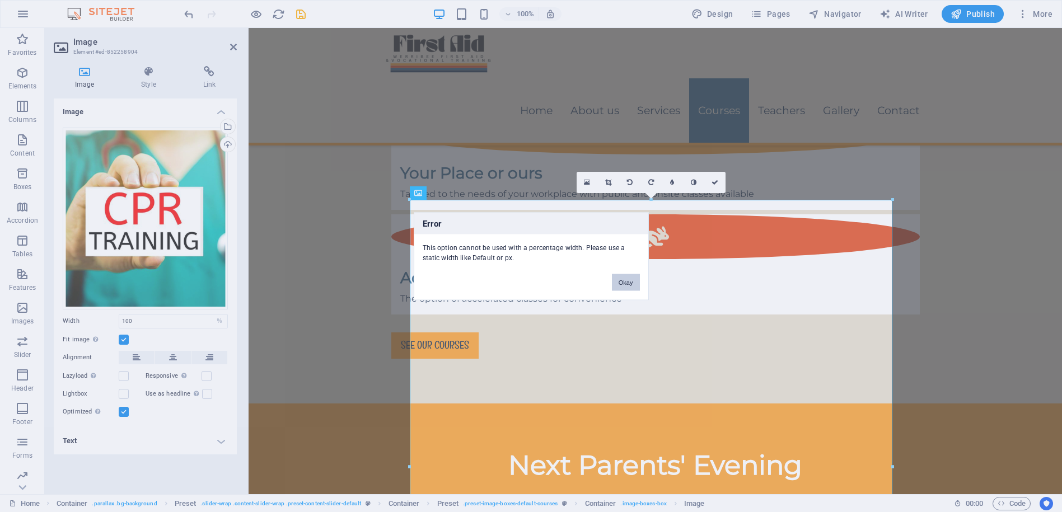
click at [628, 279] on button "Okay" at bounding box center [626, 282] width 28 height 17
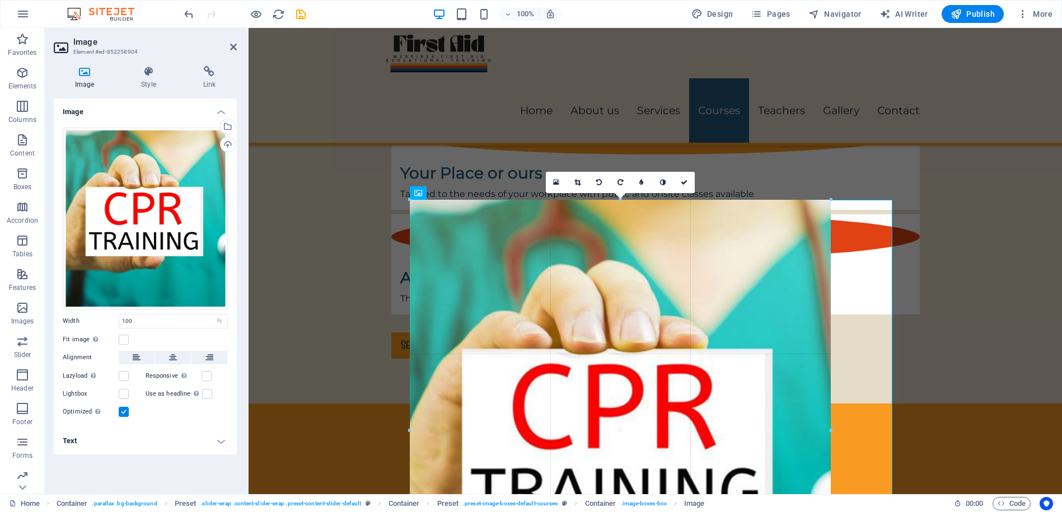
drag, startPoint x: 891, startPoint y: 201, endPoint x: 795, endPoint y: 273, distance: 120.0
type input "753"
select select "px"
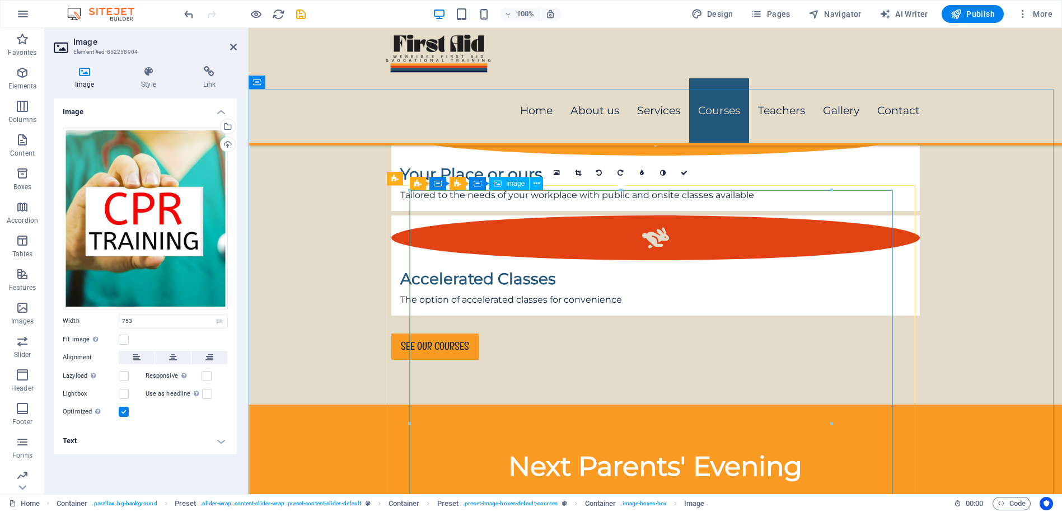
scroll to position [1375, 0]
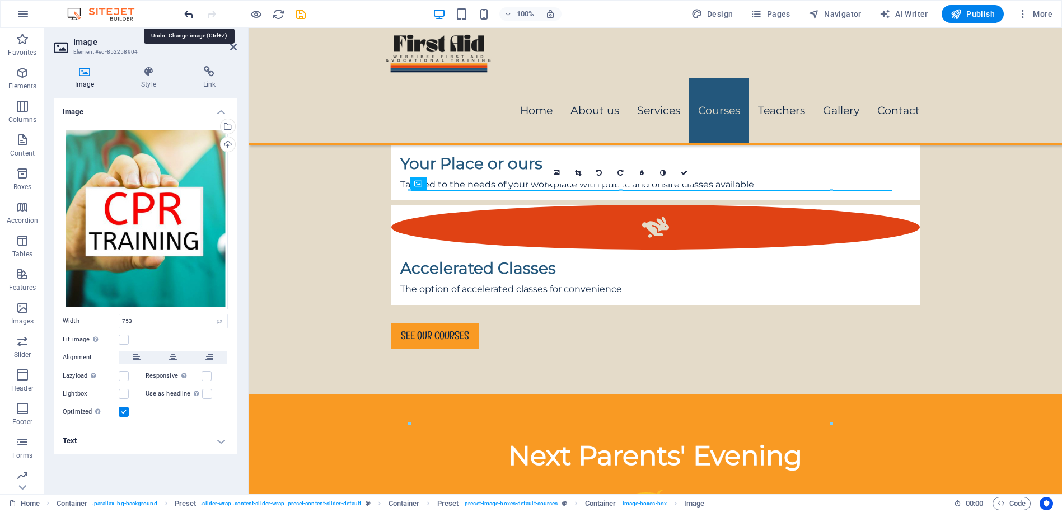
click at [183, 11] on icon "undo" at bounding box center [189, 14] width 13 height 13
type input "100"
select select "%"
click at [434, 180] on icon at bounding box center [434, 179] width 6 height 12
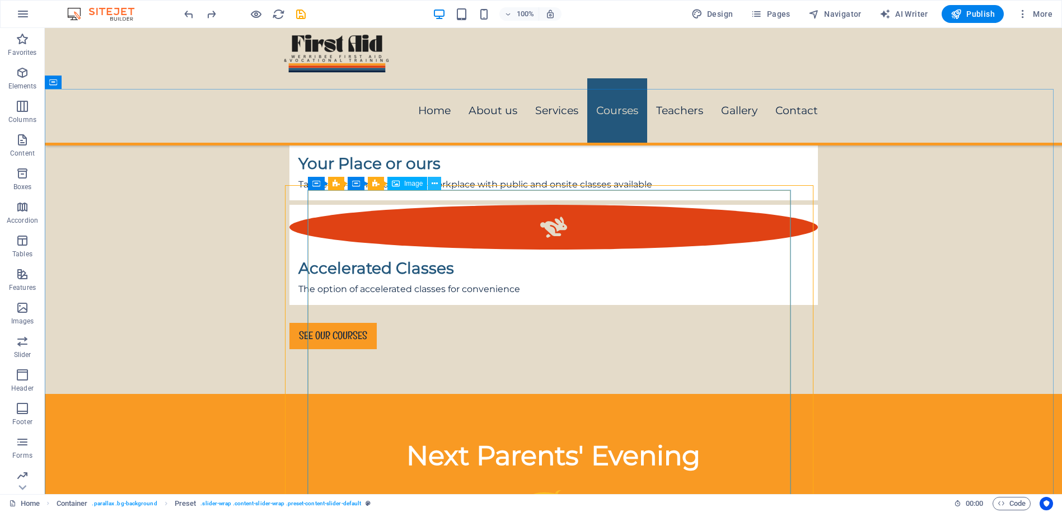
click at [434, 185] on icon at bounding box center [435, 184] width 6 height 12
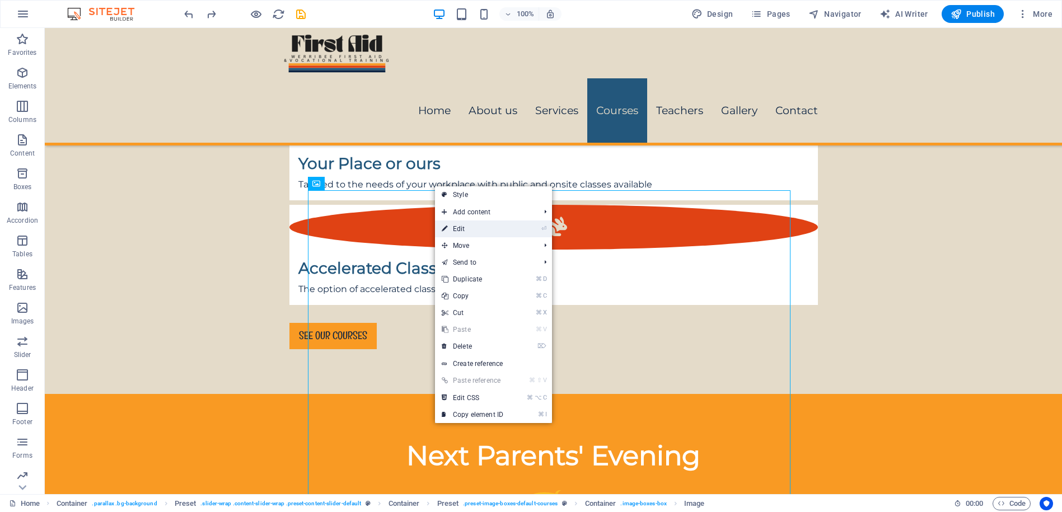
click at [461, 226] on link "⏎ Edit" at bounding box center [472, 229] width 75 height 17
select select "%"
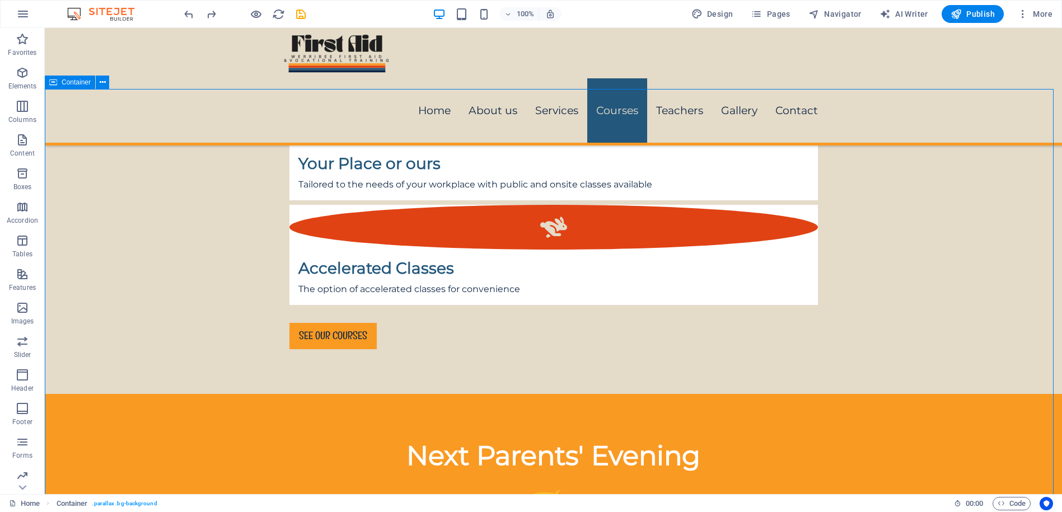
click at [968, 51] on div "Menu Home About us Services Courses Teachers Gallery Contact" at bounding box center [554, 87] width 1018 height 118
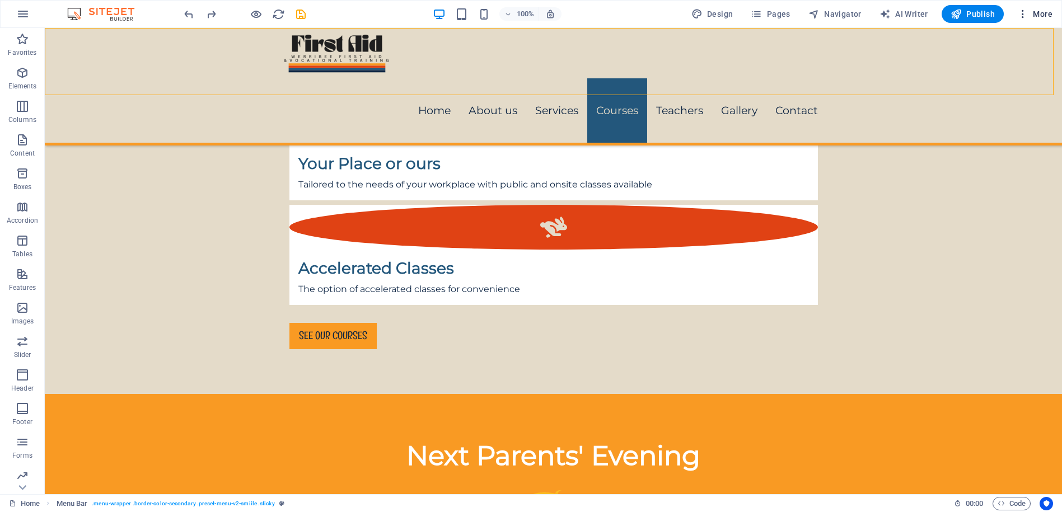
click at [1022, 15] on icon "button" at bounding box center [1023, 13] width 11 height 11
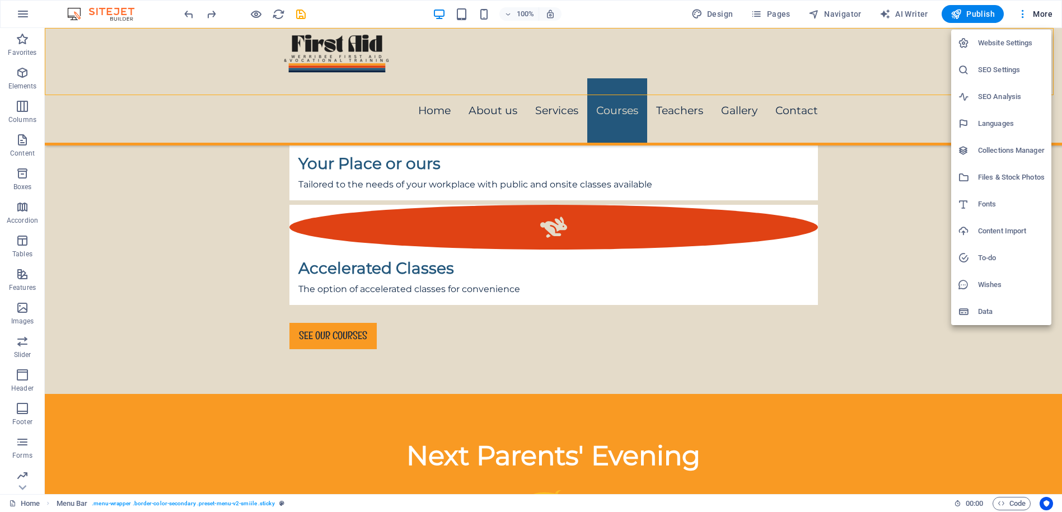
click at [842, 264] on div at bounding box center [531, 256] width 1062 height 512
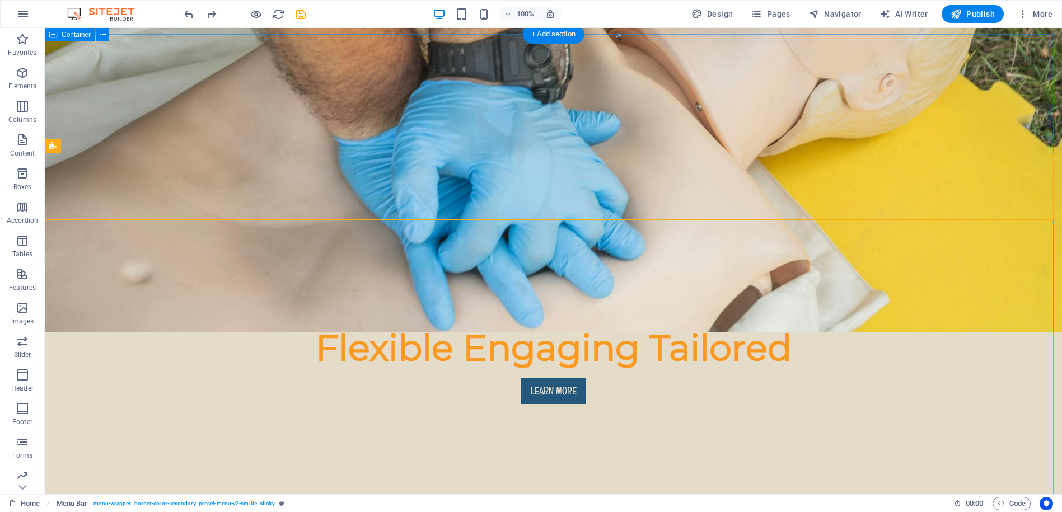
scroll to position [0, 0]
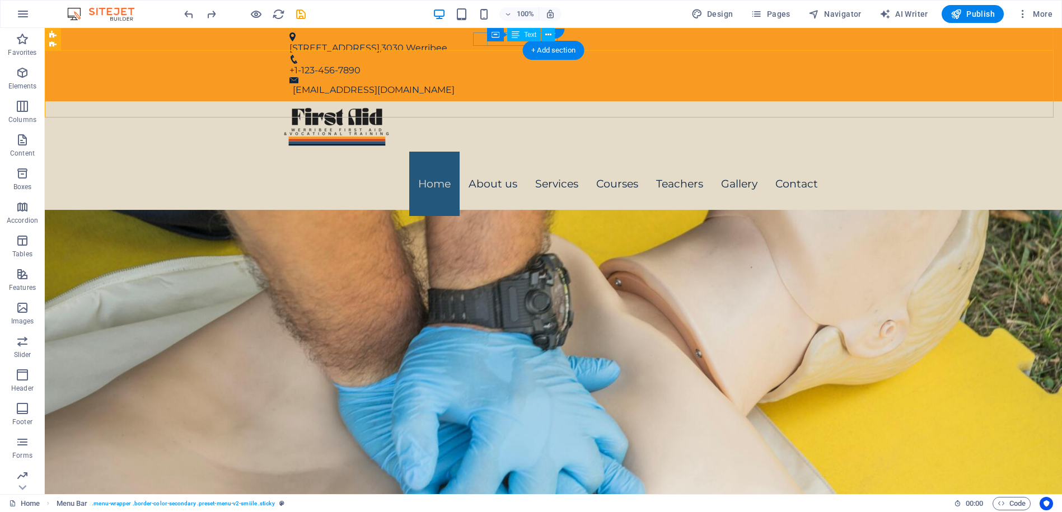
click at [507, 64] on div "+1-123-456-7890" at bounding box center [550, 70] width 520 height 13
click at [506, 64] on div "+1-123-456-7890" at bounding box center [550, 70] width 520 height 13
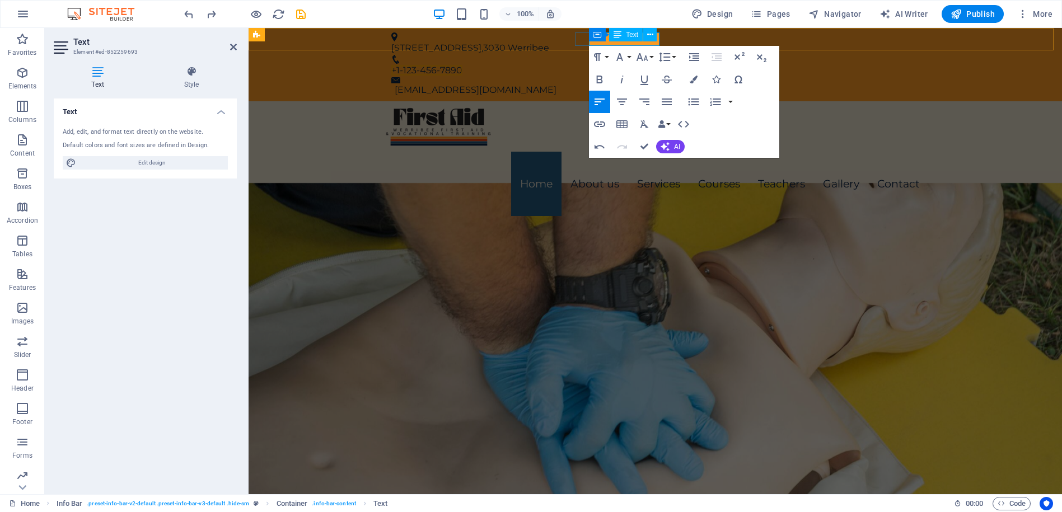
click at [661, 40] on div "Container Text" at bounding box center [626, 35] width 75 height 14
click at [657, 64] on p "+1-123-456-7890" at bounding box center [651, 70] width 520 height 13
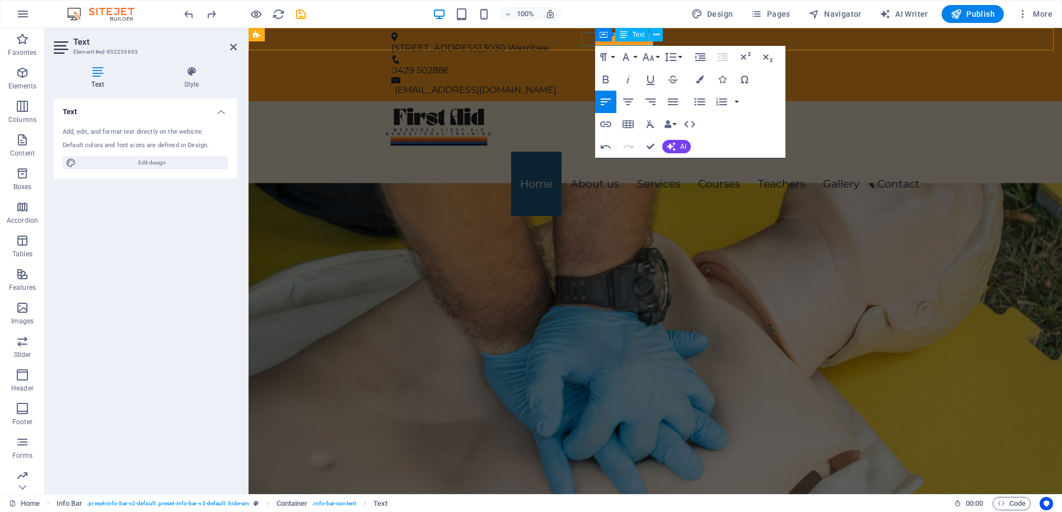
click at [450, 65] on span "0429 502886" at bounding box center [420, 70] width 58 height 11
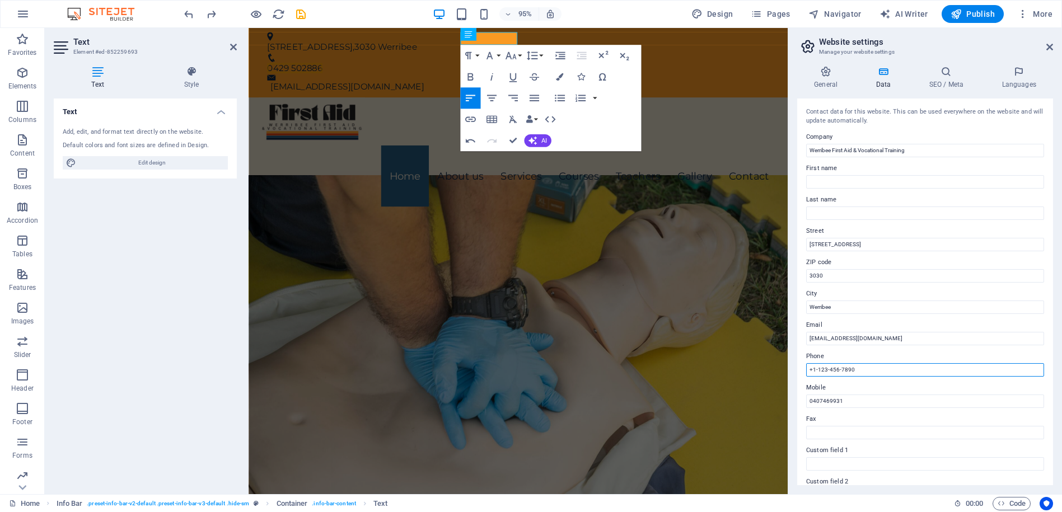
click at [854, 371] on input "+1-123-456-7890" at bounding box center [925, 369] width 238 height 13
click at [855, 371] on input "+1-123-456-7890" at bounding box center [925, 369] width 238 height 13
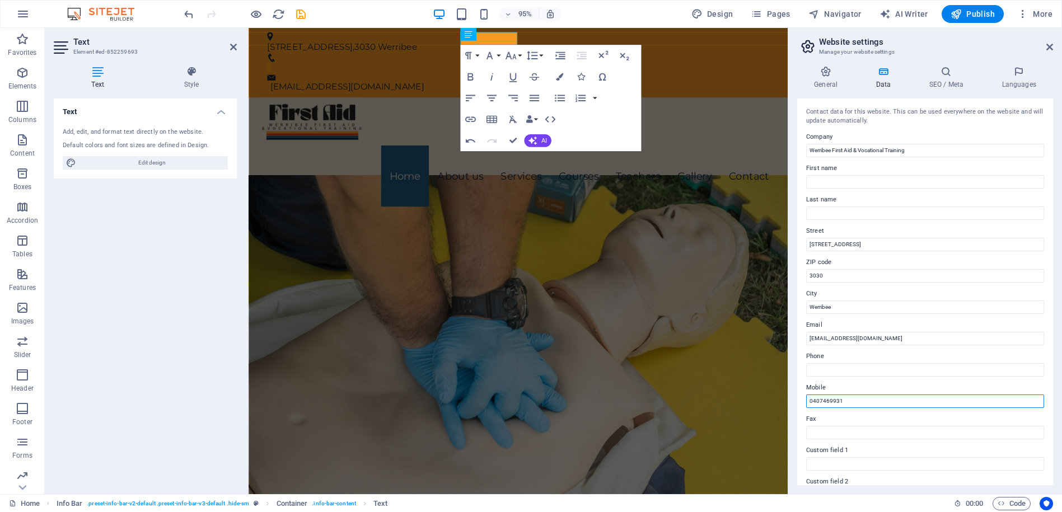
click at [832, 400] on input "0407469931" at bounding box center [925, 401] width 238 height 13
click at [833, 400] on input "0407469931" at bounding box center [925, 401] width 238 height 13
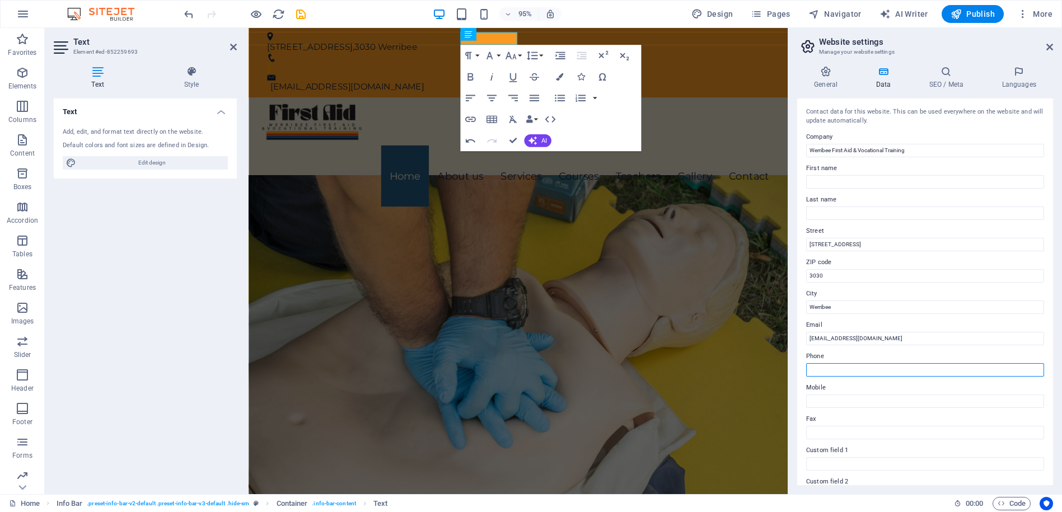
click at [827, 372] on input "Phone" at bounding box center [925, 369] width 238 height 13
type input "0429502886"
click at [831, 371] on input "0429502886" at bounding box center [925, 369] width 238 height 13
click at [832, 371] on input "0429502886" at bounding box center [925, 369] width 238 height 13
click at [832, 372] on input "0429502886" at bounding box center [925, 369] width 238 height 13
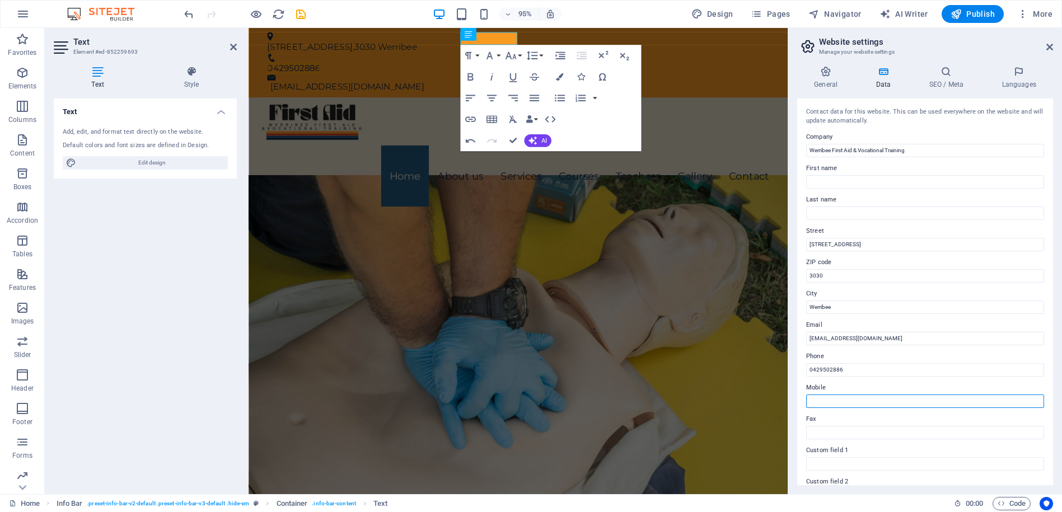
click at [831, 404] on input "Mobile" at bounding box center [925, 401] width 238 height 13
paste input "0429502886"
type input "0429502886"
click at [870, 386] on label "Mobile" at bounding box center [925, 387] width 238 height 13
click at [870, 395] on input "0429502886" at bounding box center [925, 401] width 238 height 13
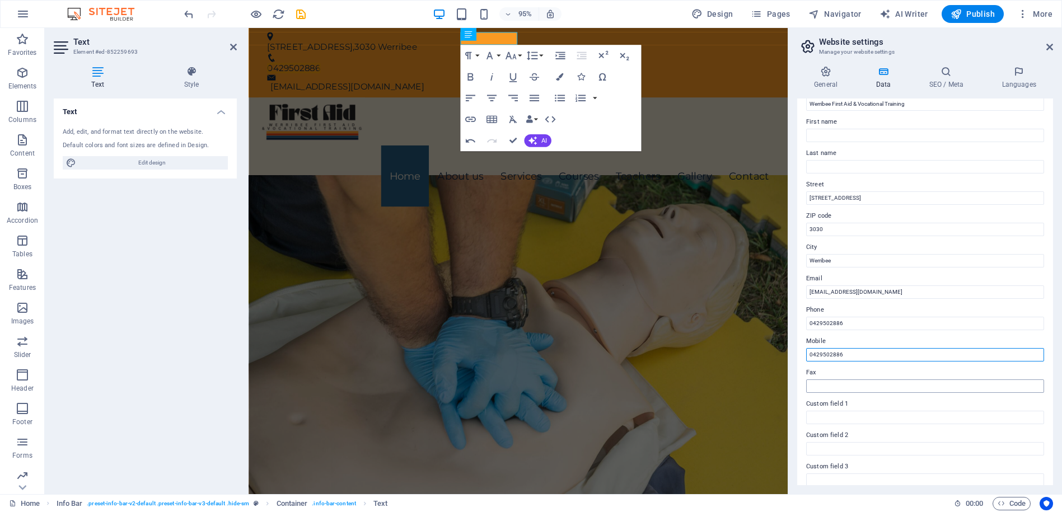
scroll to position [43, 0]
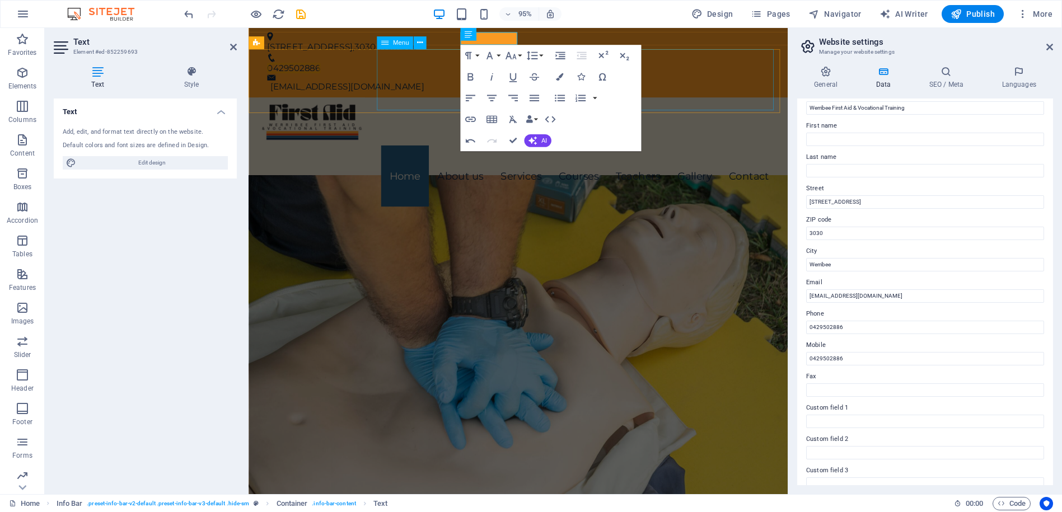
click at [736, 152] on nav "Home About us Services Courses Teachers Gallery Contact" at bounding box center [532, 184] width 547 height 64
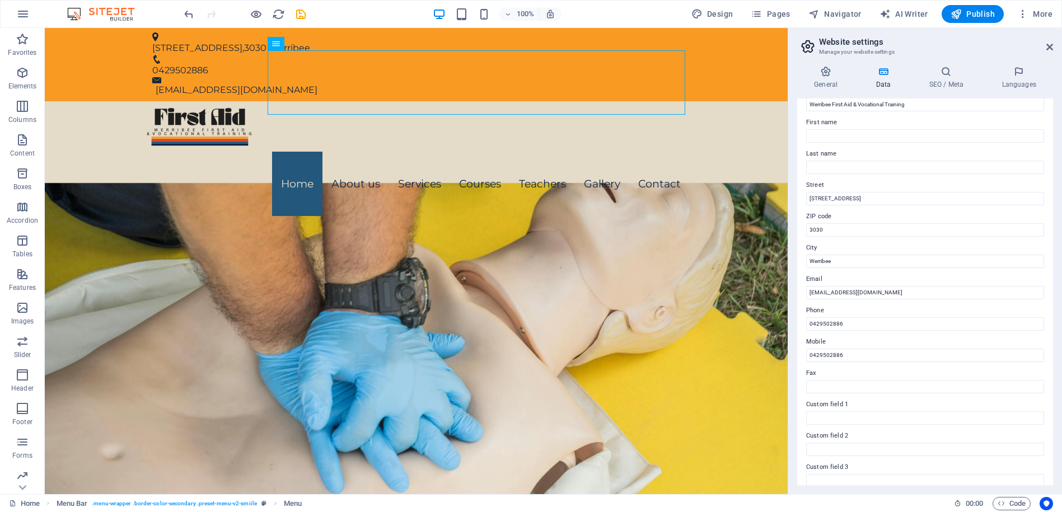
scroll to position [0, 0]
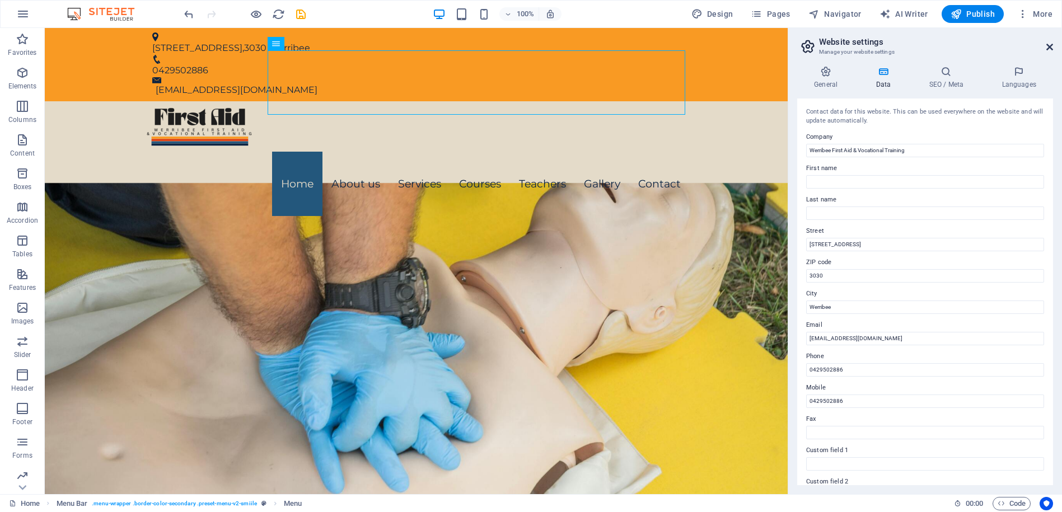
click at [1050, 46] on icon at bounding box center [1050, 47] width 7 height 9
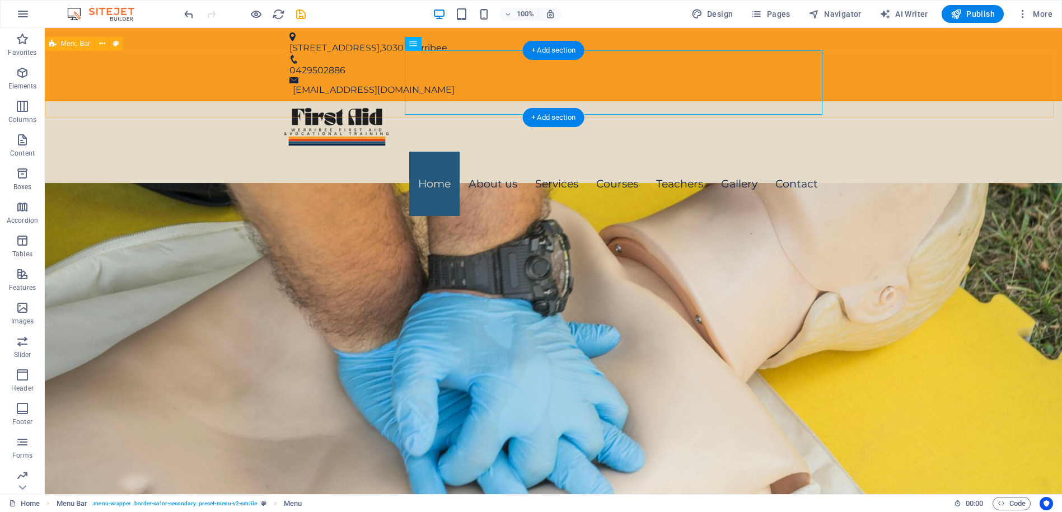
click at [914, 101] on div "Menu Home About us Services Courses Teachers Gallery Contact" at bounding box center [554, 160] width 1018 height 118
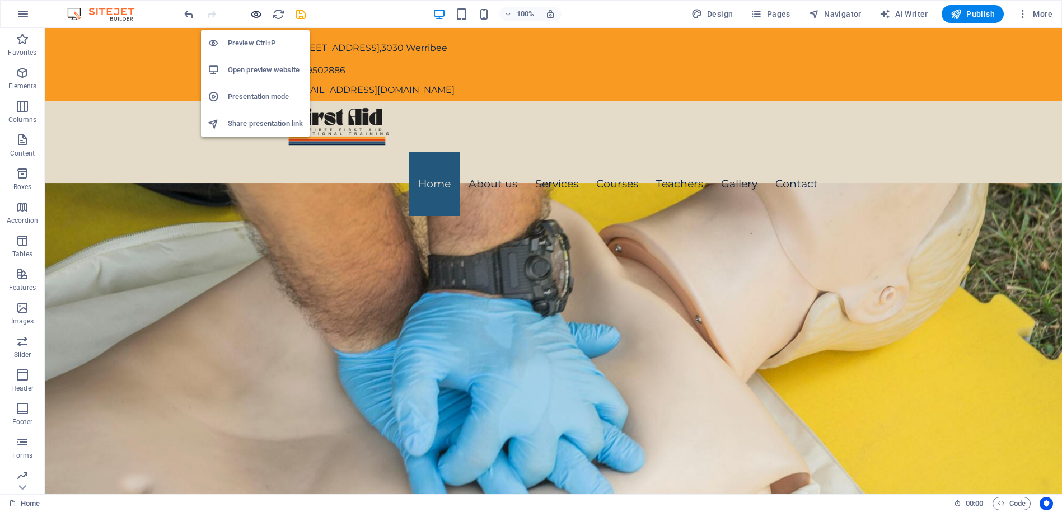
click at [260, 14] on icon "button" at bounding box center [256, 14] width 13 height 13
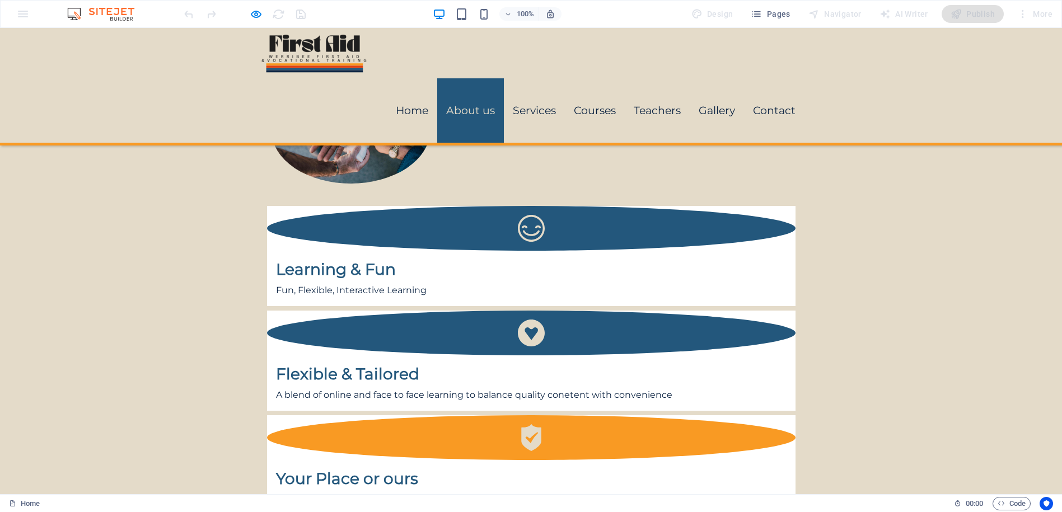
scroll to position [1060, 0]
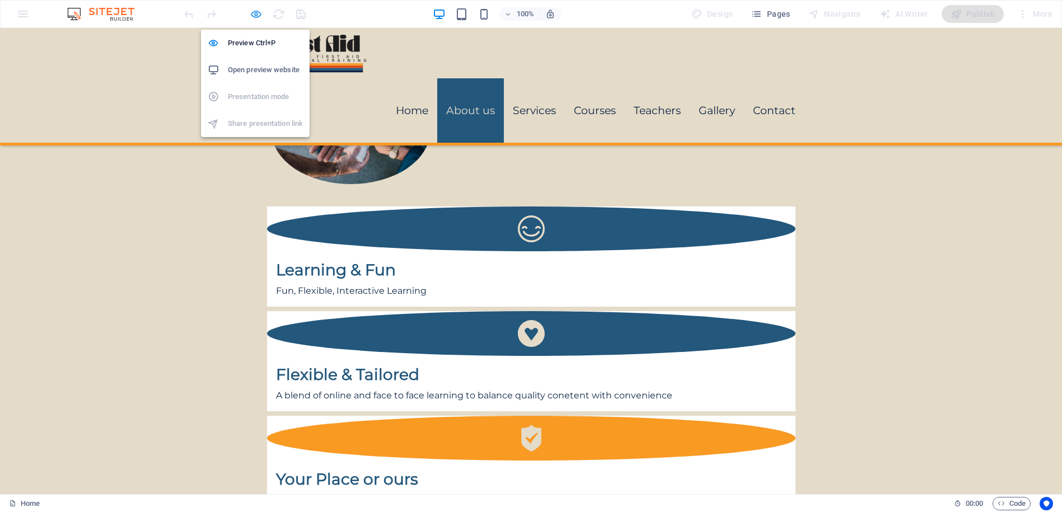
click at [255, 20] on icon "button" at bounding box center [256, 14] width 13 height 13
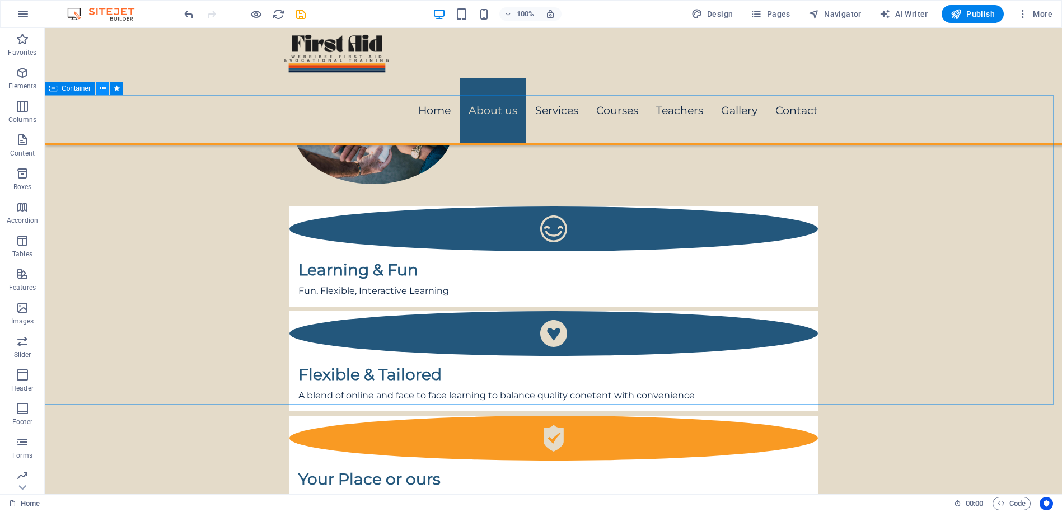
click at [102, 88] on icon at bounding box center [103, 89] width 6 height 12
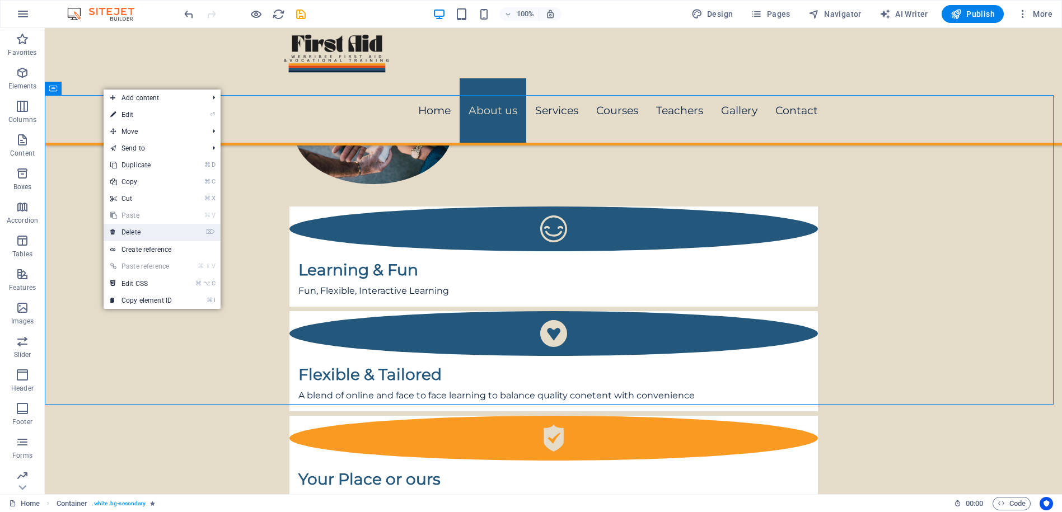
click at [139, 234] on link "⌦ Delete" at bounding box center [141, 232] width 75 height 17
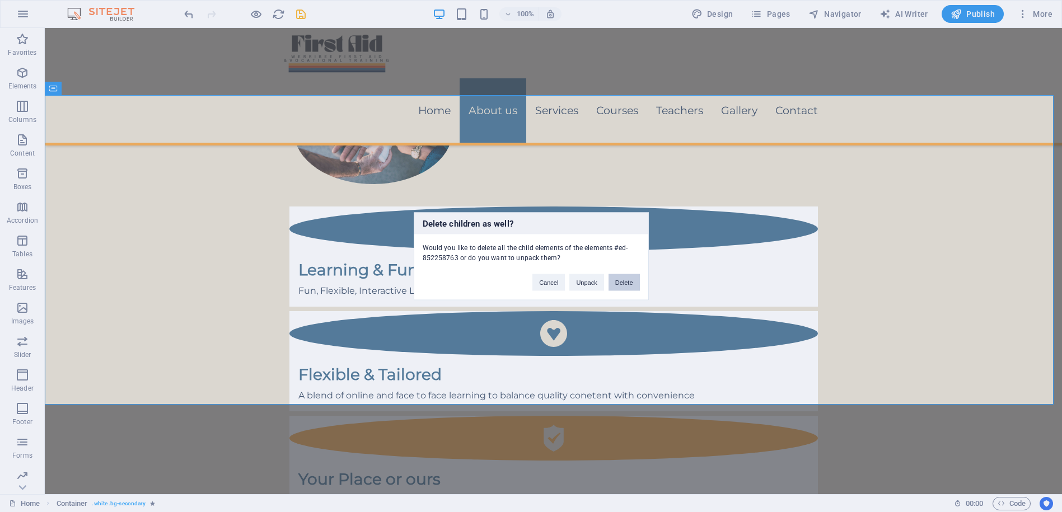
click at [620, 285] on button "Delete" at bounding box center [624, 282] width 31 height 17
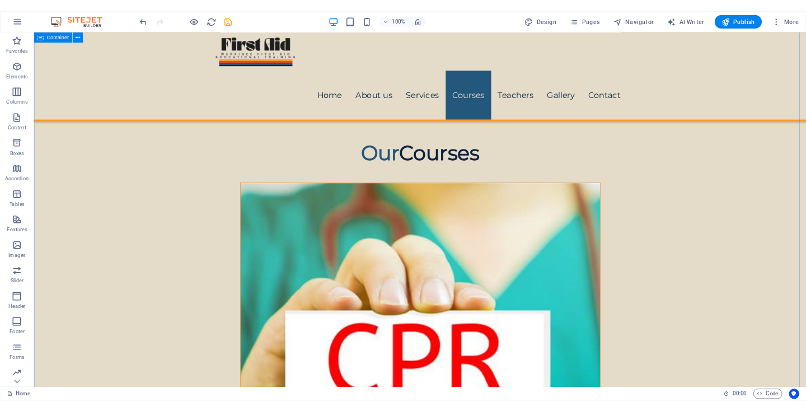
scroll to position [1613, 0]
